Goal: Communication & Community: Answer question/provide support

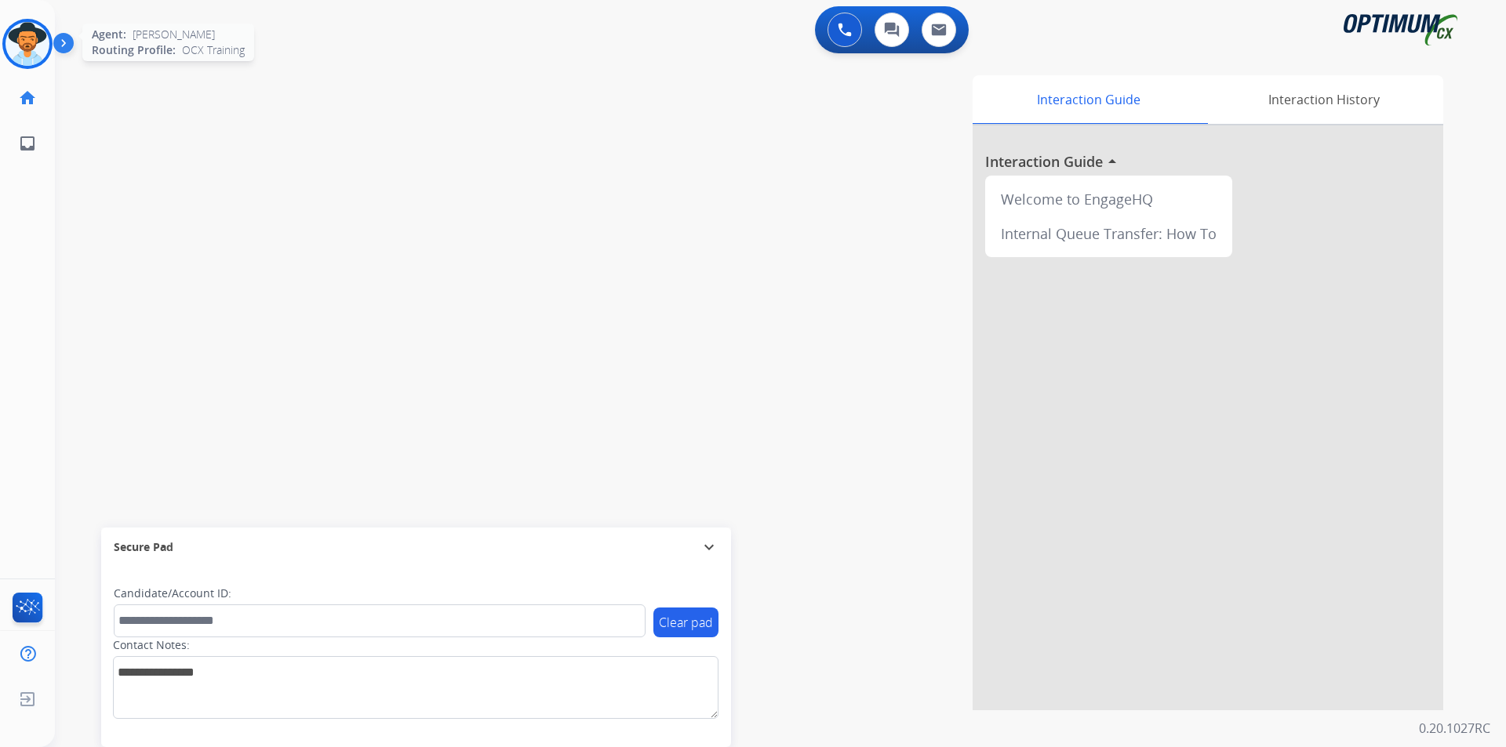
click at [35, 41] on img at bounding box center [27, 44] width 44 height 44
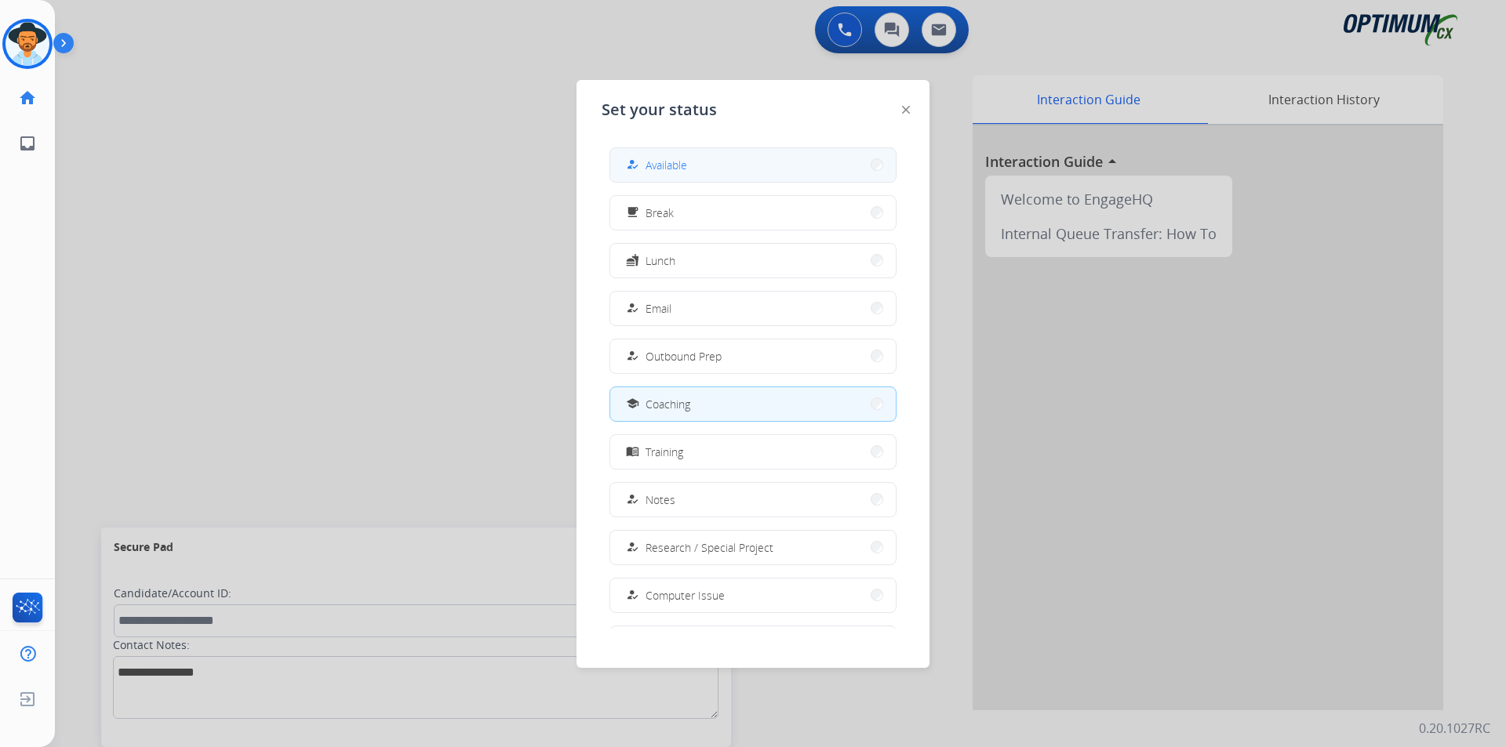
click at [696, 165] on button "how_to_reg Available" at bounding box center [752, 165] width 285 height 34
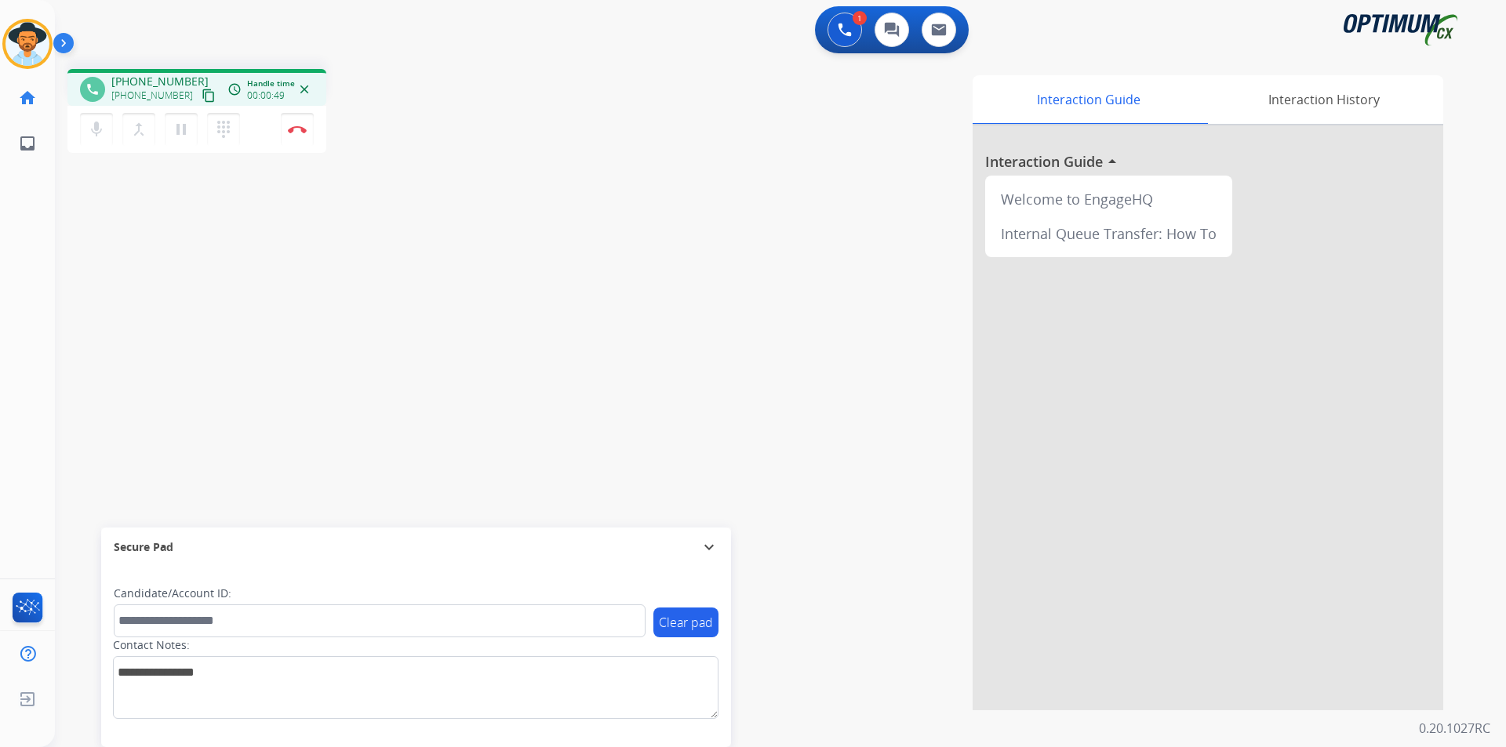
click at [172, 80] on span "[PHONE_NUMBER]" at bounding box center [159, 82] width 97 height 16
copy span "17862851271"
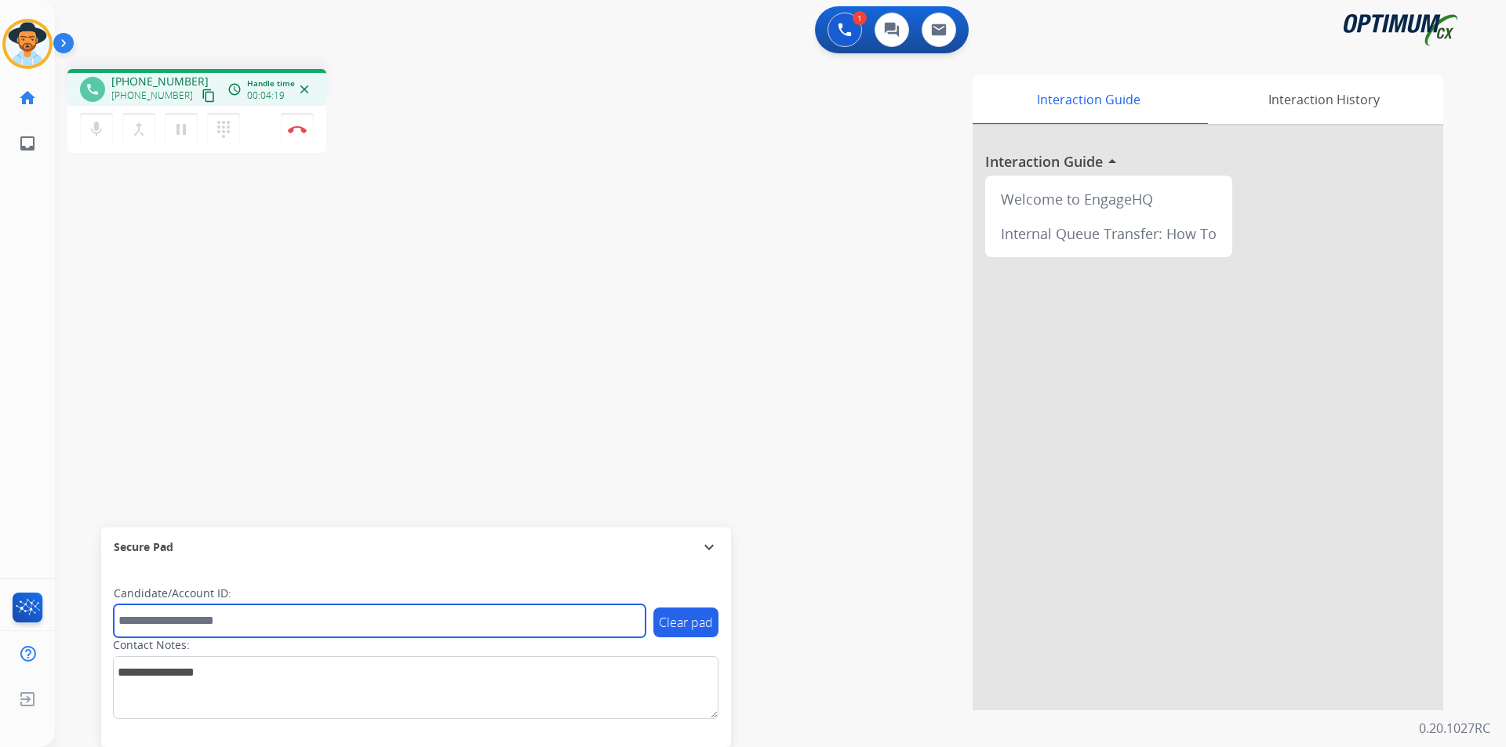
click at [166, 622] on input "text" at bounding box center [380, 621] width 532 height 33
paste input "**********"
click at [127, 623] on input "**********" at bounding box center [380, 621] width 532 height 33
type input "**********"
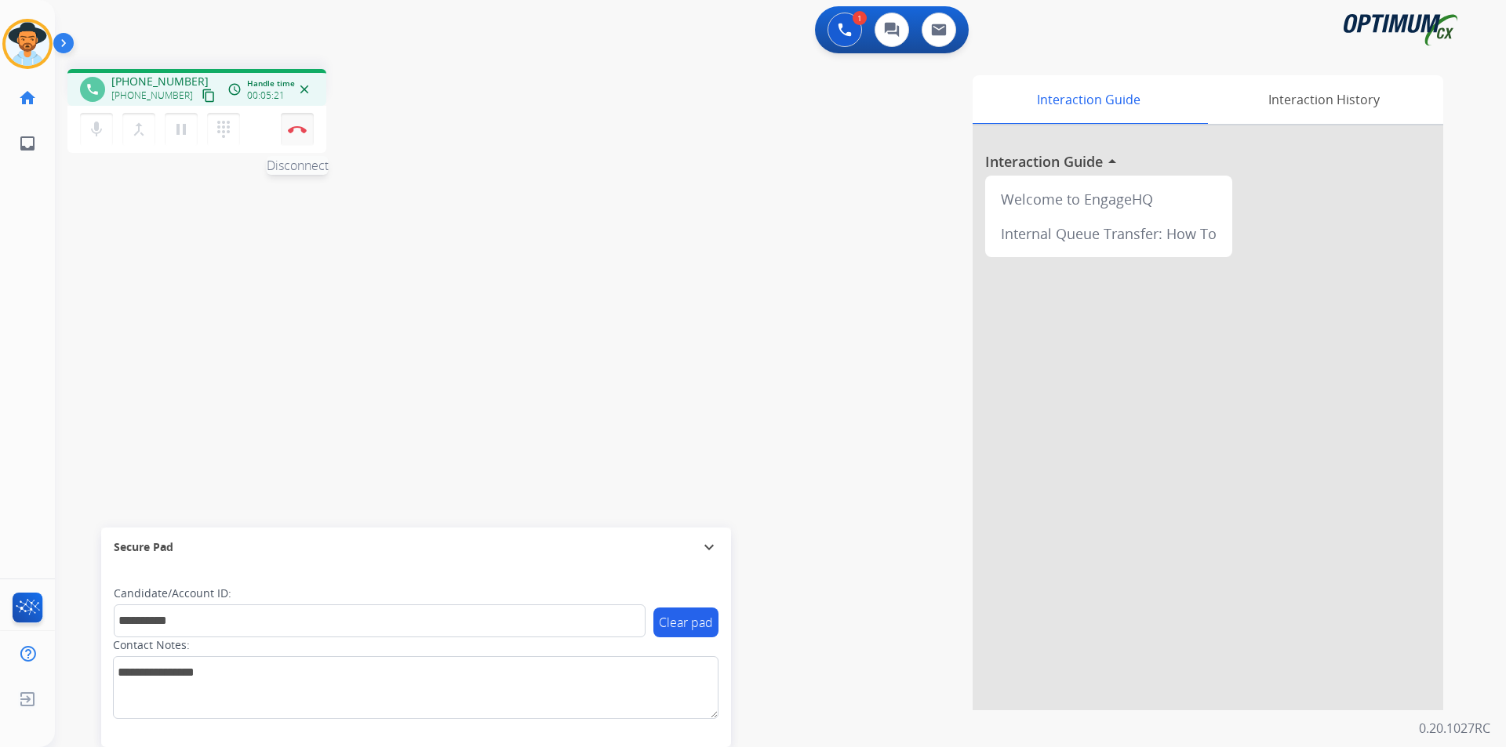
click at [304, 129] on img at bounding box center [297, 129] width 19 height 8
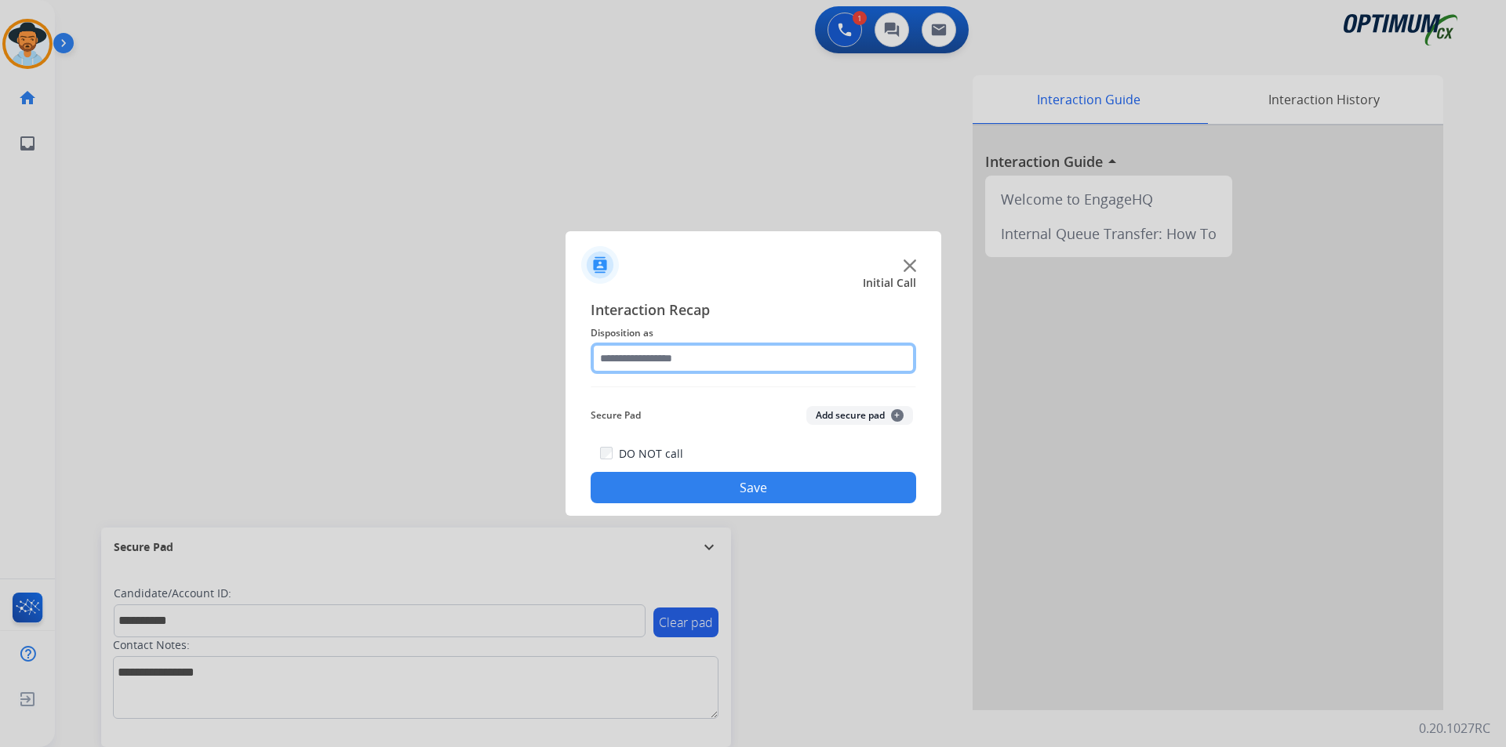
click at [646, 350] on input "text" at bounding box center [753, 358] width 325 height 31
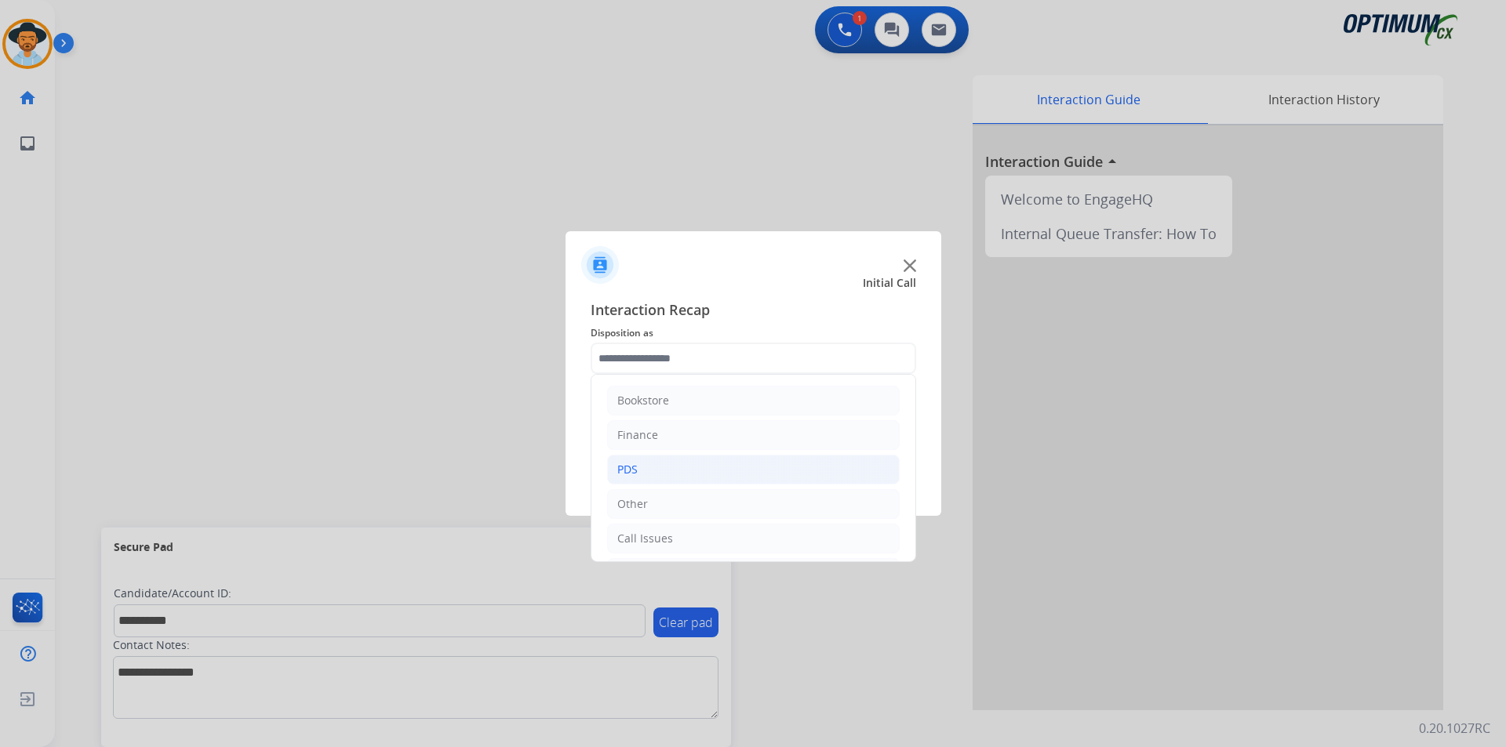
click at [635, 469] on div "PDS" at bounding box center [627, 470] width 20 height 16
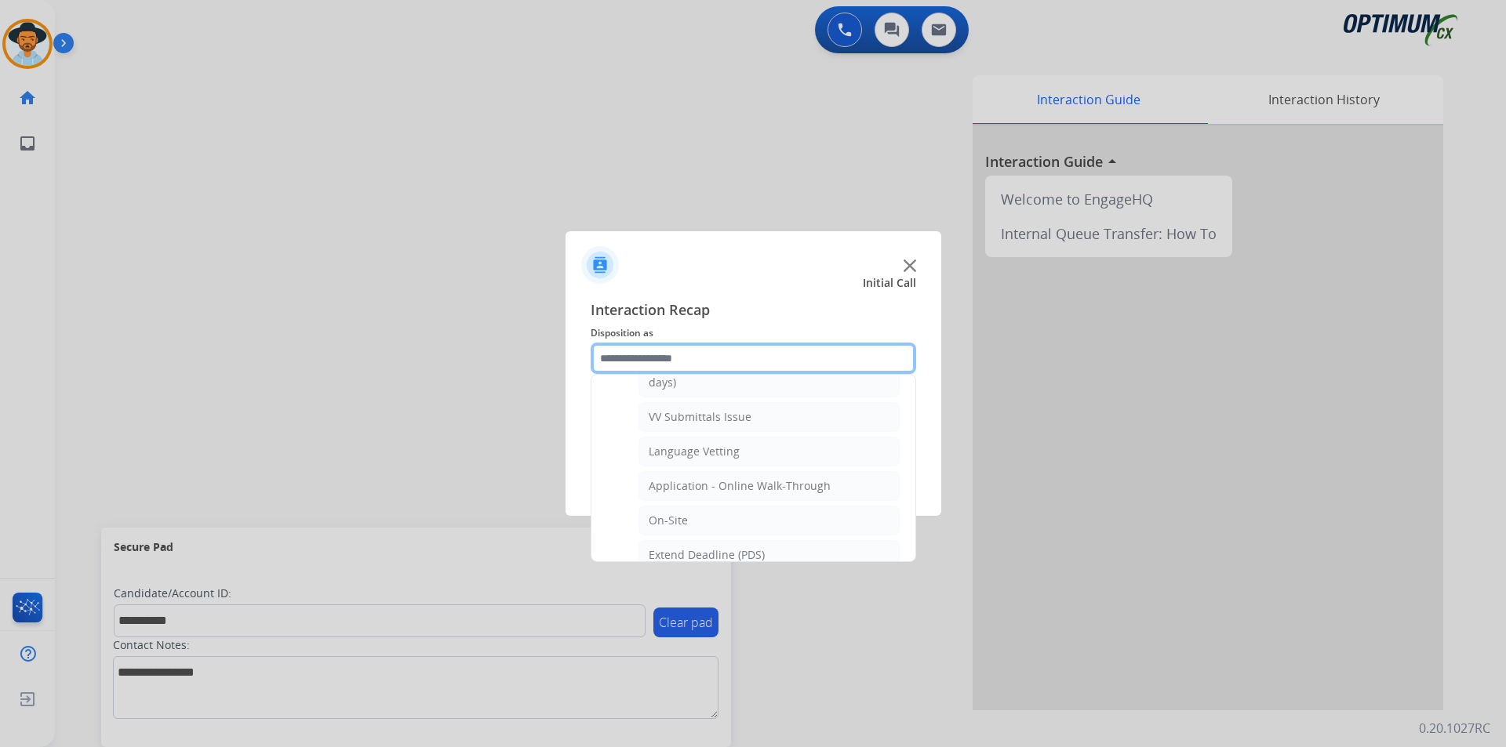
scroll to position [421, 0]
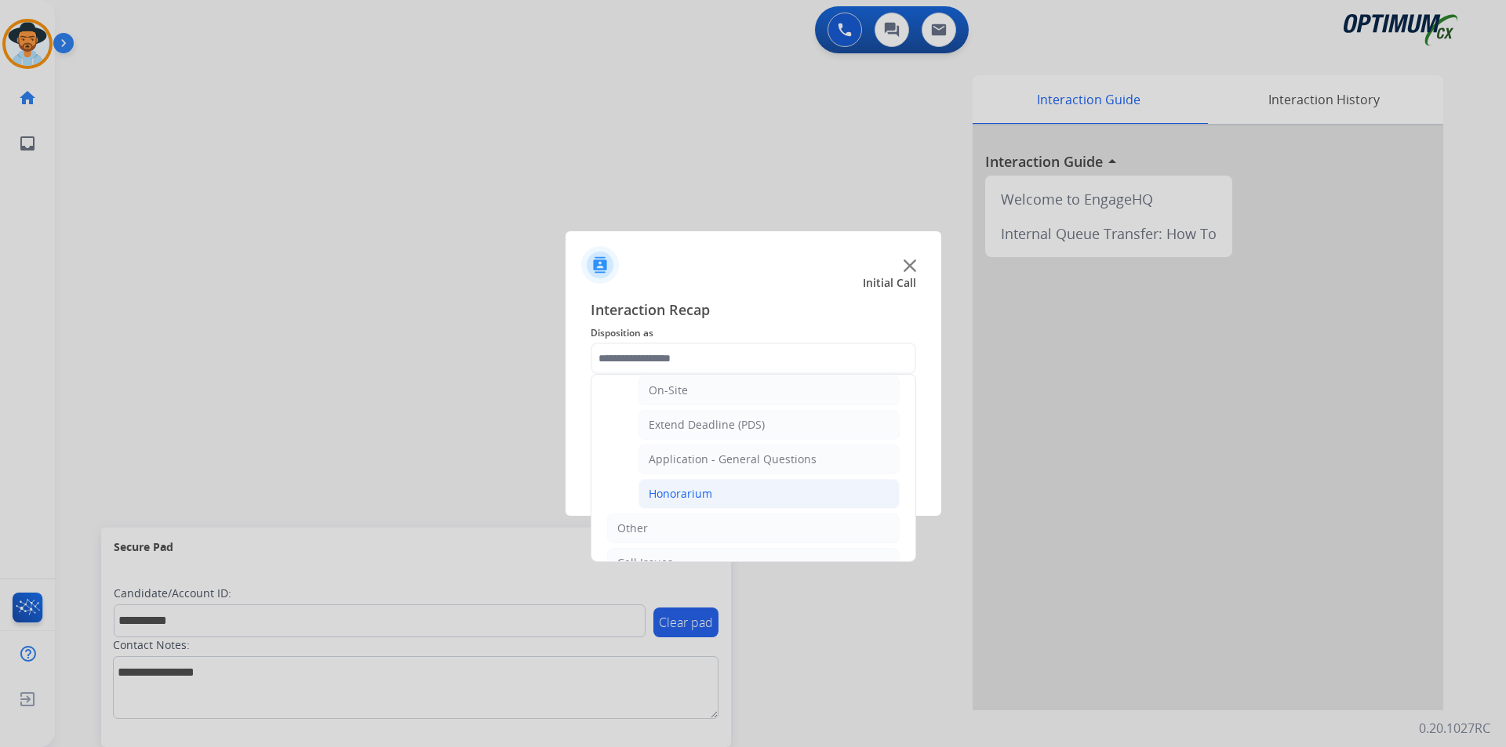
click at [694, 494] on div "Honorarium" at bounding box center [681, 494] width 64 height 16
type input "**********"
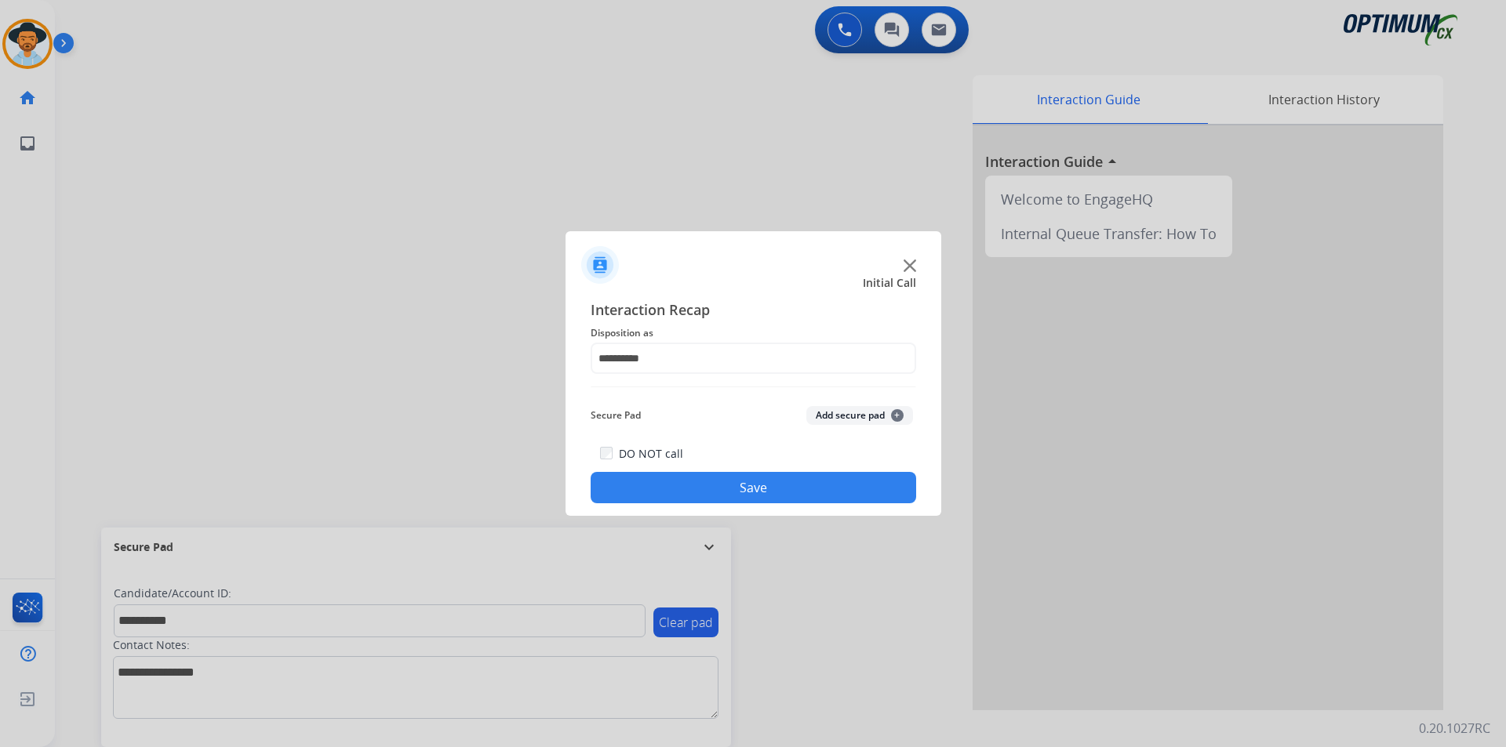
click at [686, 489] on button "Save" at bounding box center [753, 487] width 325 height 31
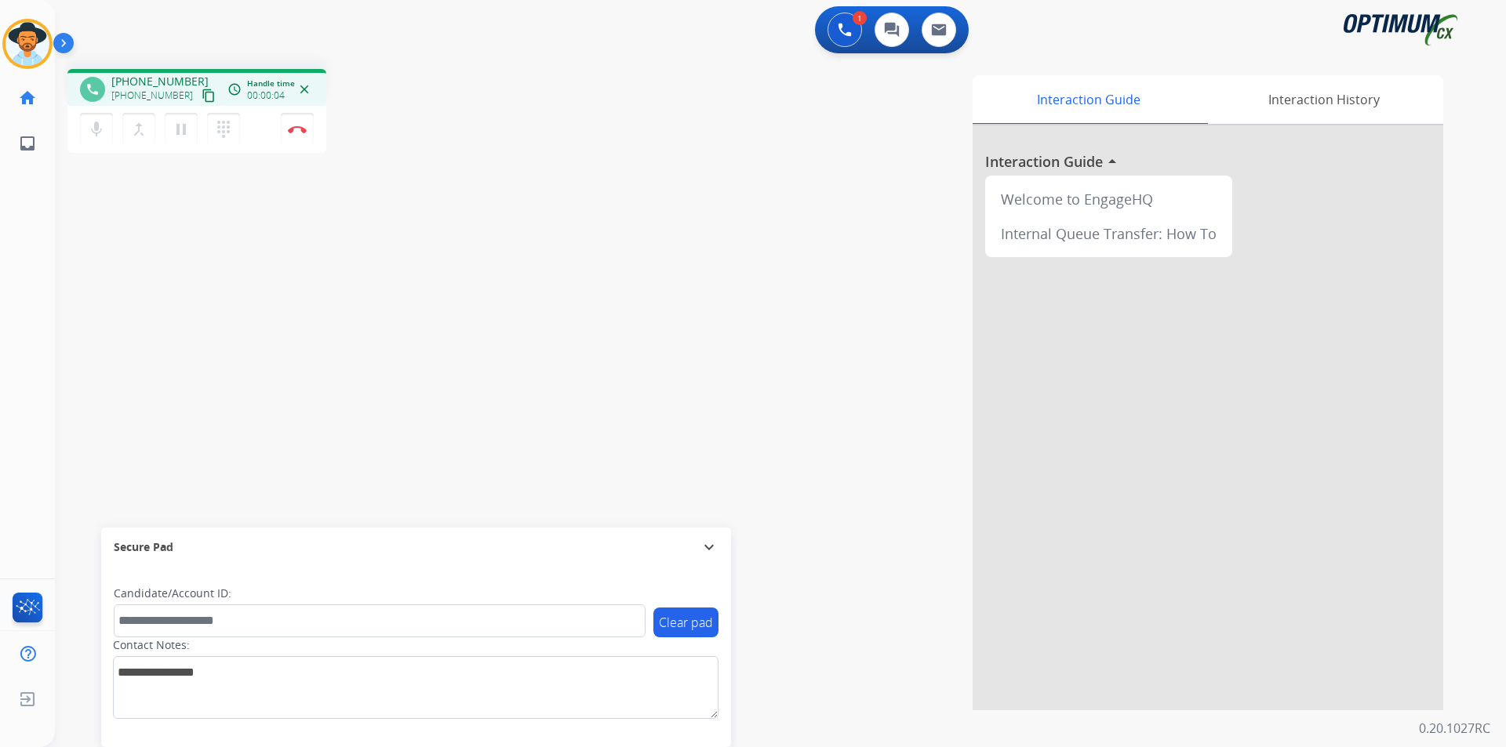
click at [470, 92] on div "phone [PHONE_NUMBER] [PHONE_NUMBER] content_copy access_time Call metrics Queue…" at bounding box center [289, 113] width 445 height 89
click at [135, 73] on div "phone [PHONE_NUMBER] [PHONE_NUMBER] content_copy access_time Call metrics Queue…" at bounding box center [196, 87] width 259 height 37
copy span "12406080142"
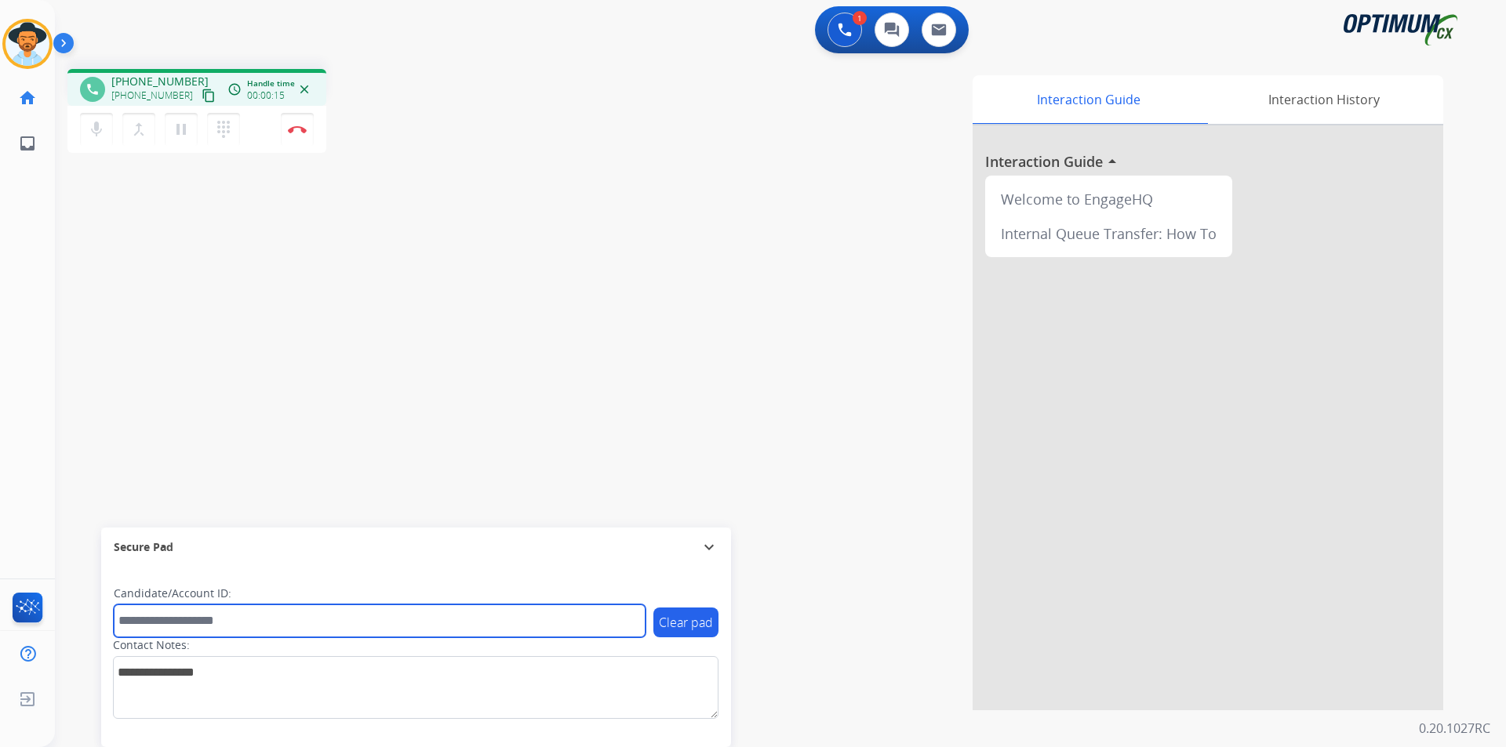
click at [324, 615] on input "text" at bounding box center [380, 621] width 532 height 33
paste input "**********"
type input "**********"
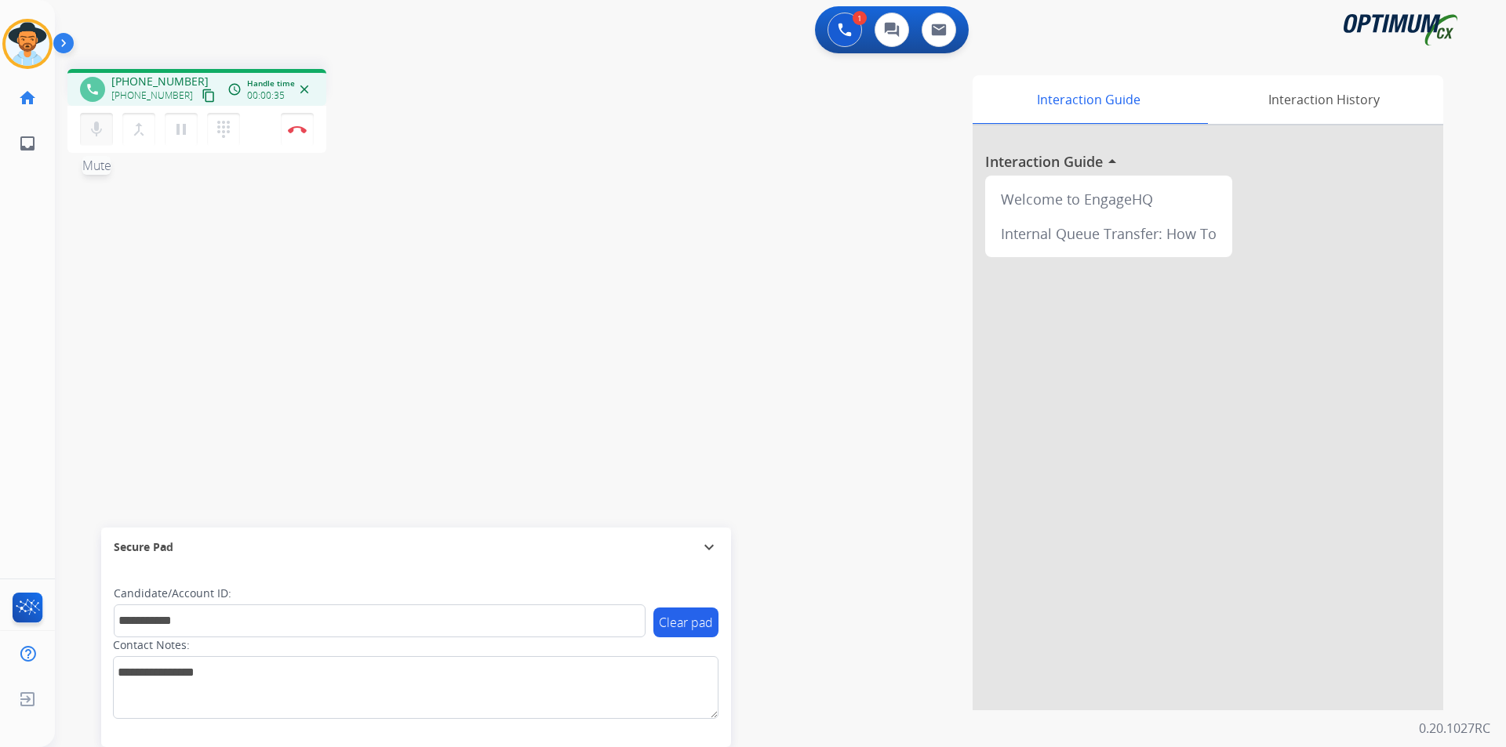
click at [102, 131] on mat-icon "mic" at bounding box center [96, 129] width 19 height 19
click at [102, 131] on mat-icon "mic_off" at bounding box center [96, 129] width 19 height 19
click at [151, 78] on span "[PHONE_NUMBER]" at bounding box center [159, 82] width 97 height 16
copy span "12406080142"
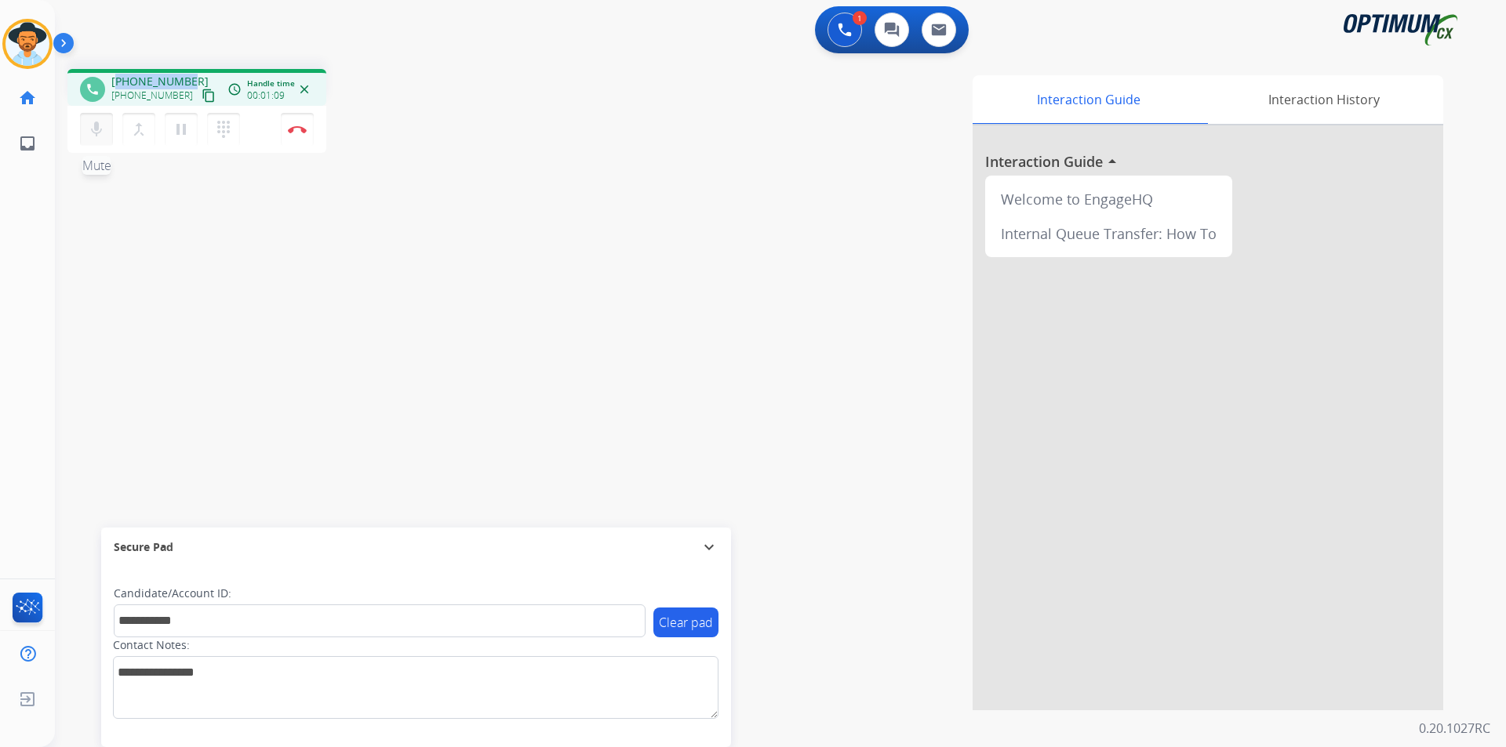
click at [101, 137] on mat-icon "mic" at bounding box center [96, 129] width 19 height 19
click at [101, 137] on mat-icon "mic_off" at bounding box center [96, 129] width 19 height 19
click at [329, 284] on div "**********" at bounding box center [761, 383] width 1413 height 654
click at [474, 309] on div "**********" at bounding box center [761, 383] width 1413 height 654
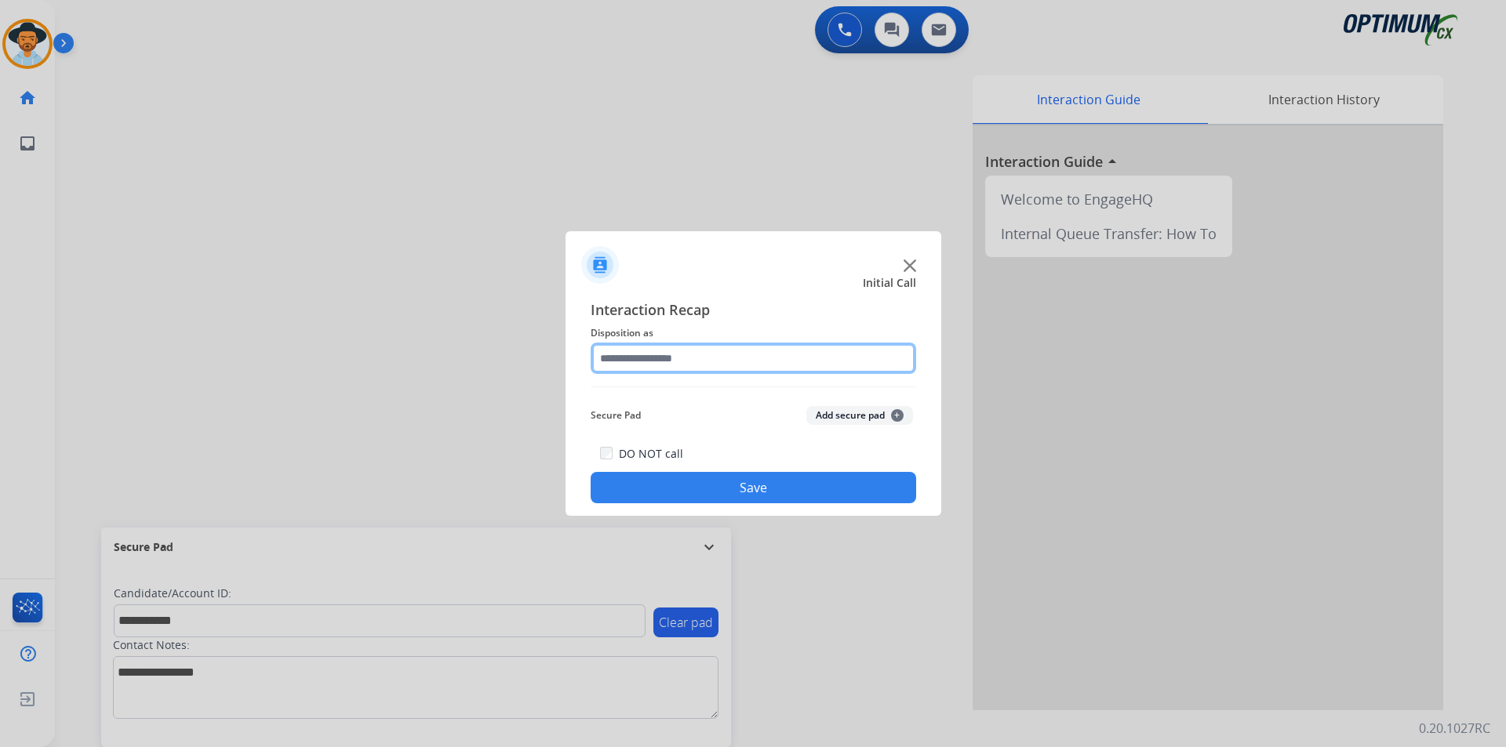
click at [654, 355] on input "text" at bounding box center [753, 358] width 325 height 31
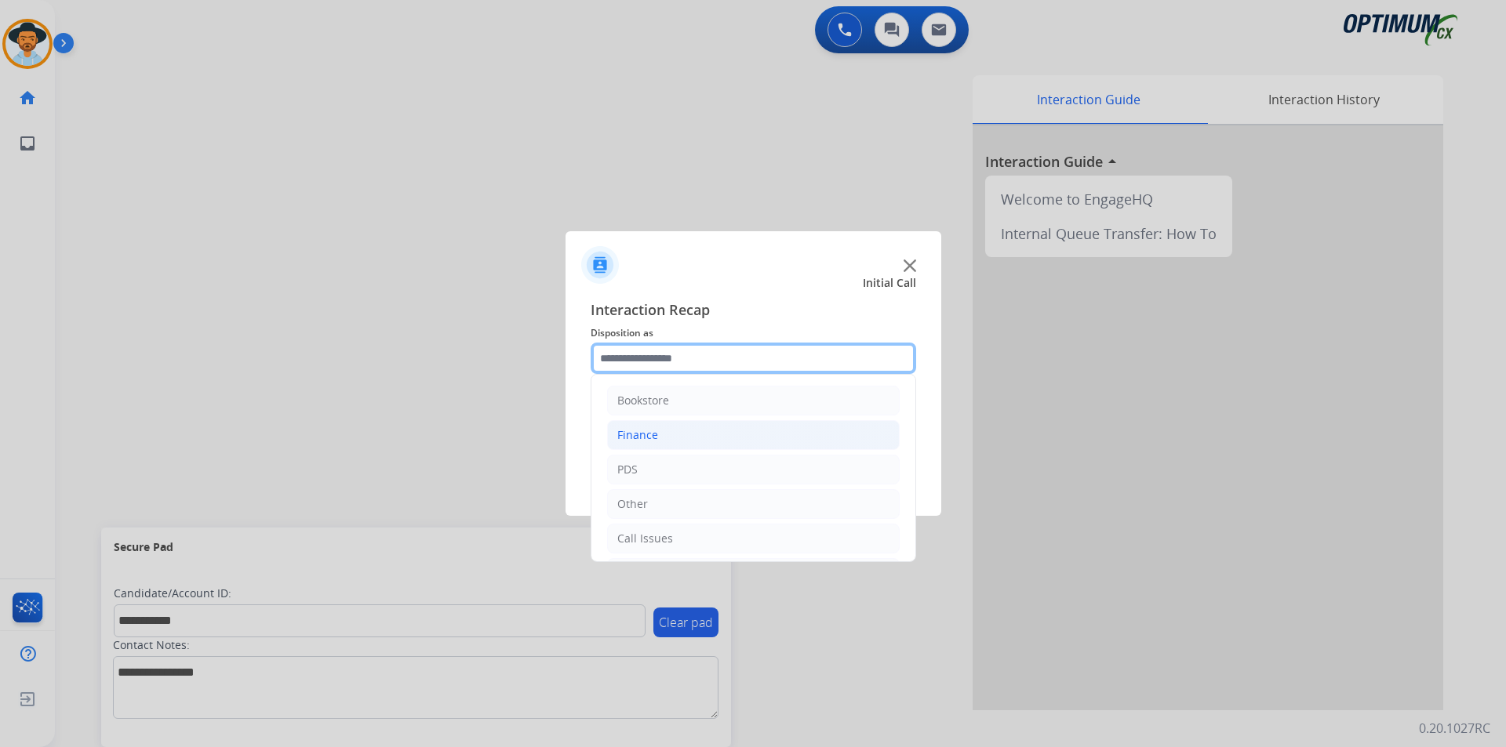
scroll to position [107, 0]
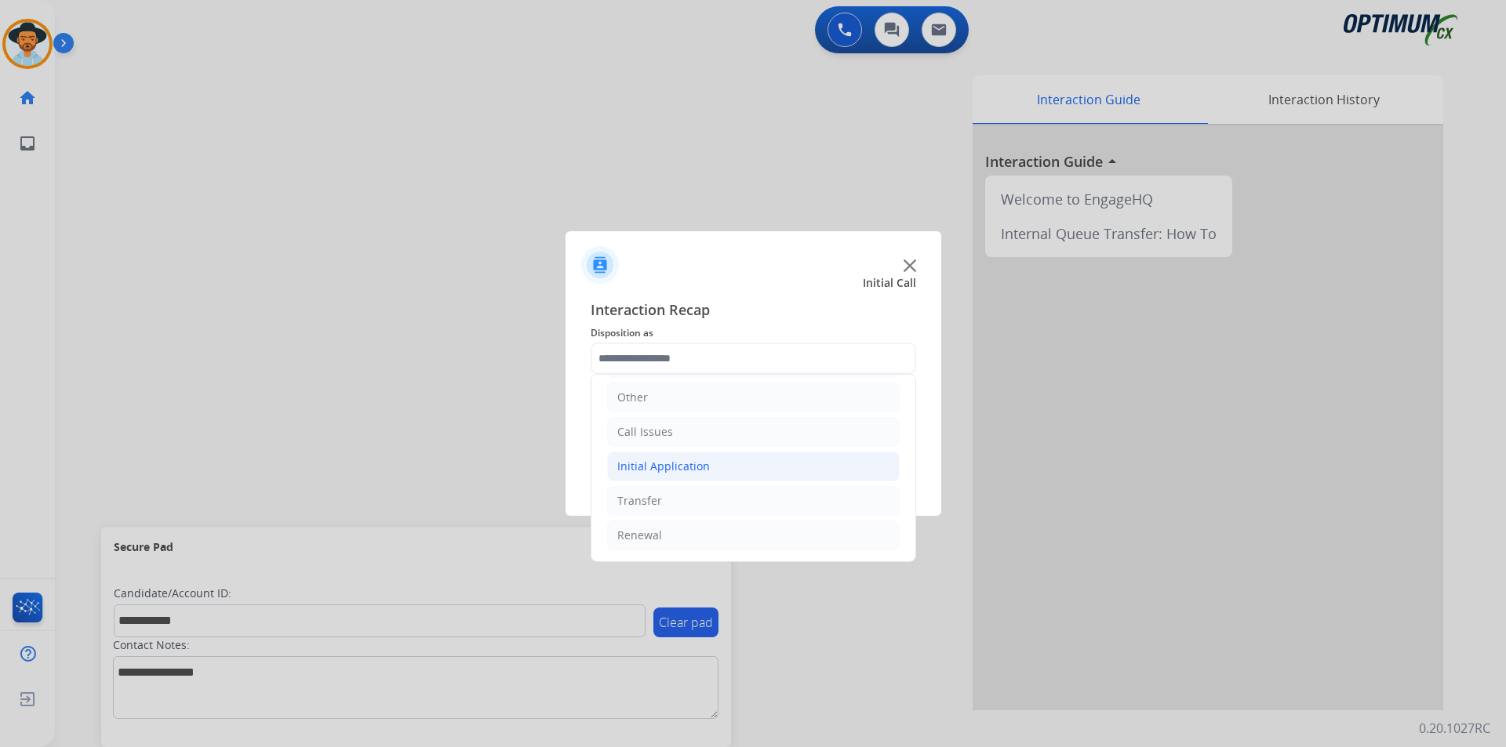
click at [673, 472] on div "Initial Application" at bounding box center [663, 467] width 93 height 16
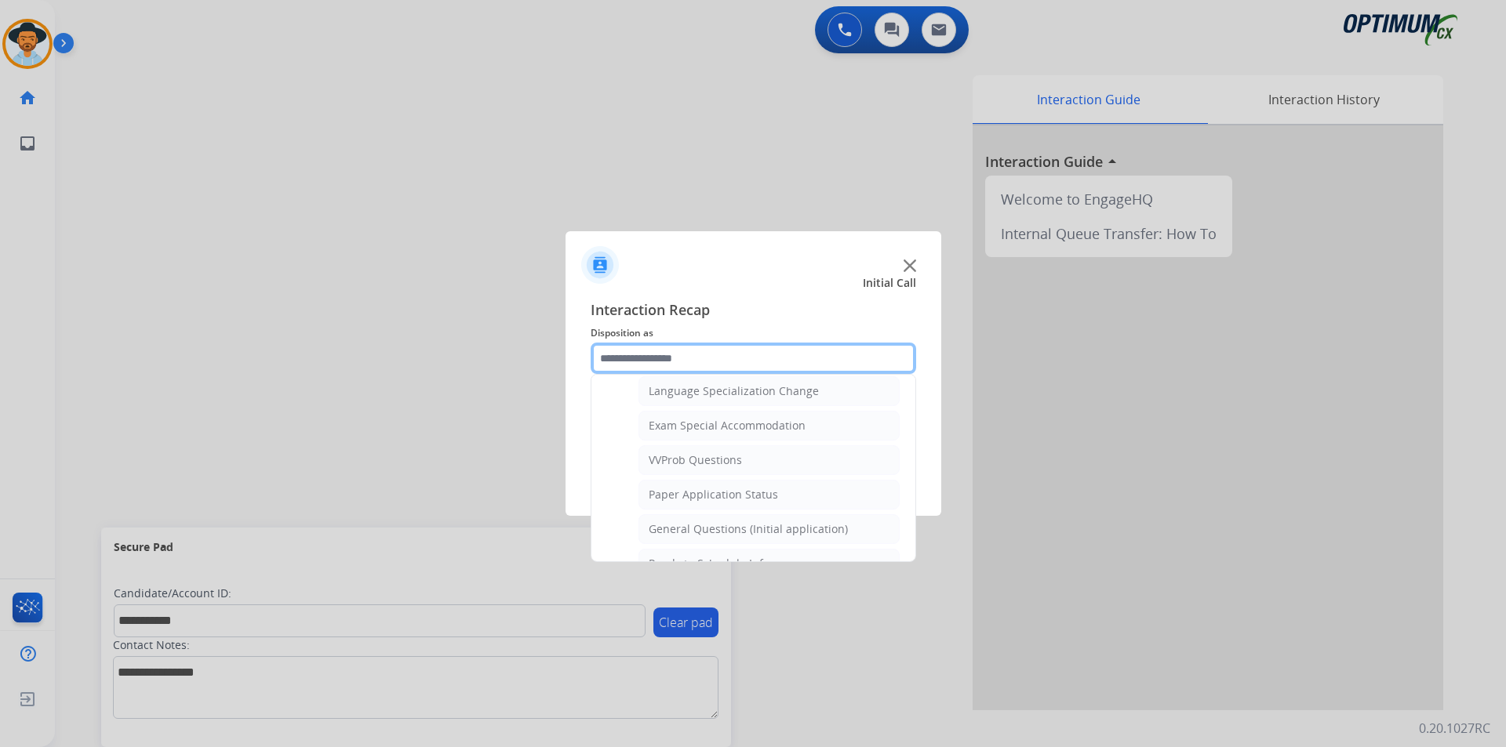
scroll to position [915, 0]
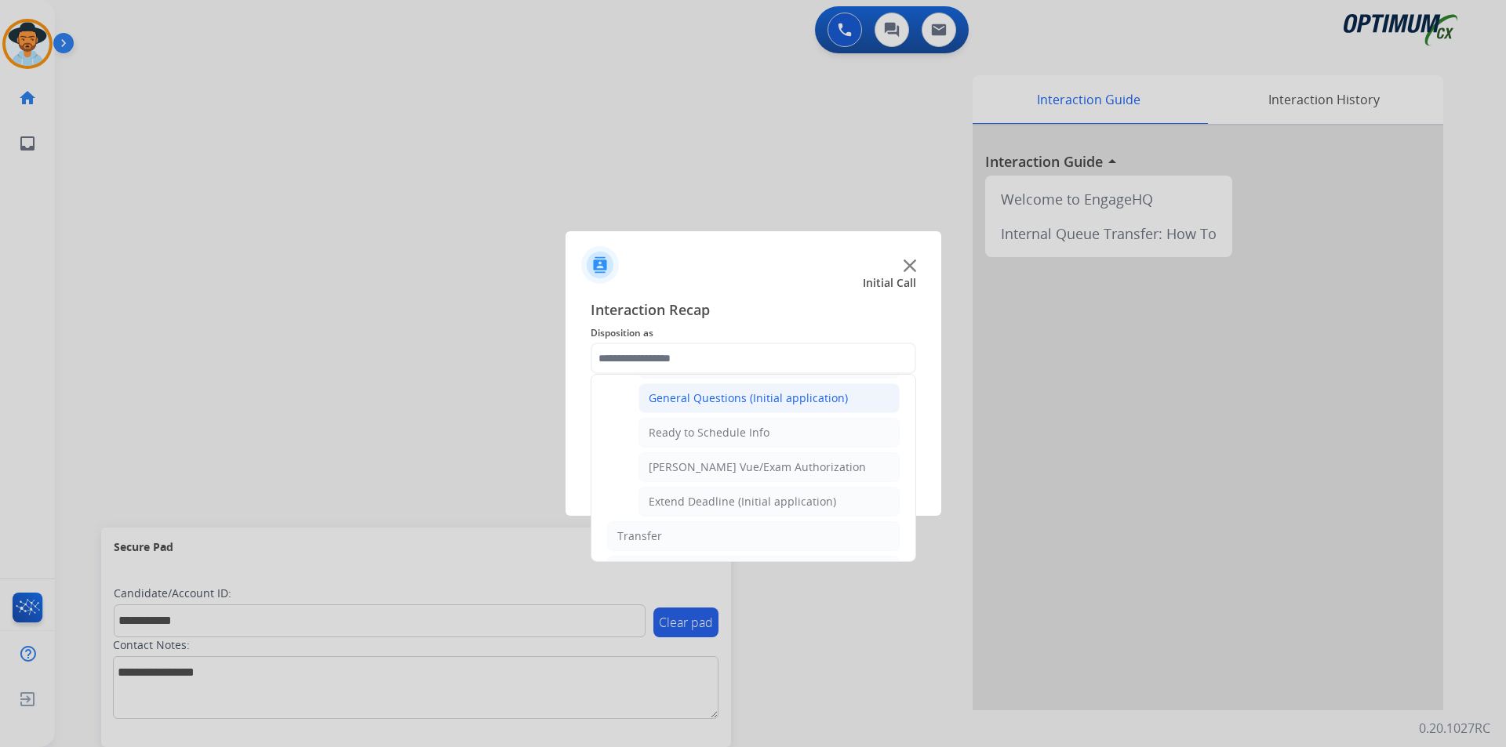
click at [714, 406] on div "General Questions (Initial application)" at bounding box center [748, 399] width 199 height 16
type input "**********"
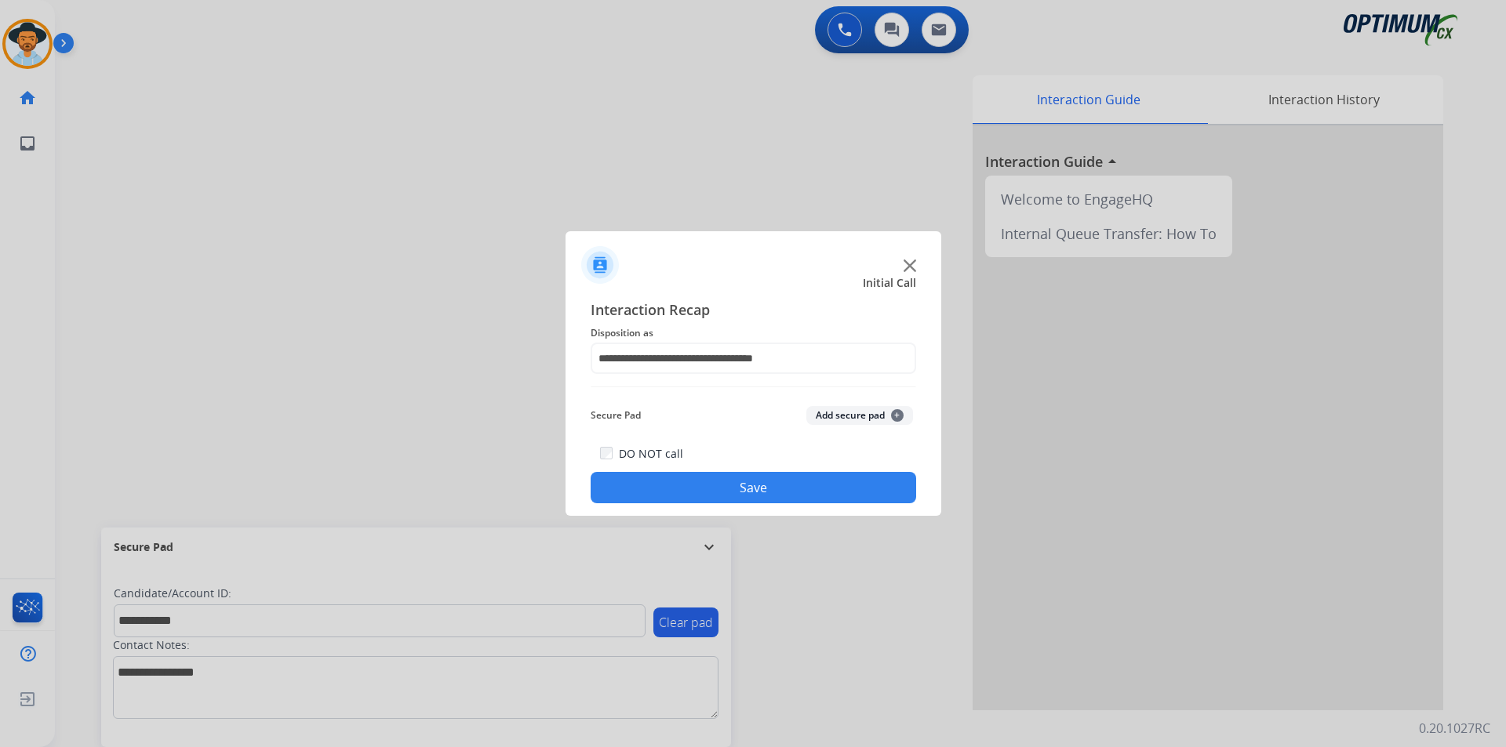
click at [691, 482] on button "Save" at bounding box center [753, 487] width 325 height 31
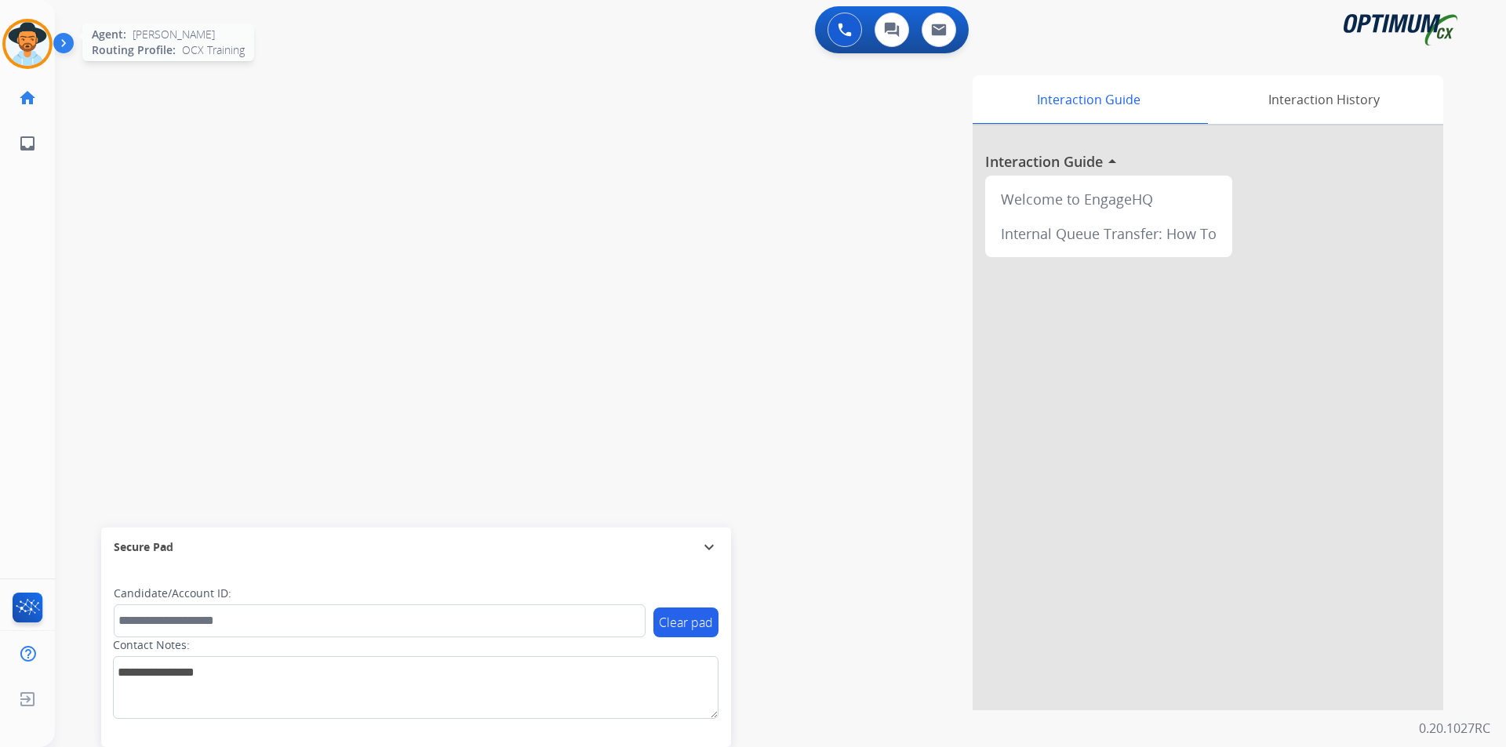
click at [17, 47] on img at bounding box center [27, 44] width 44 height 44
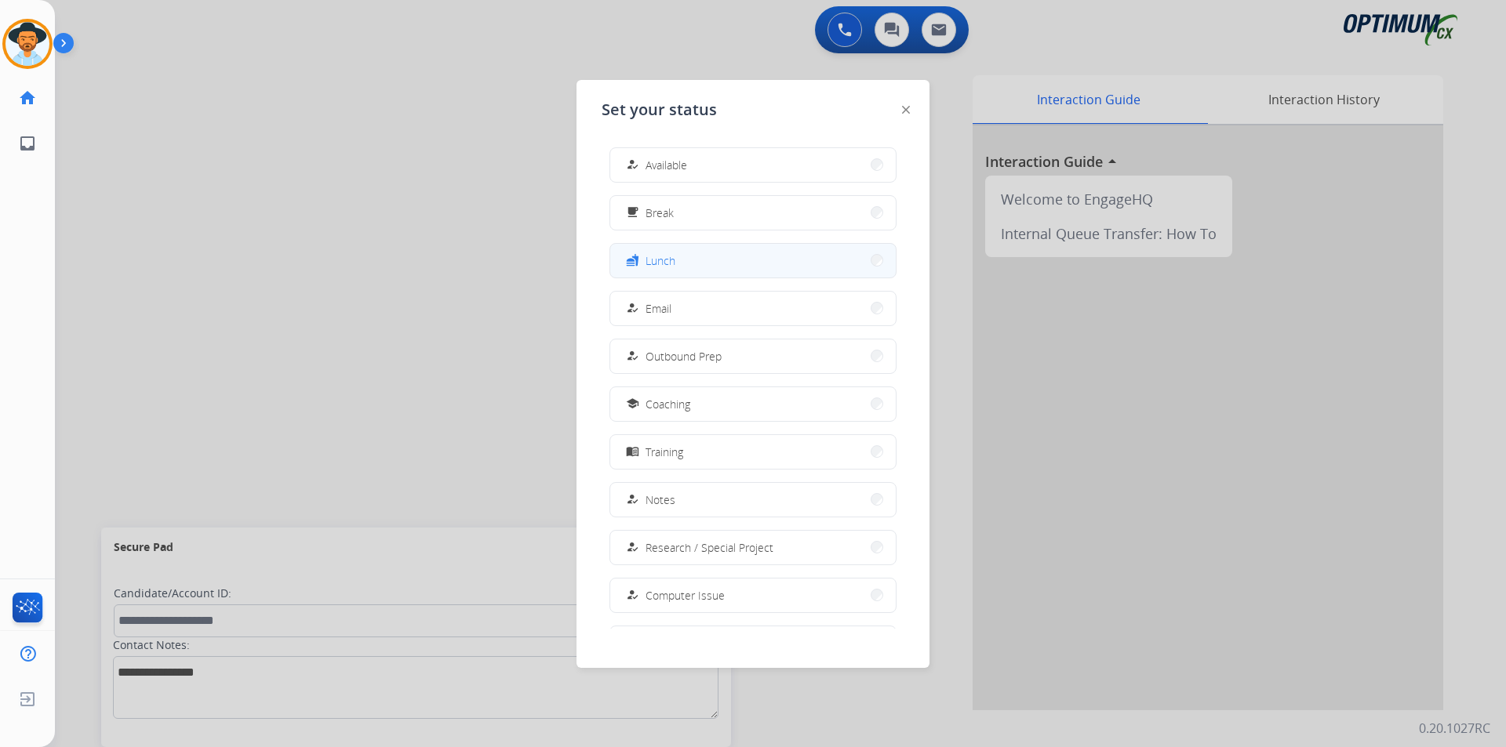
click at [736, 270] on button "fastfood Lunch" at bounding box center [752, 261] width 285 height 34
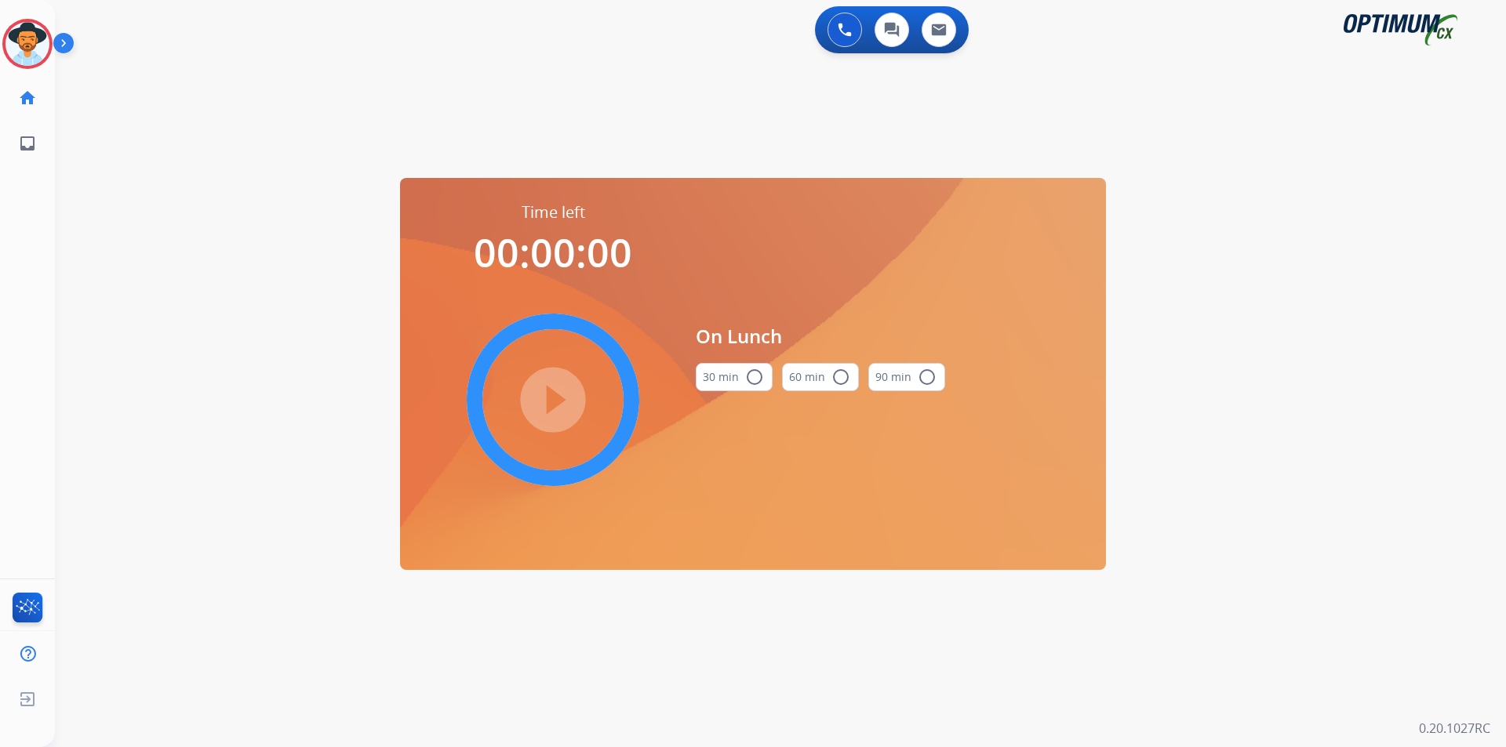
click at [757, 372] on mat-icon "radio_button_unchecked" at bounding box center [754, 377] width 19 height 19
click at [562, 399] on mat-icon "play_circle_filled" at bounding box center [552, 400] width 19 height 19
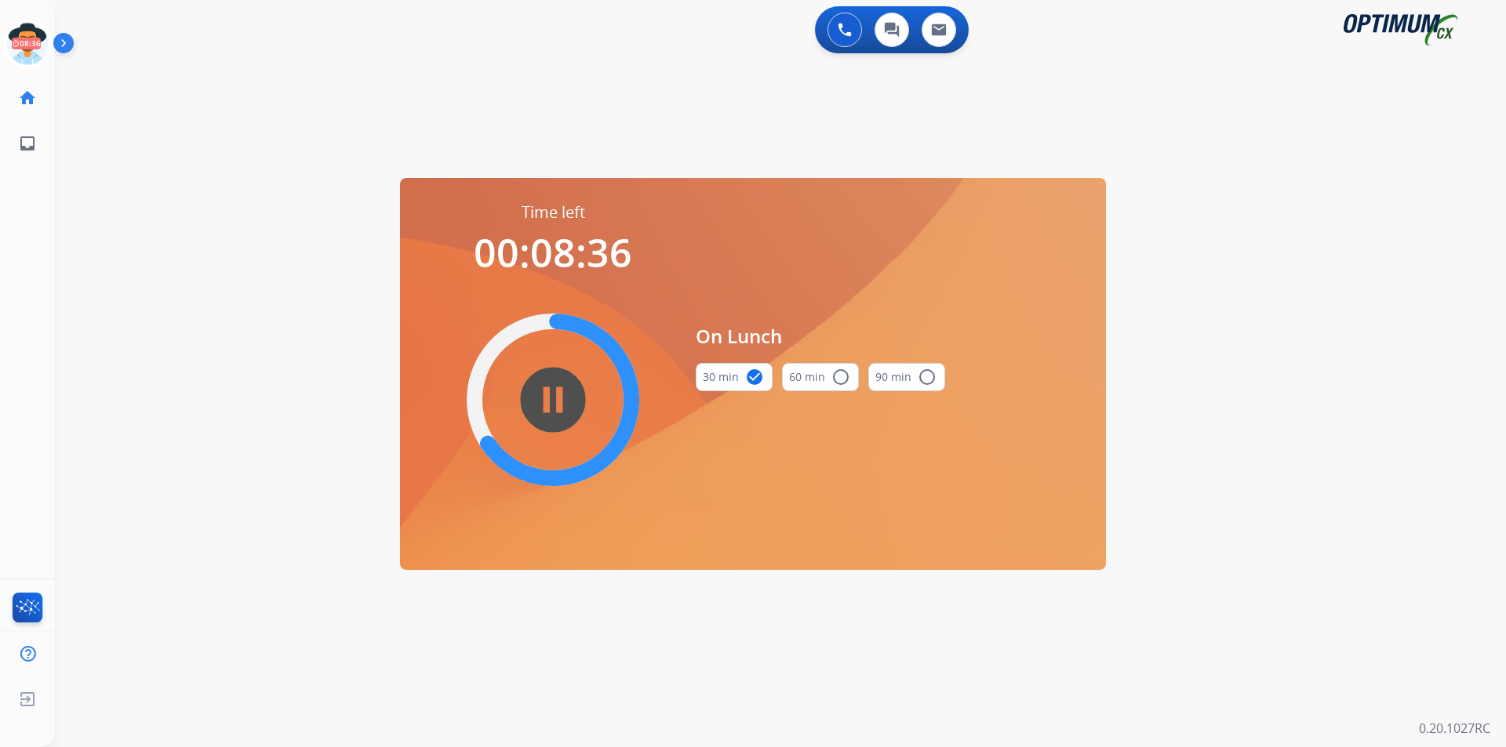
click at [1285, 164] on div "0 Voice Interactions 0 Chat Interactions 0 Email Interactions swap_horiz Break …" at bounding box center [780, 373] width 1451 height 747
drag, startPoint x: 342, startPoint y: 53, endPoint x: 373, endPoint y: 29, distance: 39.2
click at [342, 53] on div "0 Voice Interactions 0 Chat Interactions 0 Email Interactions" at bounding box center [771, 31] width 1394 height 50
click at [29, 53] on icon at bounding box center [27, 44] width 51 height 51
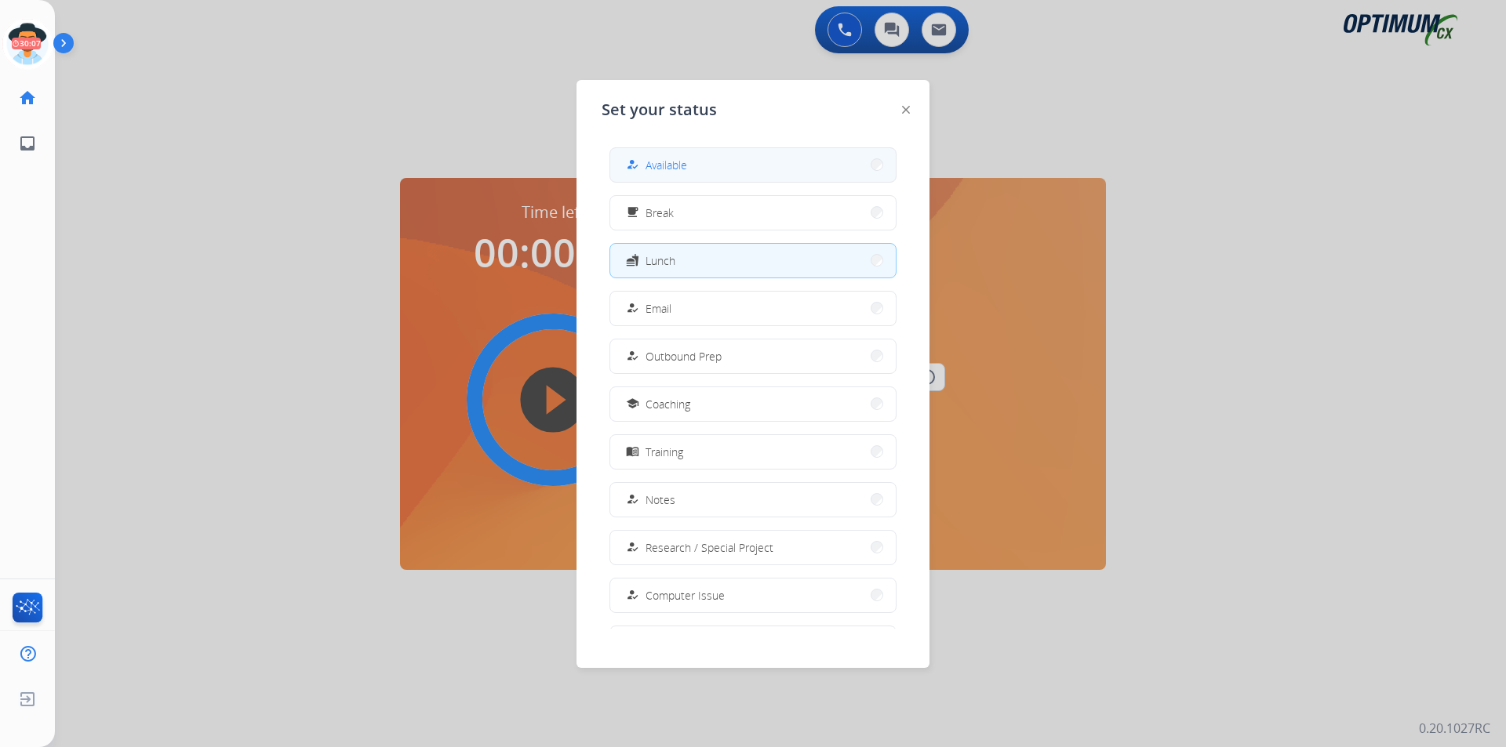
click at [708, 158] on button "how_to_reg Available" at bounding box center [752, 165] width 285 height 34
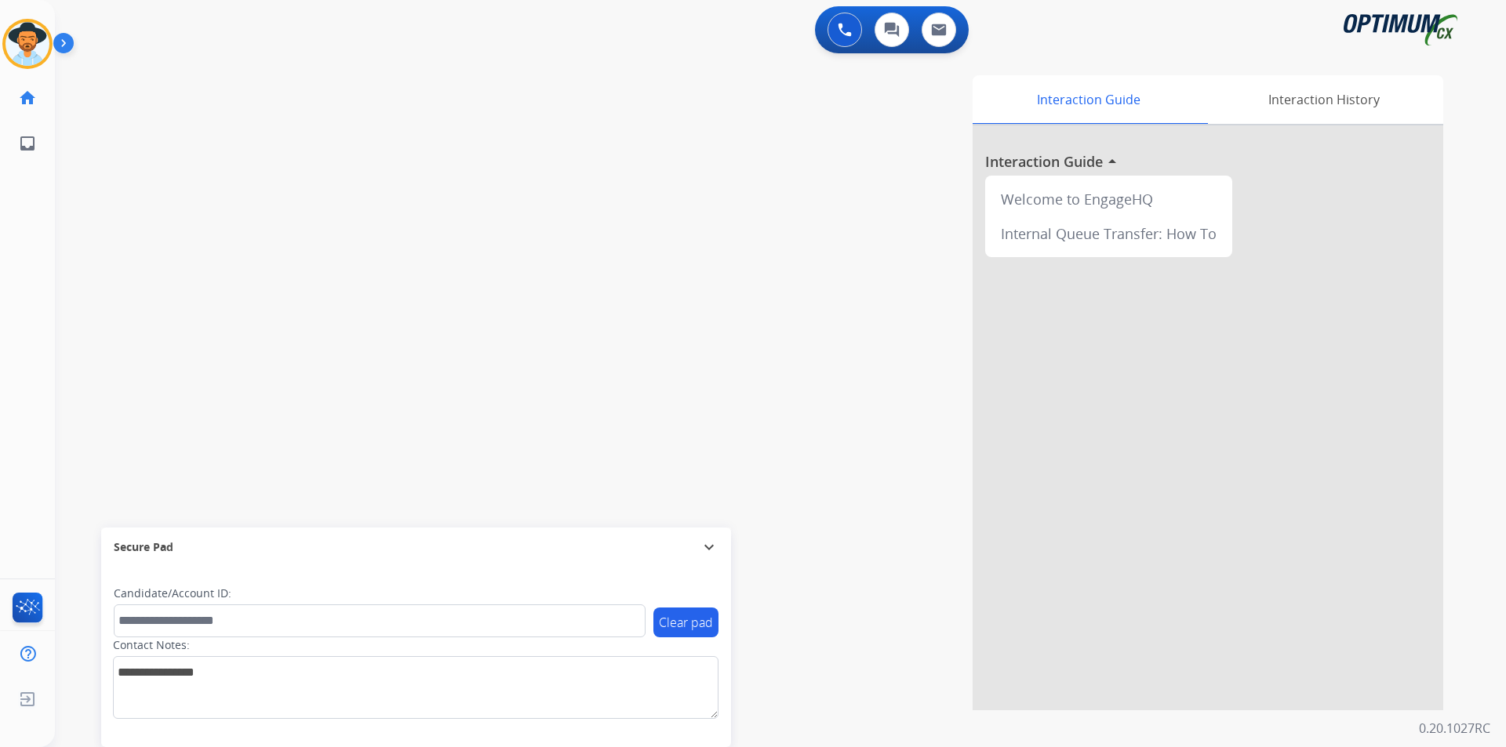
click at [616, 43] on div "0 Voice Interactions 0 Chat Interactions 0 Email Interactions" at bounding box center [771, 31] width 1394 height 50
click at [49, 45] on img at bounding box center [27, 44] width 44 height 44
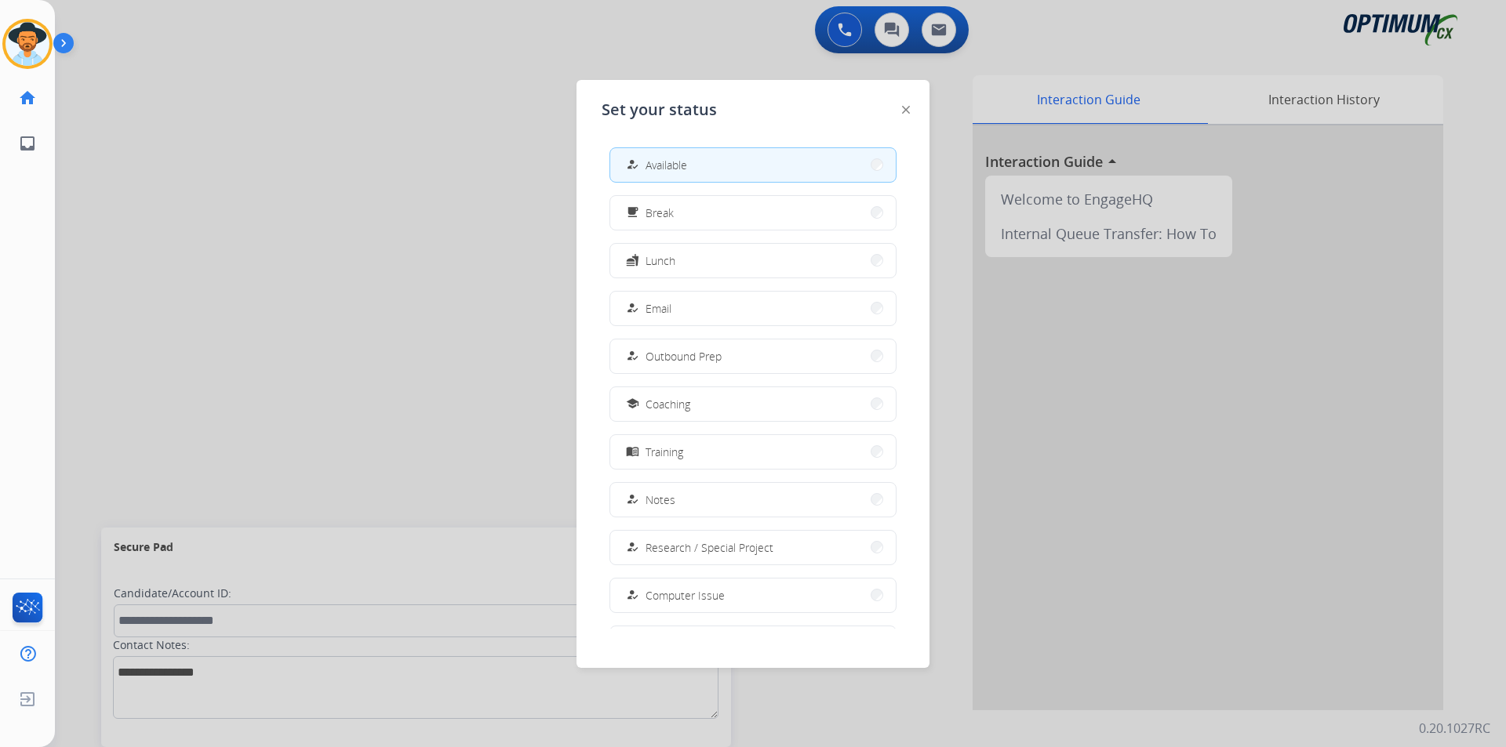
click at [253, 184] on div at bounding box center [753, 373] width 1506 height 747
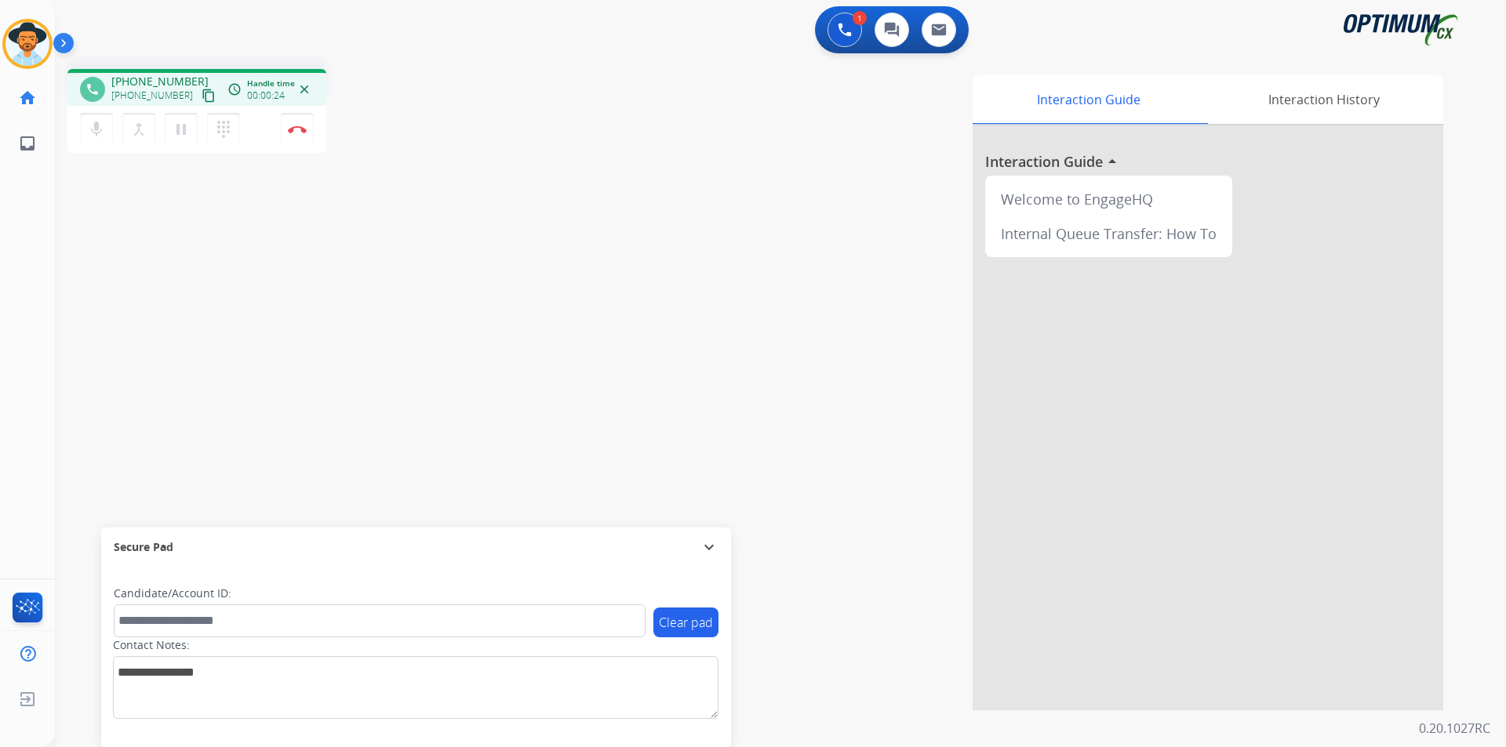
click at [569, 130] on div "Interaction Guide Interaction History Interaction Guide arrow_drop_up Welcome t…" at bounding box center [981, 392] width 924 height 635
click at [158, 80] on span "[PHONE_NUMBER]" at bounding box center [159, 82] width 97 height 16
copy span "19187327670"
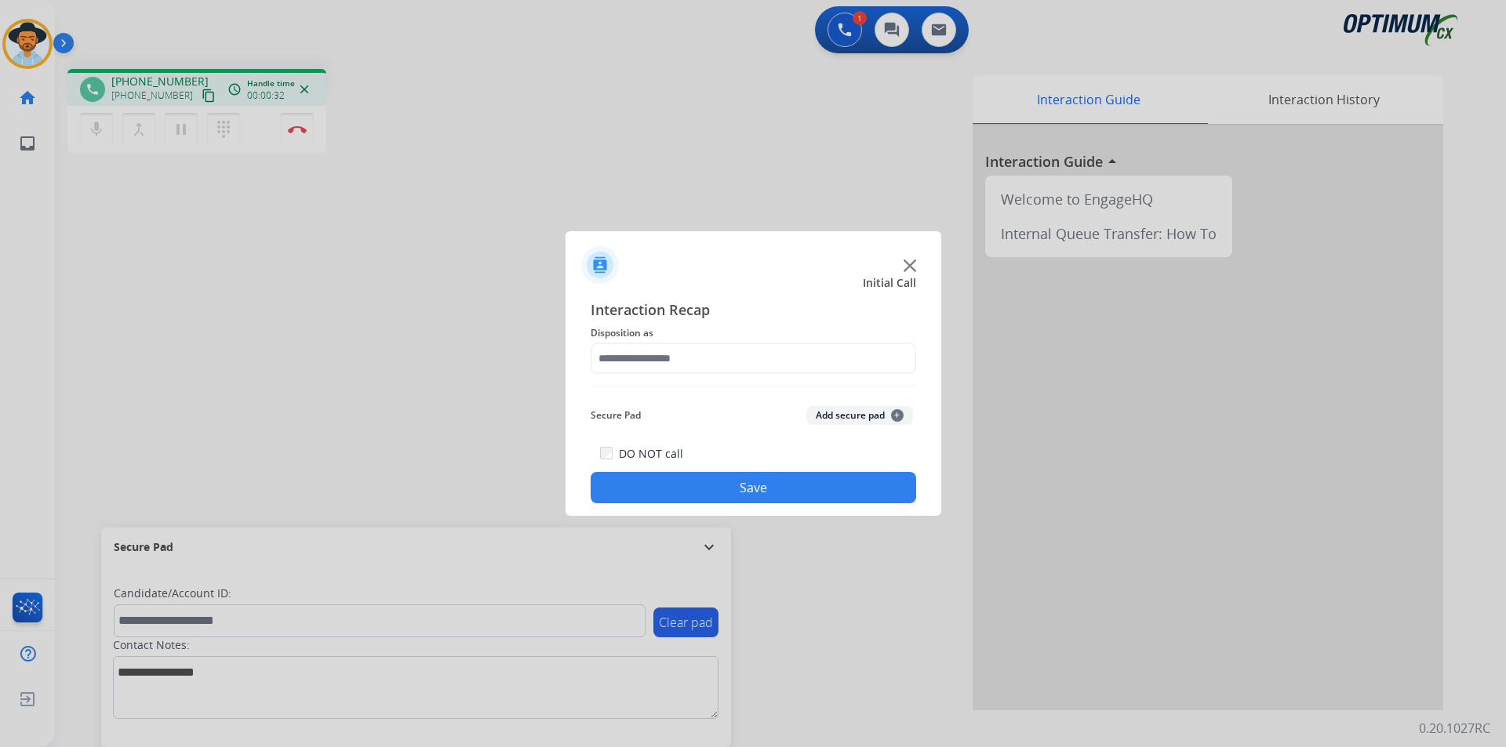
click at [632, 162] on div at bounding box center [753, 373] width 1506 height 747
click at [913, 265] on img at bounding box center [909, 266] width 13 height 13
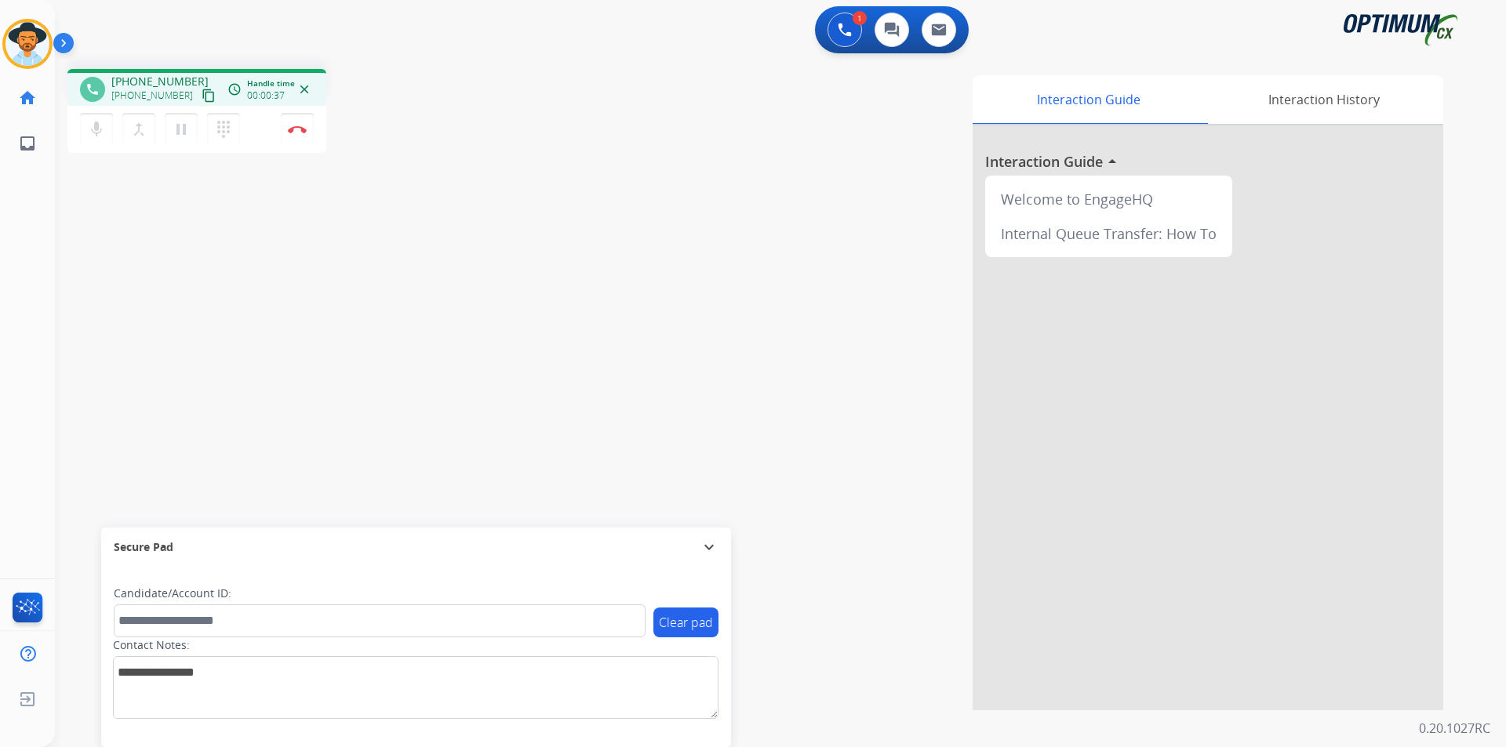
click at [159, 83] on span "+17022362160" at bounding box center [159, 82] width 97 height 16
copy span "17022362160"
click at [170, 79] on span "+17022362160" at bounding box center [159, 82] width 97 height 16
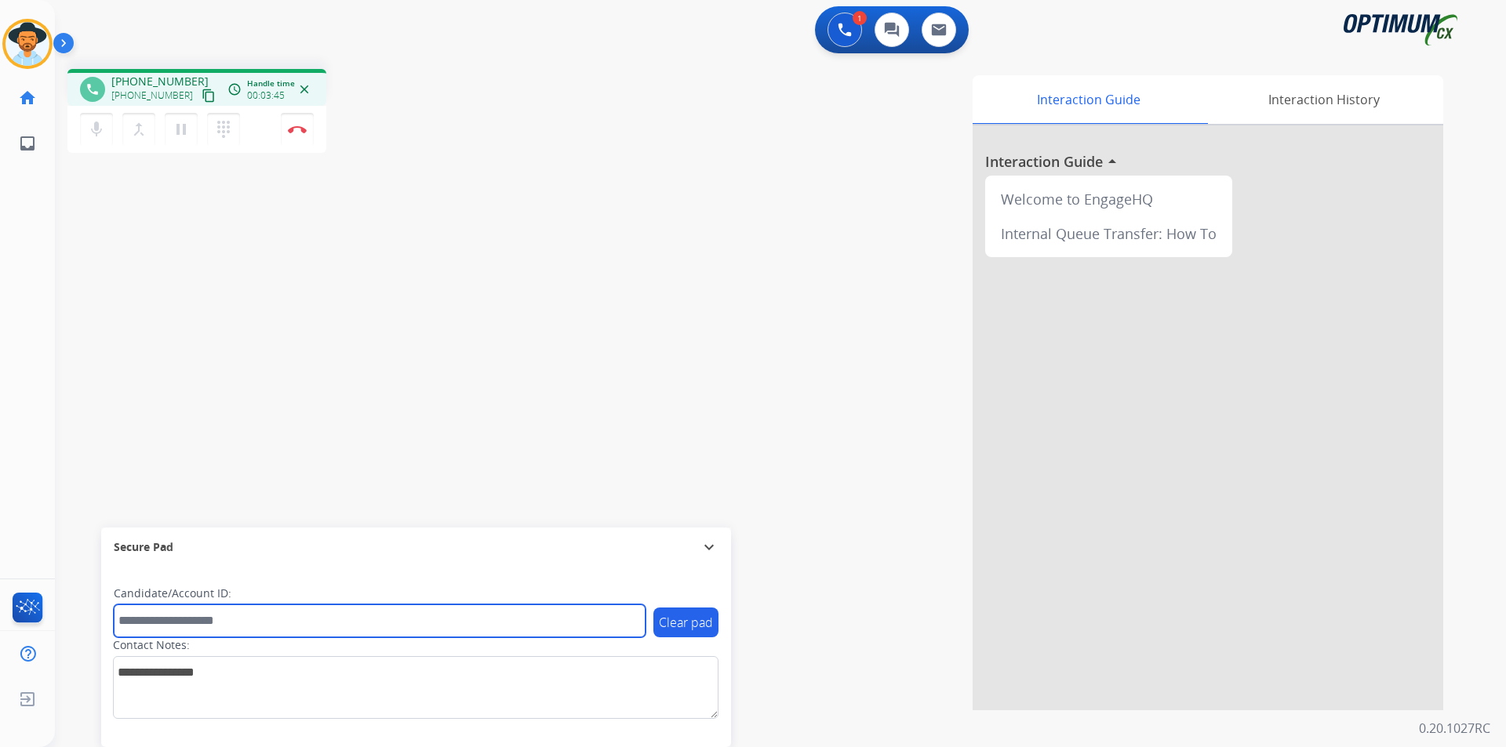
click at [467, 620] on input "text" at bounding box center [380, 621] width 532 height 33
paste input "**********"
type input "**********"
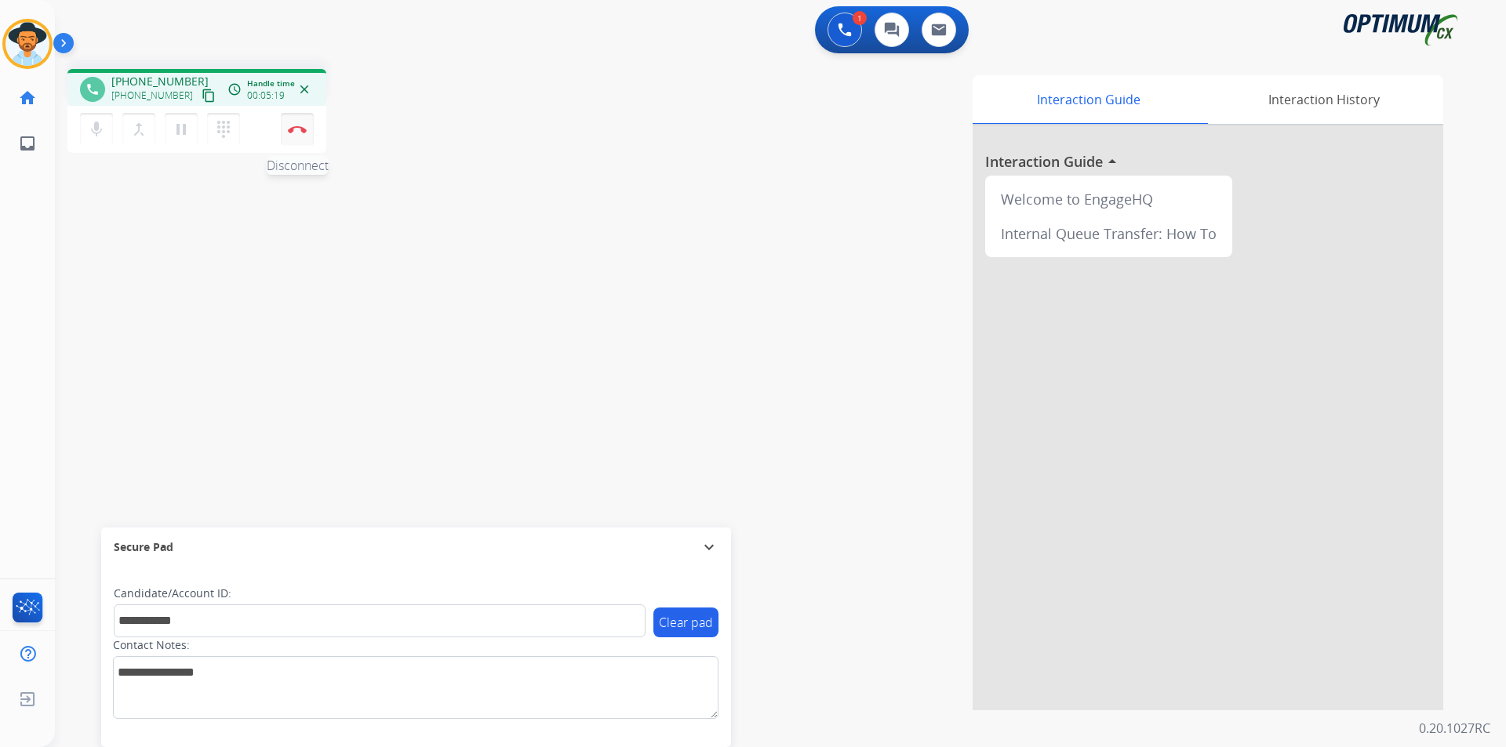
click at [297, 136] on button "Disconnect" at bounding box center [297, 129] width 33 height 33
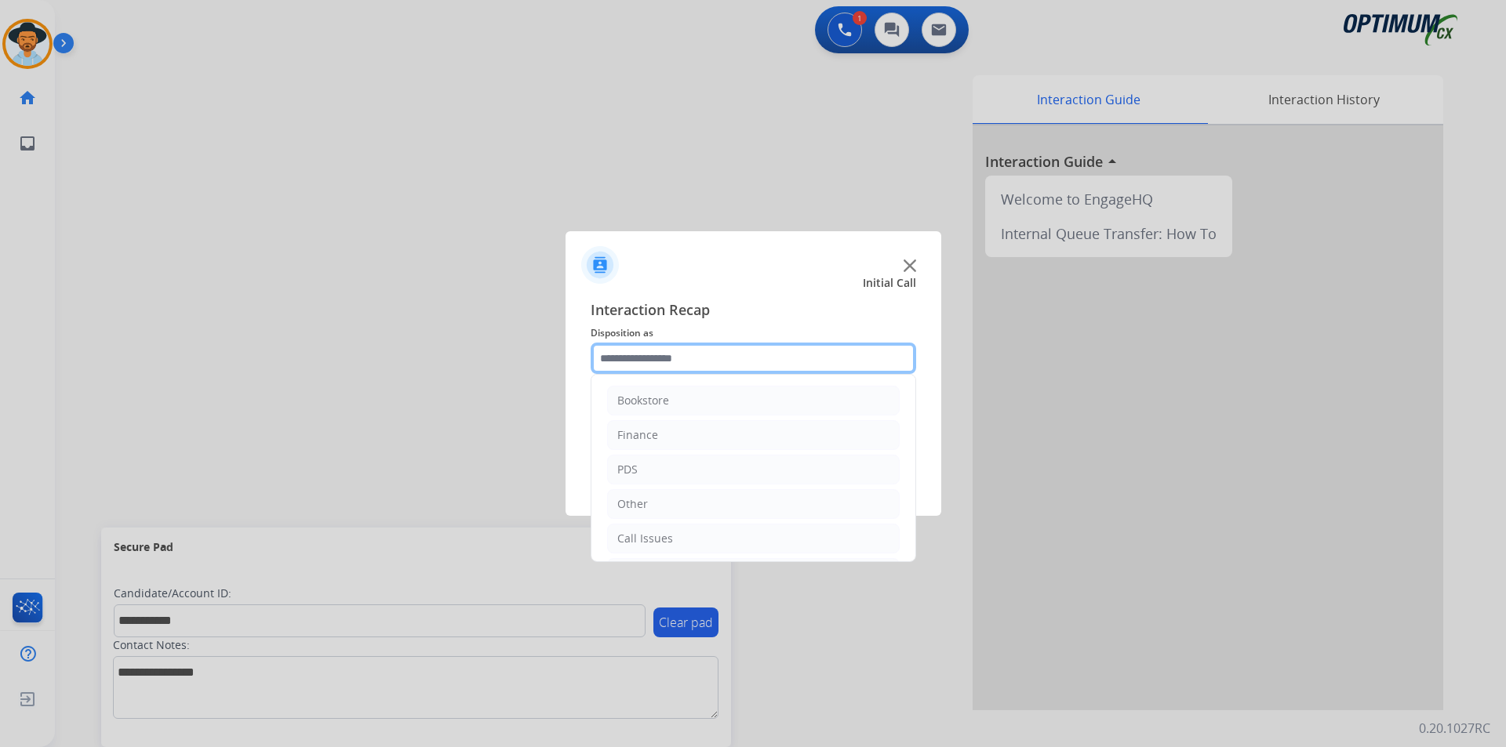
drag, startPoint x: 704, startPoint y: 347, endPoint x: 707, endPoint y: 357, distance: 9.7
click at [704, 351] on input "text" at bounding box center [753, 358] width 325 height 31
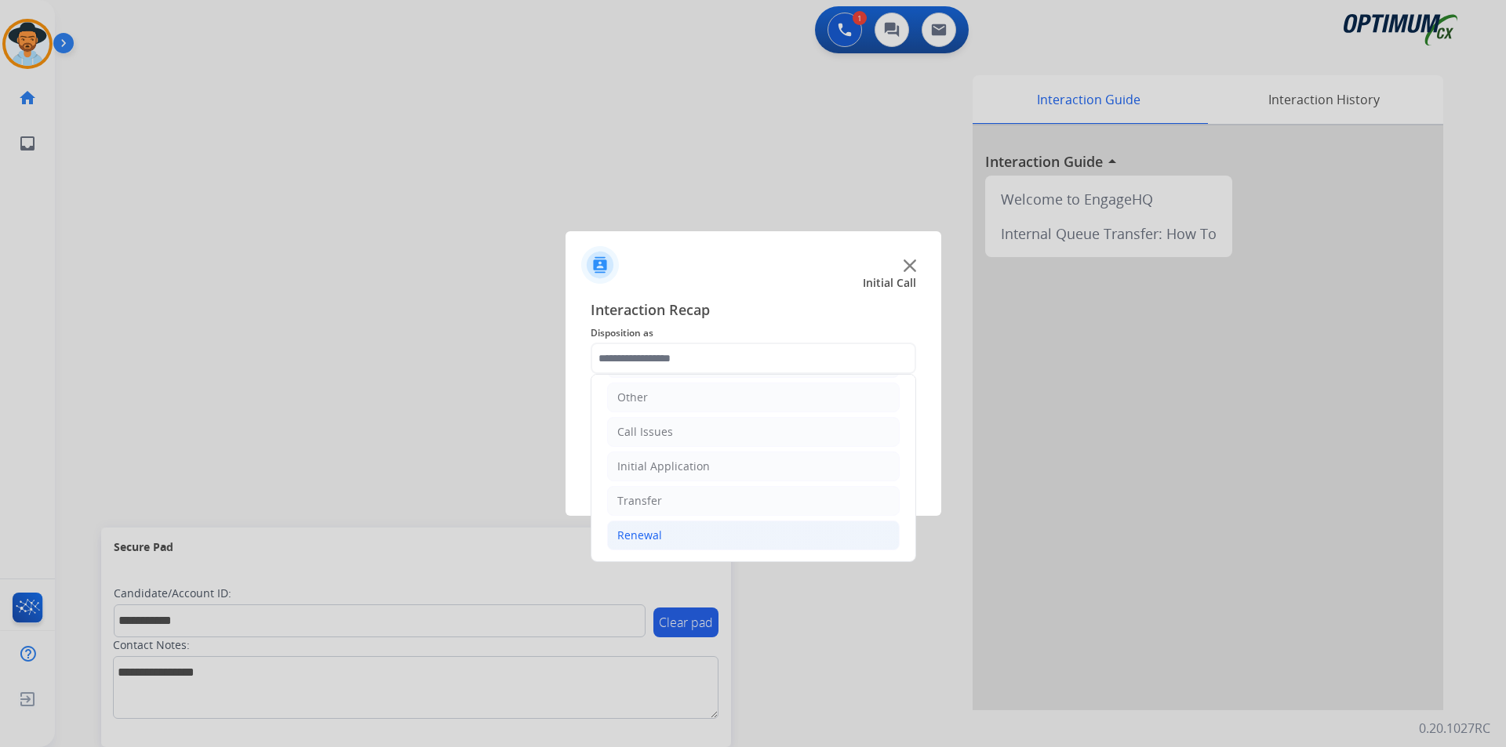
click at [656, 531] on div "Renewal" at bounding box center [639, 536] width 45 height 16
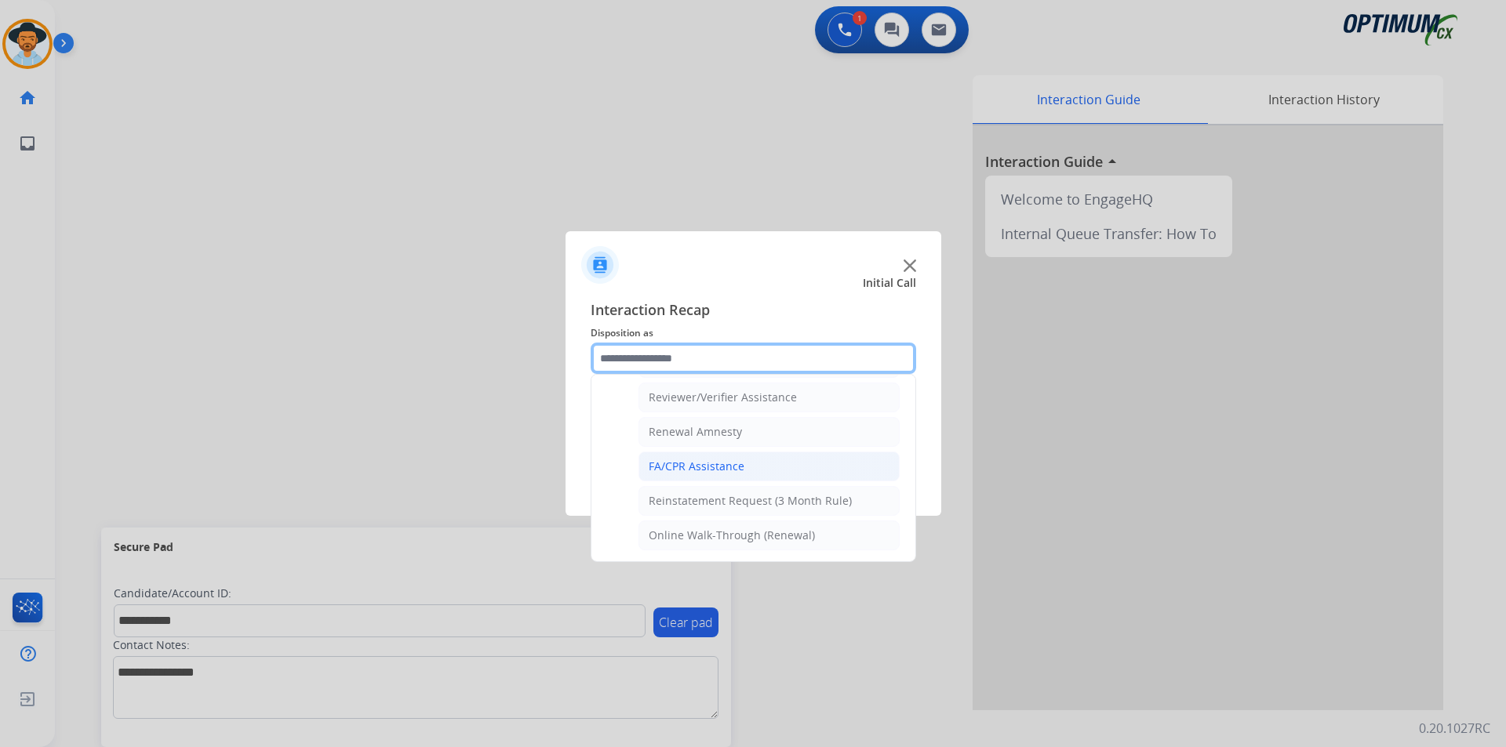
scroll to position [344, 0]
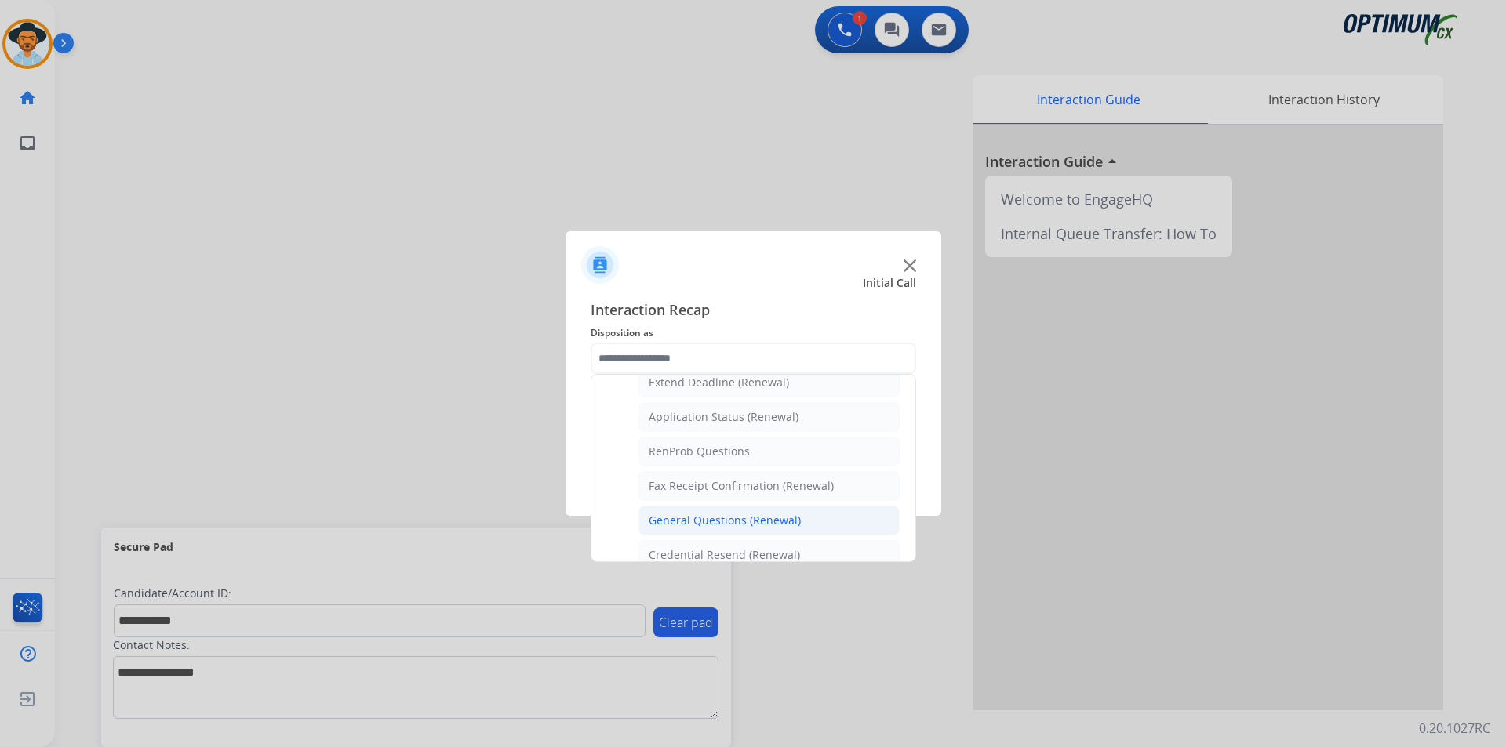
click at [696, 523] on div "General Questions (Renewal)" at bounding box center [725, 521] width 152 height 16
type input "**********"
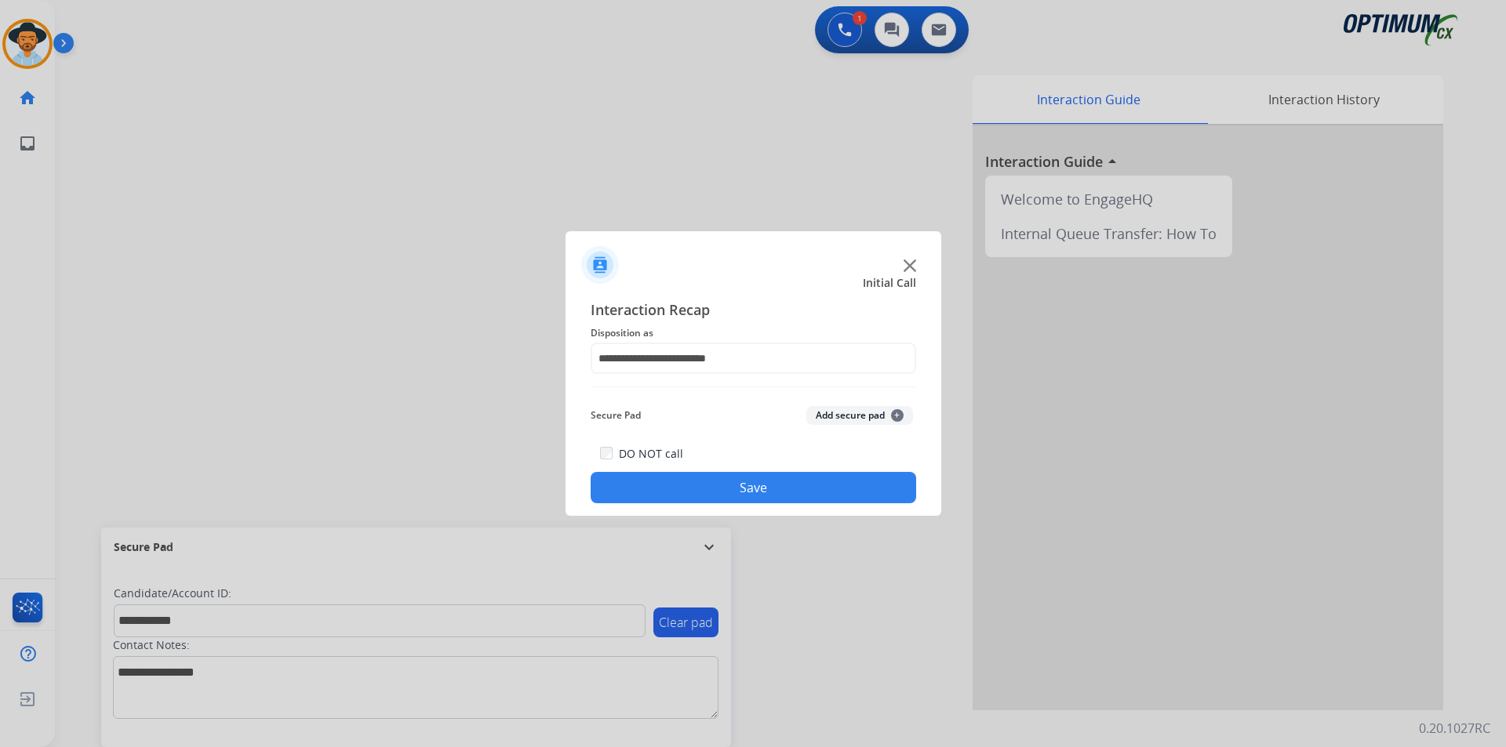
click at [664, 497] on button "Save" at bounding box center [753, 487] width 325 height 31
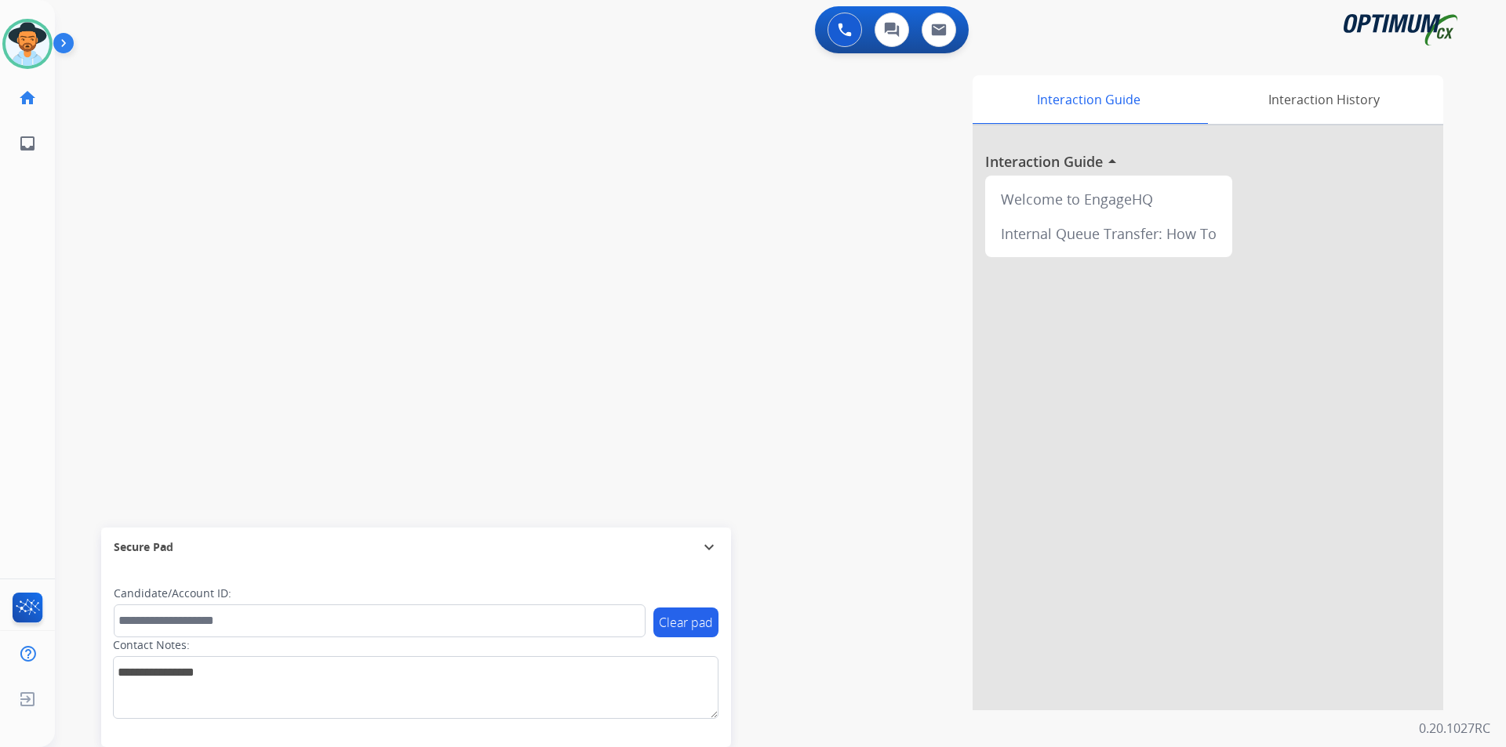
drag, startPoint x: 296, startPoint y: 124, endPoint x: 107, endPoint y: 92, distance: 191.7
click at [296, 124] on div "swap_horiz Break voice bridge close_fullscreen Connect 3-Way Call merge_type Se…" at bounding box center [761, 383] width 1413 height 654
click at [41, 52] on img at bounding box center [27, 44] width 44 height 44
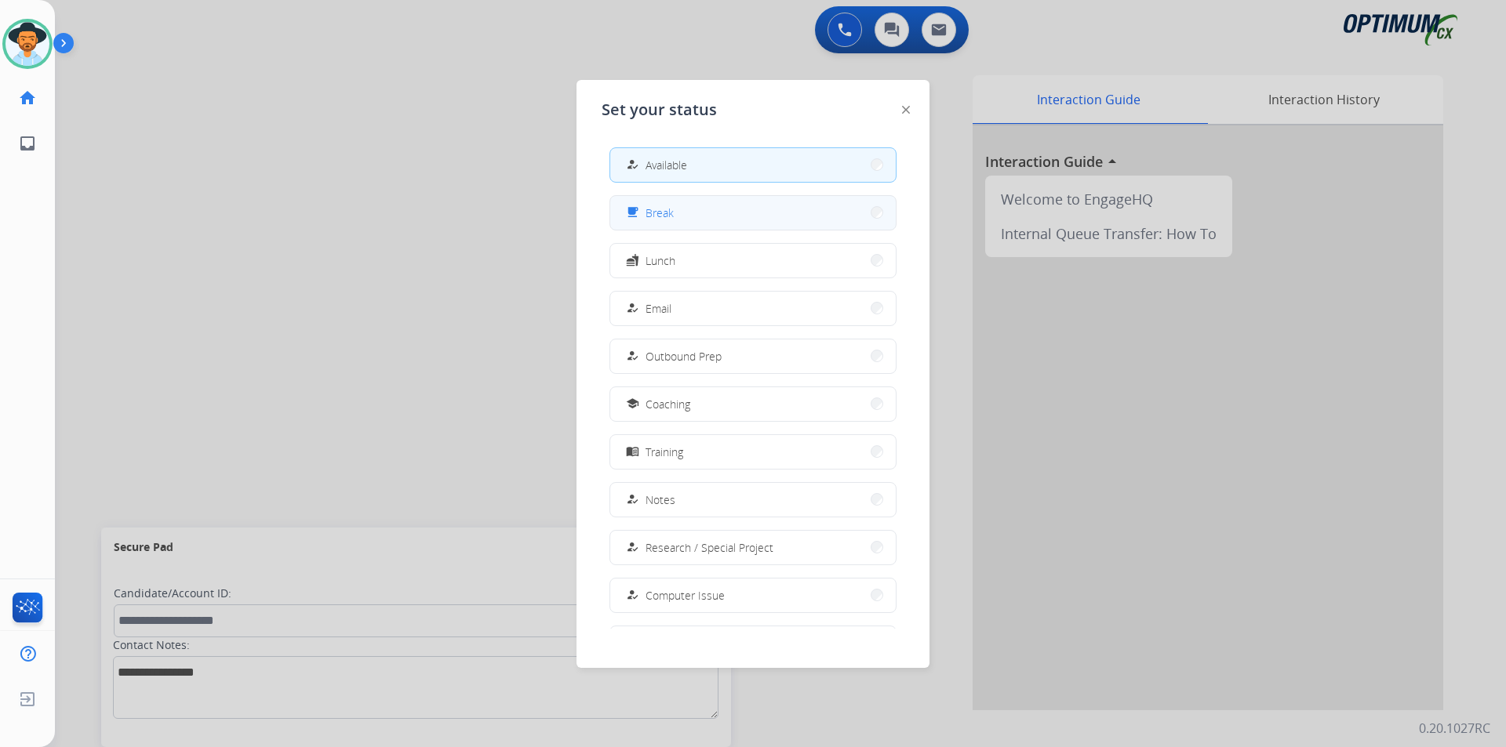
click at [736, 209] on button "free_breakfast Break" at bounding box center [752, 213] width 285 height 34
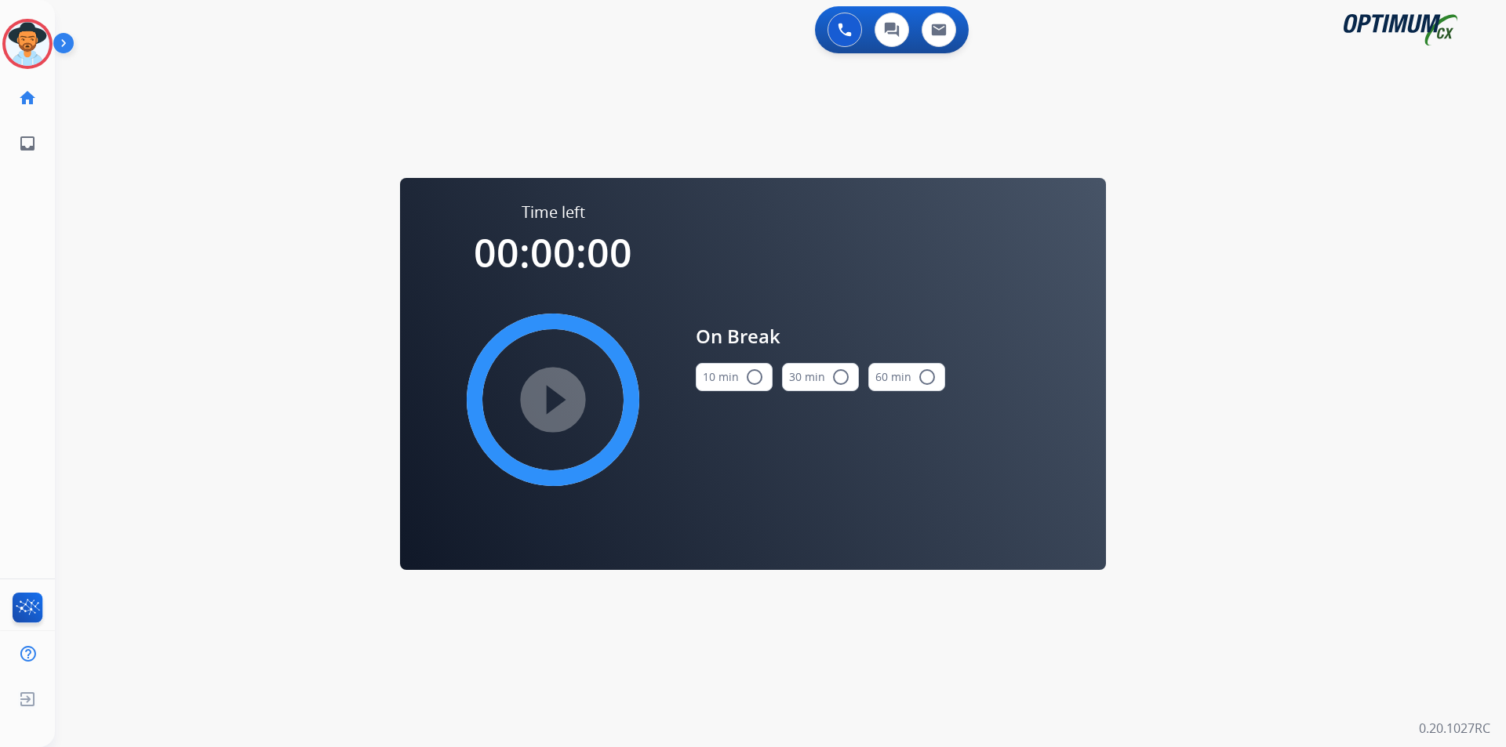
click at [711, 367] on button "10 min radio_button_unchecked" at bounding box center [734, 377] width 77 height 28
click at [562, 391] on mat-icon "play_circle_filled" at bounding box center [552, 400] width 19 height 19
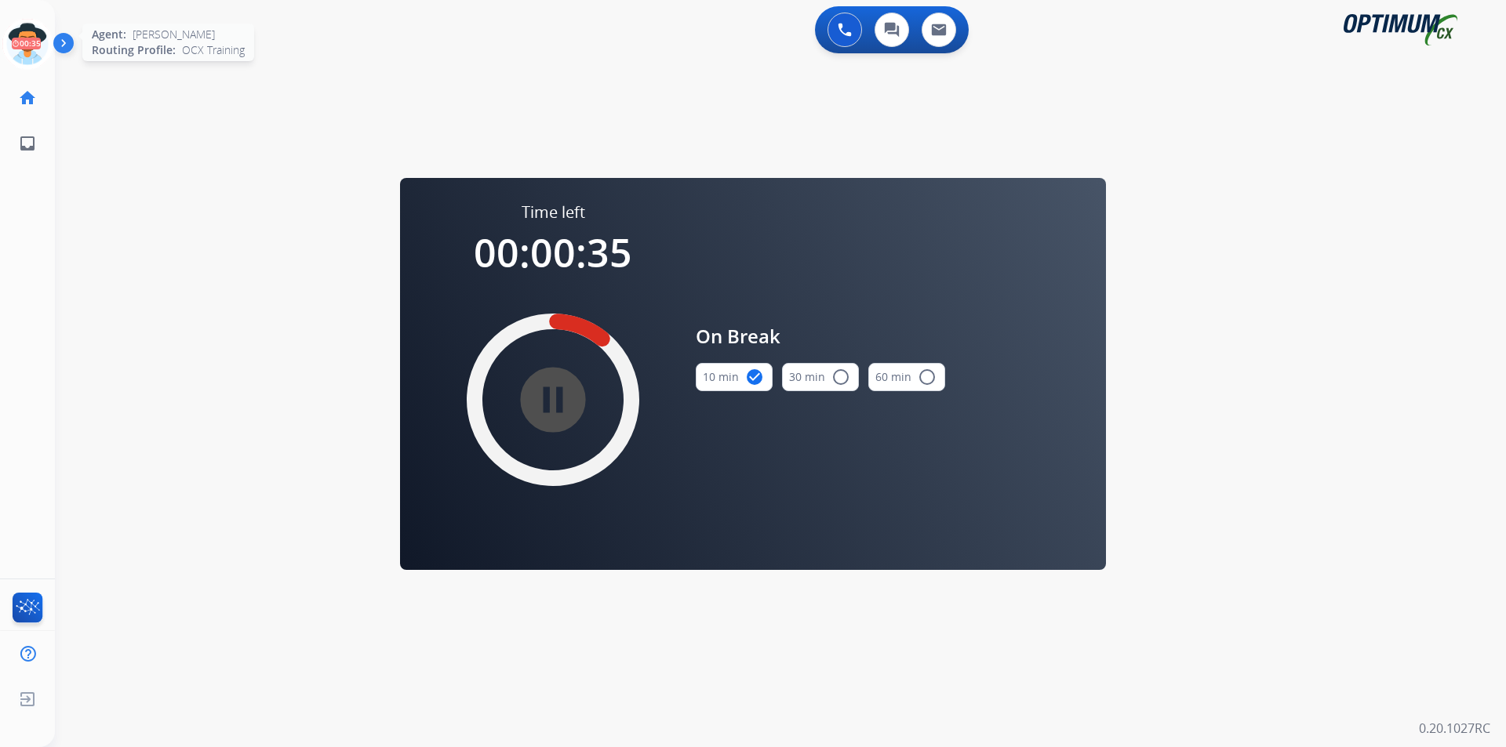
click at [38, 48] on icon at bounding box center [27, 44] width 51 height 51
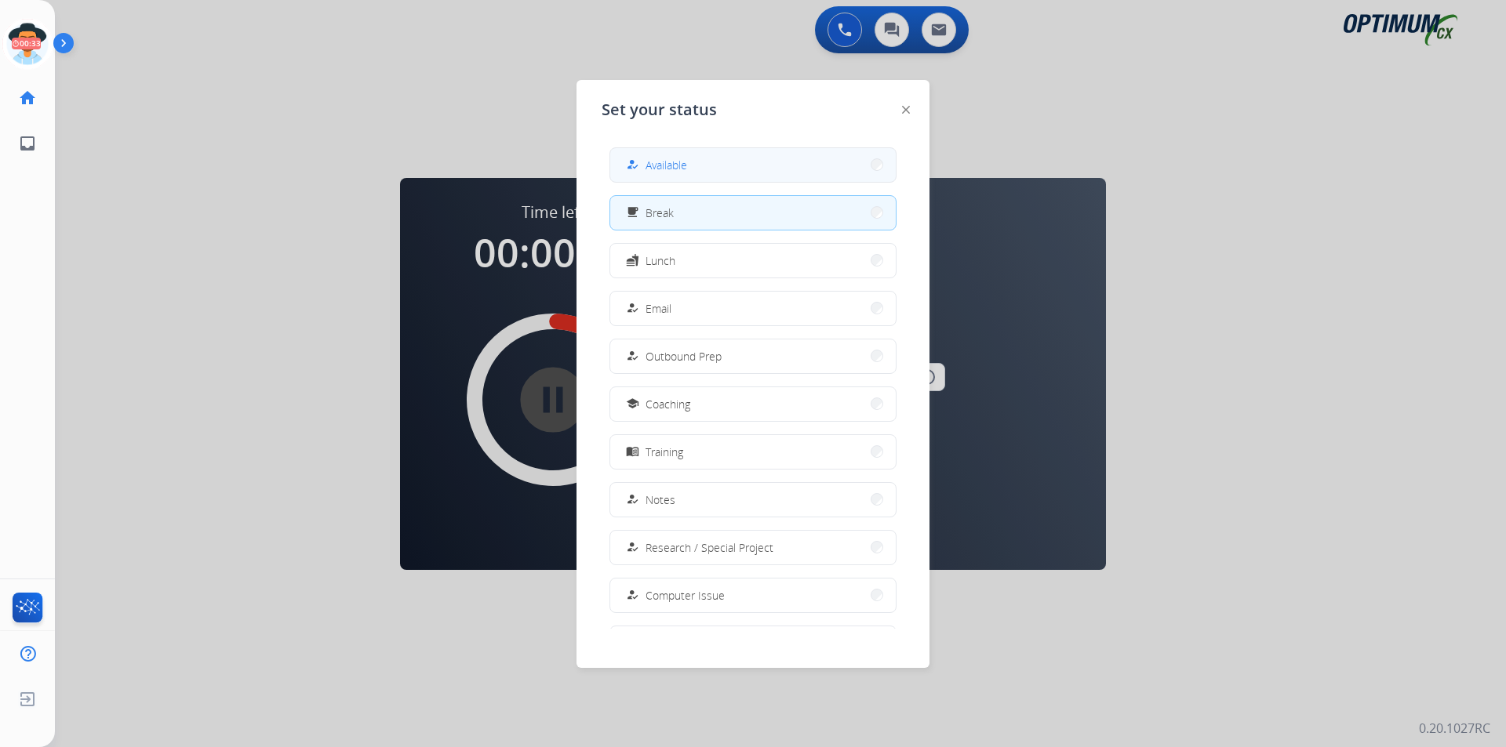
click at [662, 166] on span "Available" at bounding box center [666, 165] width 42 height 16
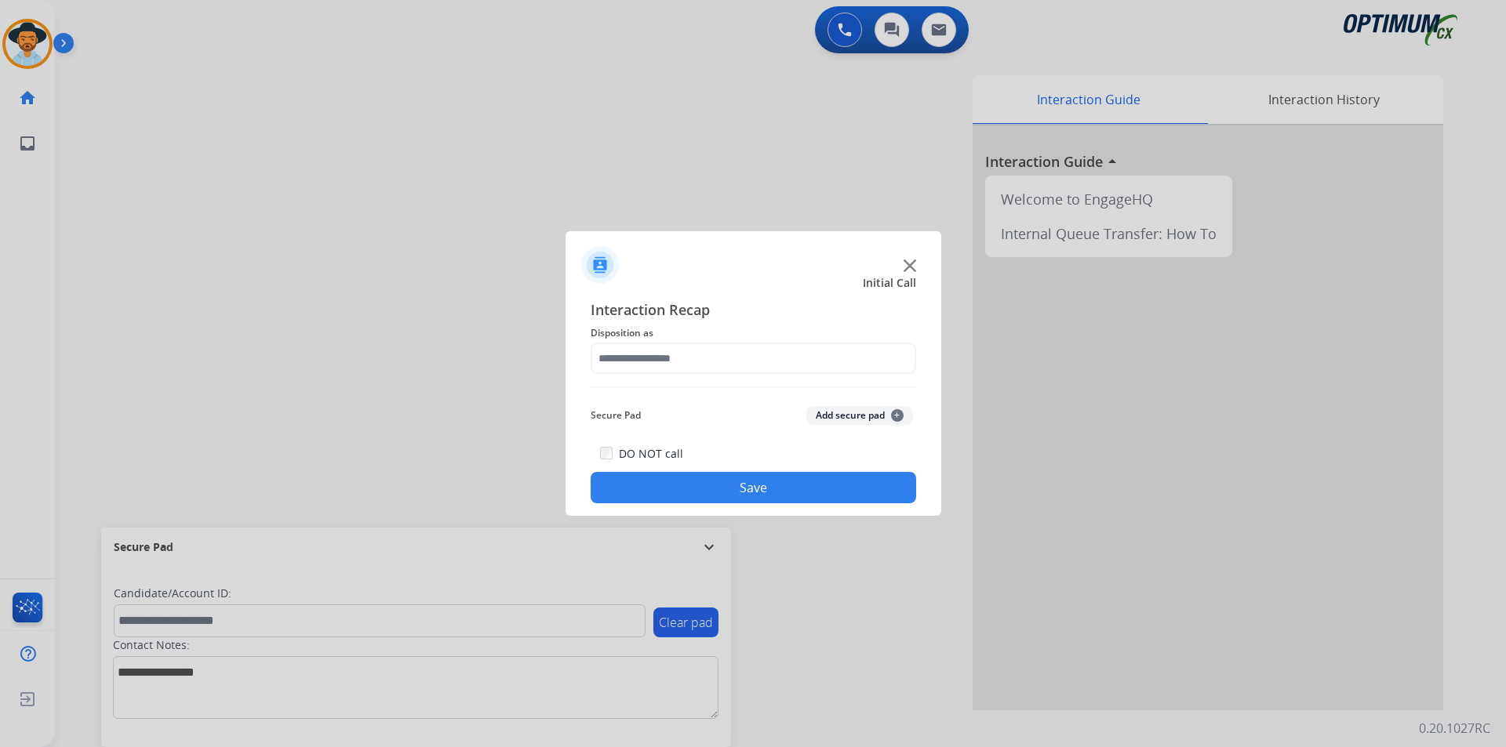
click at [731, 88] on div at bounding box center [753, 373] width 1506 height 747
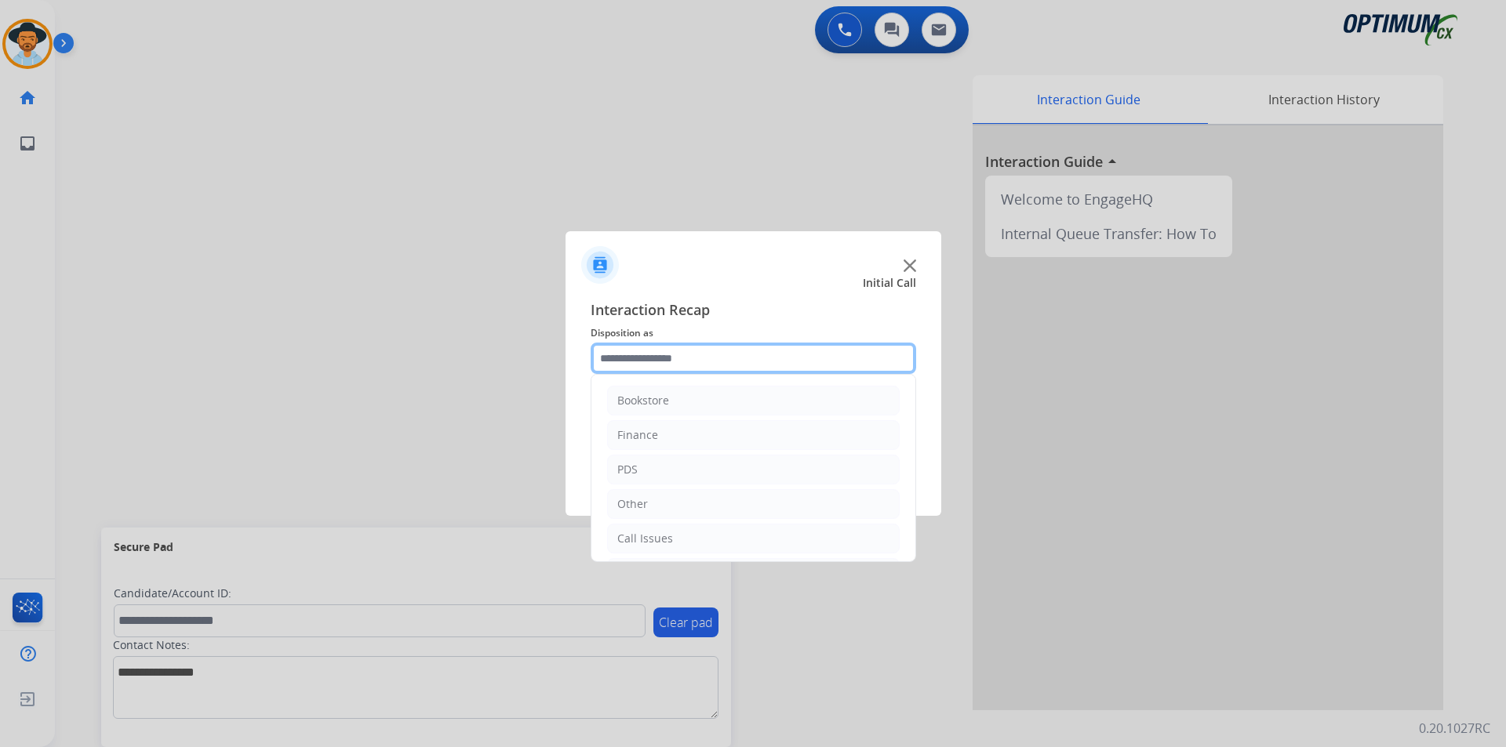
click at [732, 358] on input "text" at bounding box center [753, 358] width 325 height 31
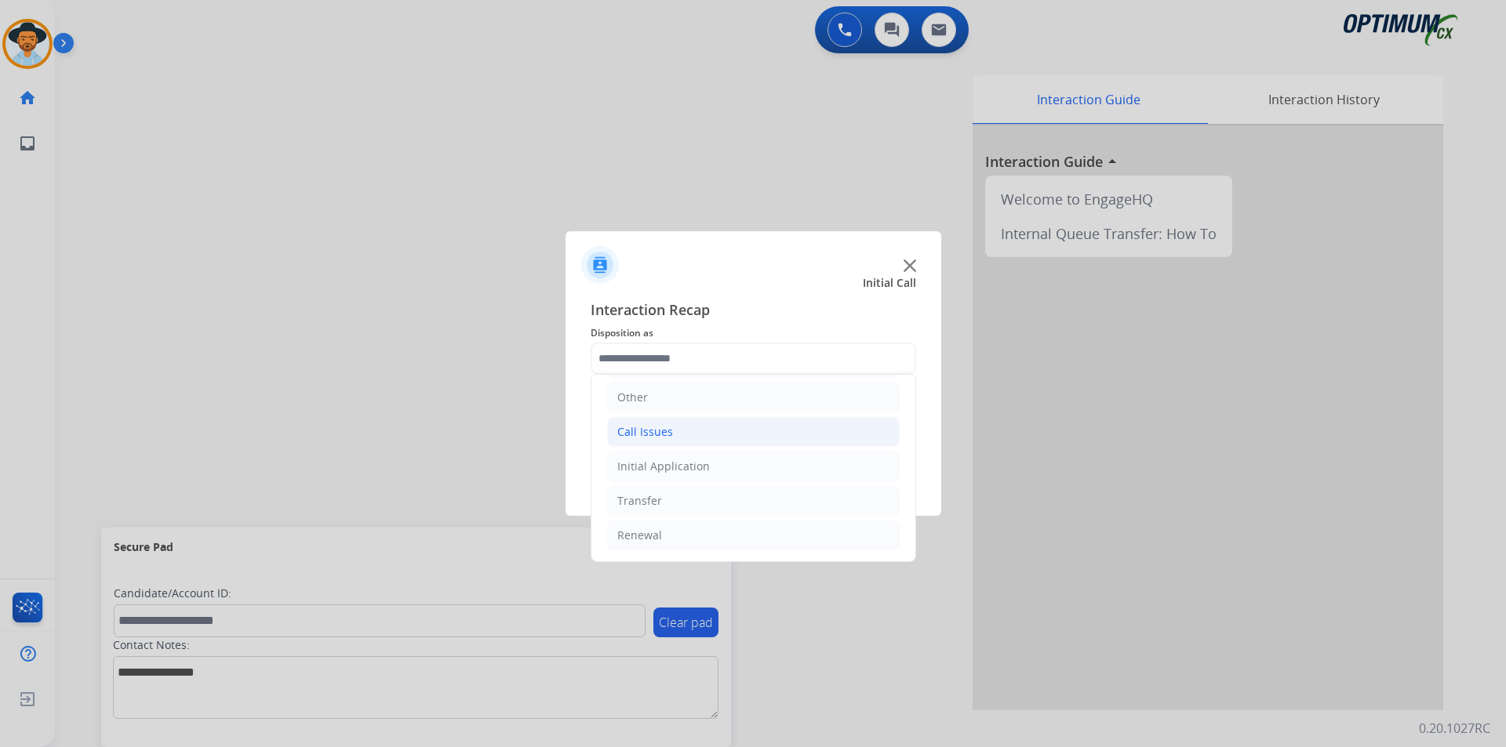
click at [681, 438] on li "Call Issues" at bounding box center [753, 432] width 293 height 30
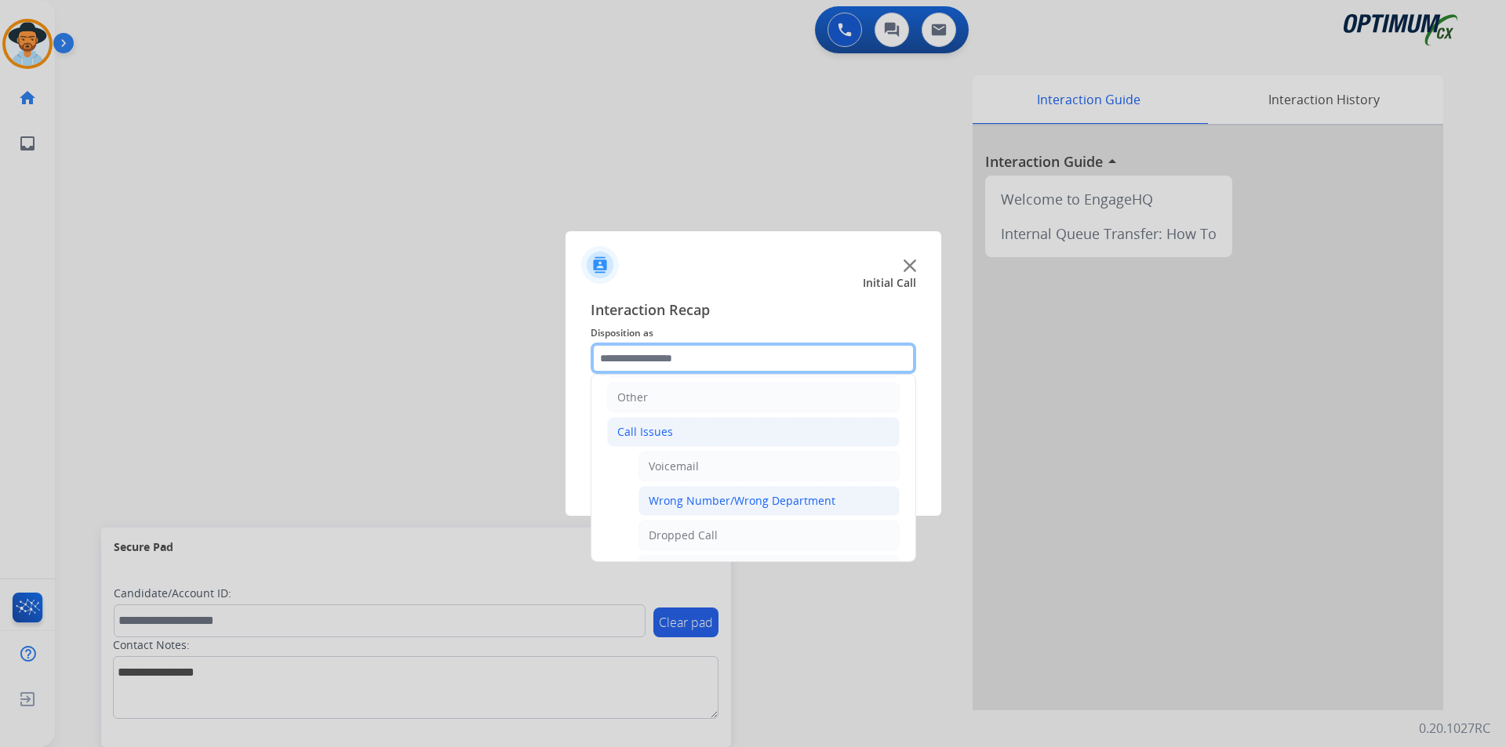
scroll to position [279, 0]
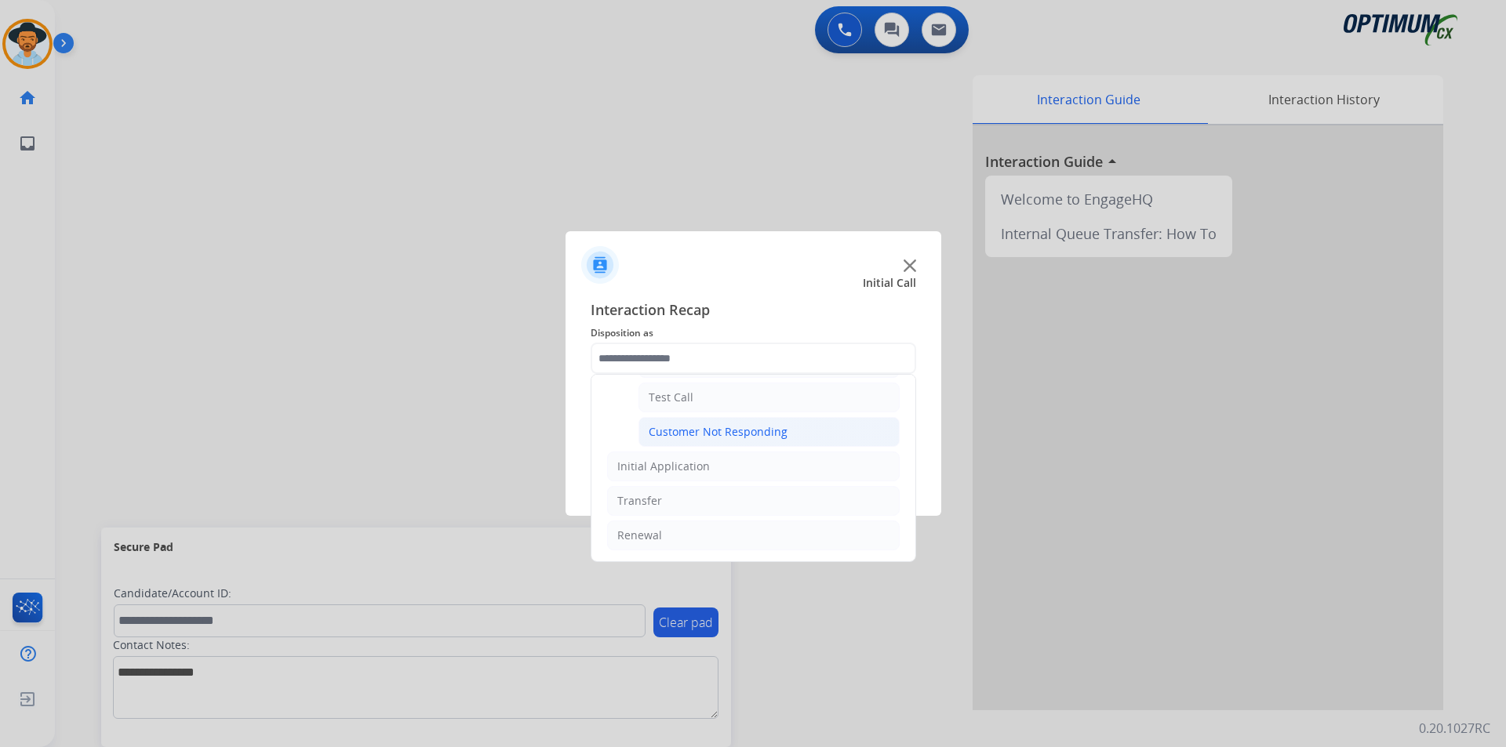
click at [722, 430] on div "Customer Not Responding" at bounding box center [718, 432] width 139 height 16
type input "**********"
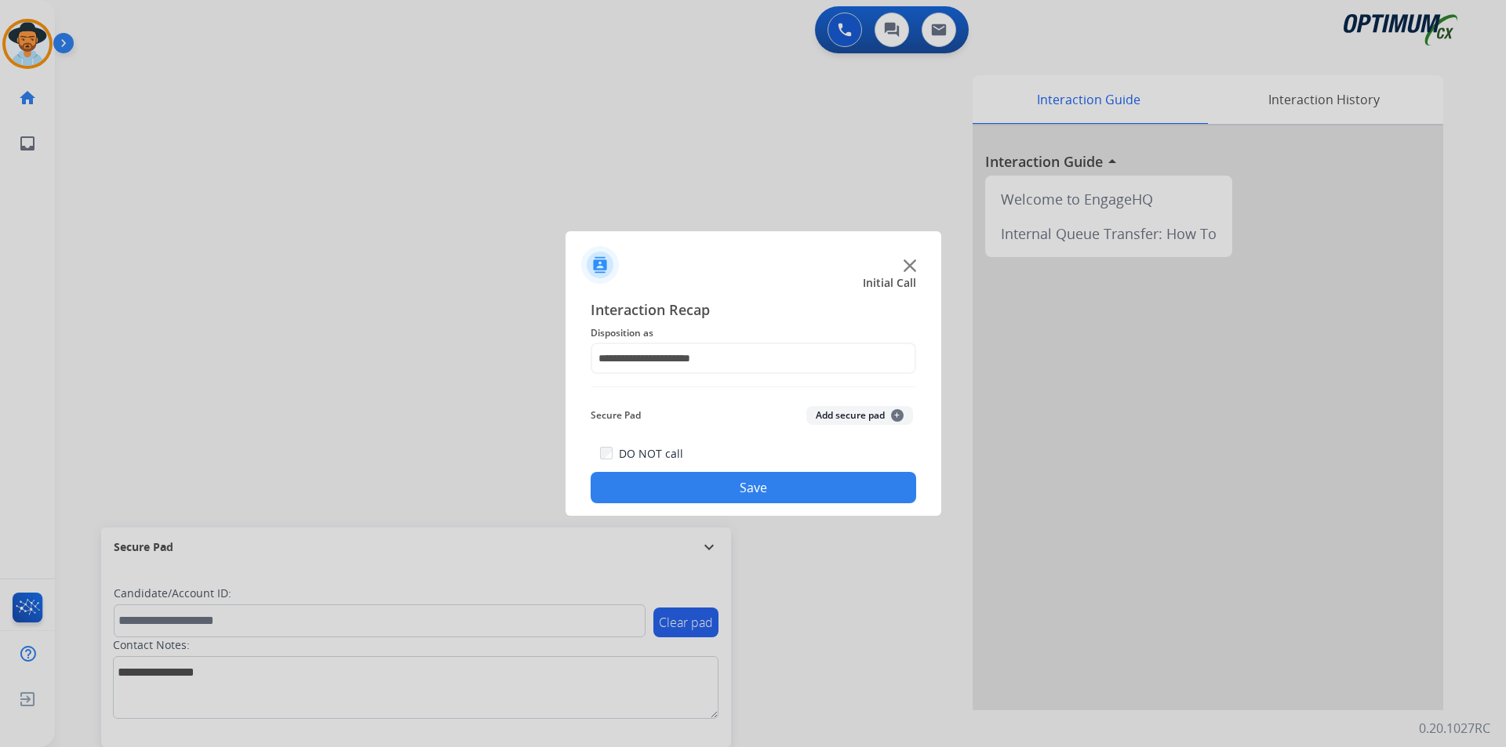
click at [747, 492] on button "Save" at bounding box center [753, 487] width 325 height 31
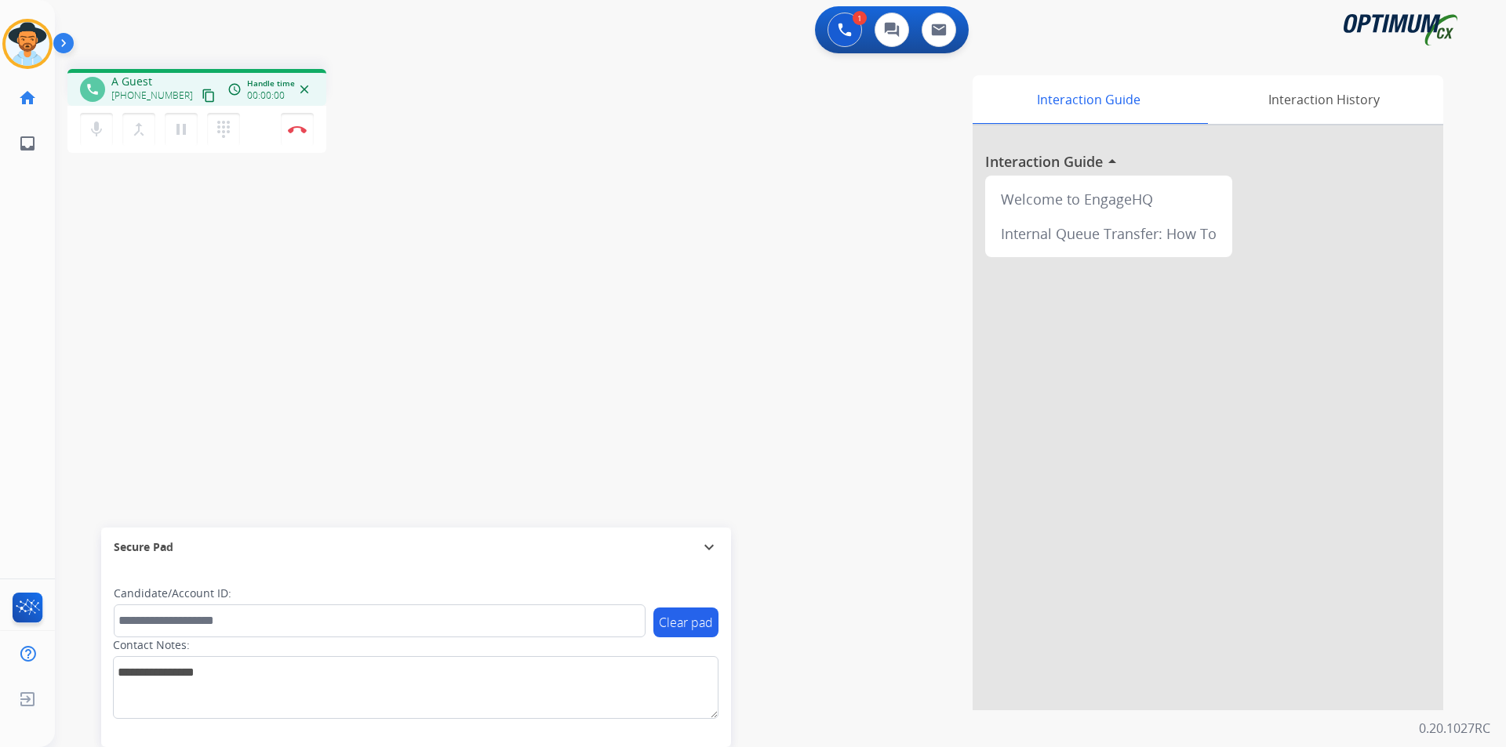
click at [569, 134] on div "Interaction Guide Interaction History Interaction Guide arrow_drop_up Welcome t…" at bounding box center [981, 392] width 924 height 635
click at [172, 79] on span "+13052371632" at bounding box center [159, 82] width 97 height 16
copy span "13052371632"
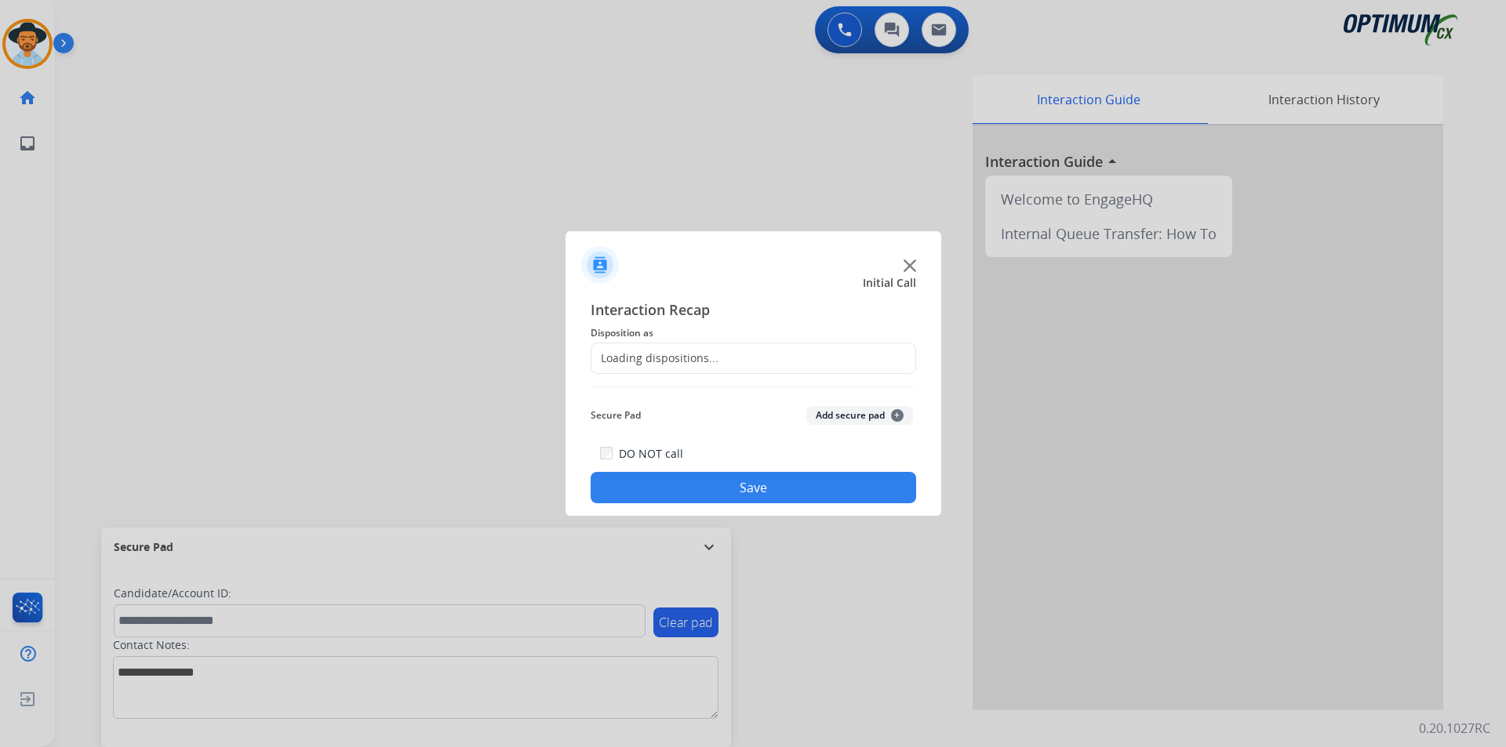
drag, startPoint x: 161, startPoint y: 88, endPoint x: 503, endPoint y: 542, distance: 568.4
click at [503, 542] on div at bounding box center [753, 373] width 1506 height 747
click at [751, 357] on input "text" at bounding box center [753, 358] width 325 height 31
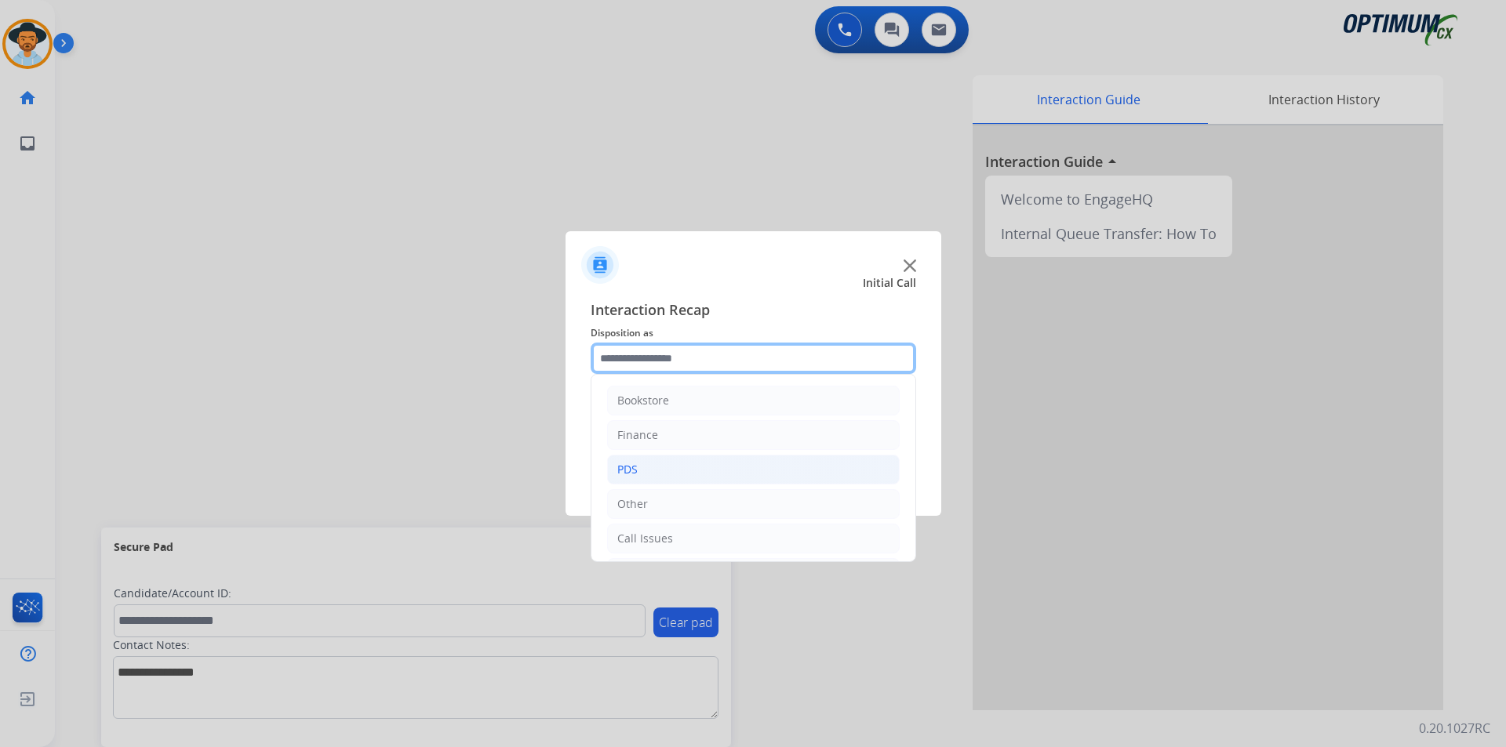
scroll to position [107, 0]
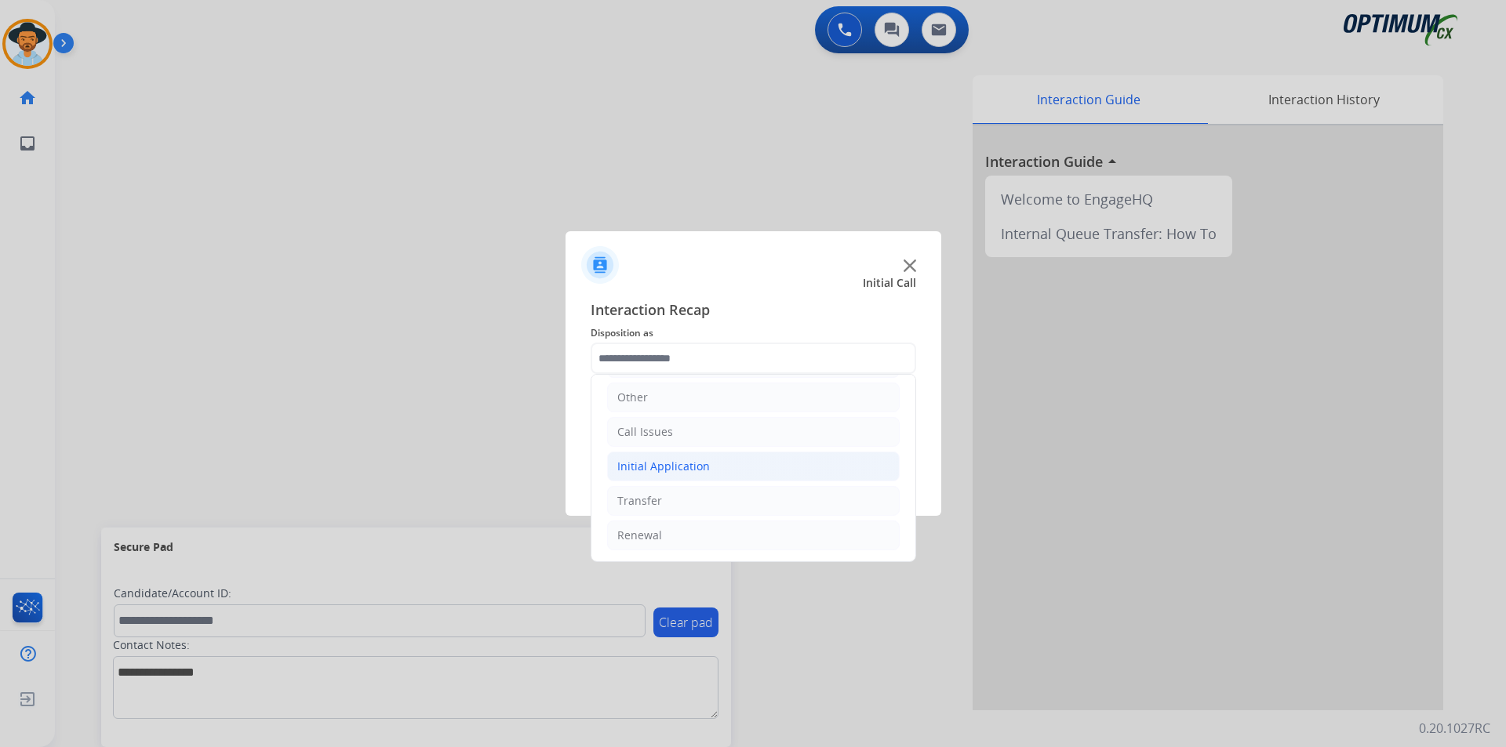
click at [732, 467] on li "Initial Application" at bounding box center [753, 467] width 293 height 30
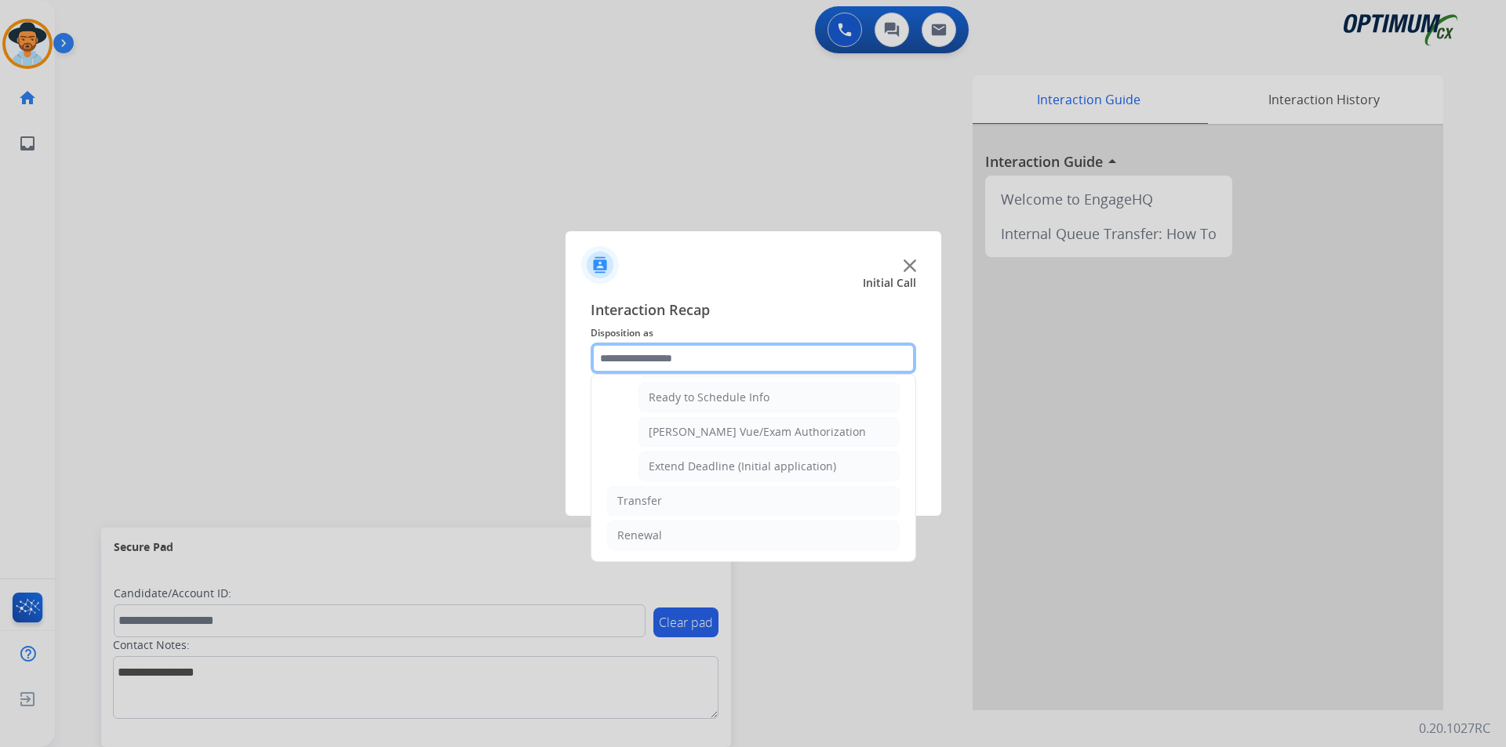
scroll to position [835, 0]
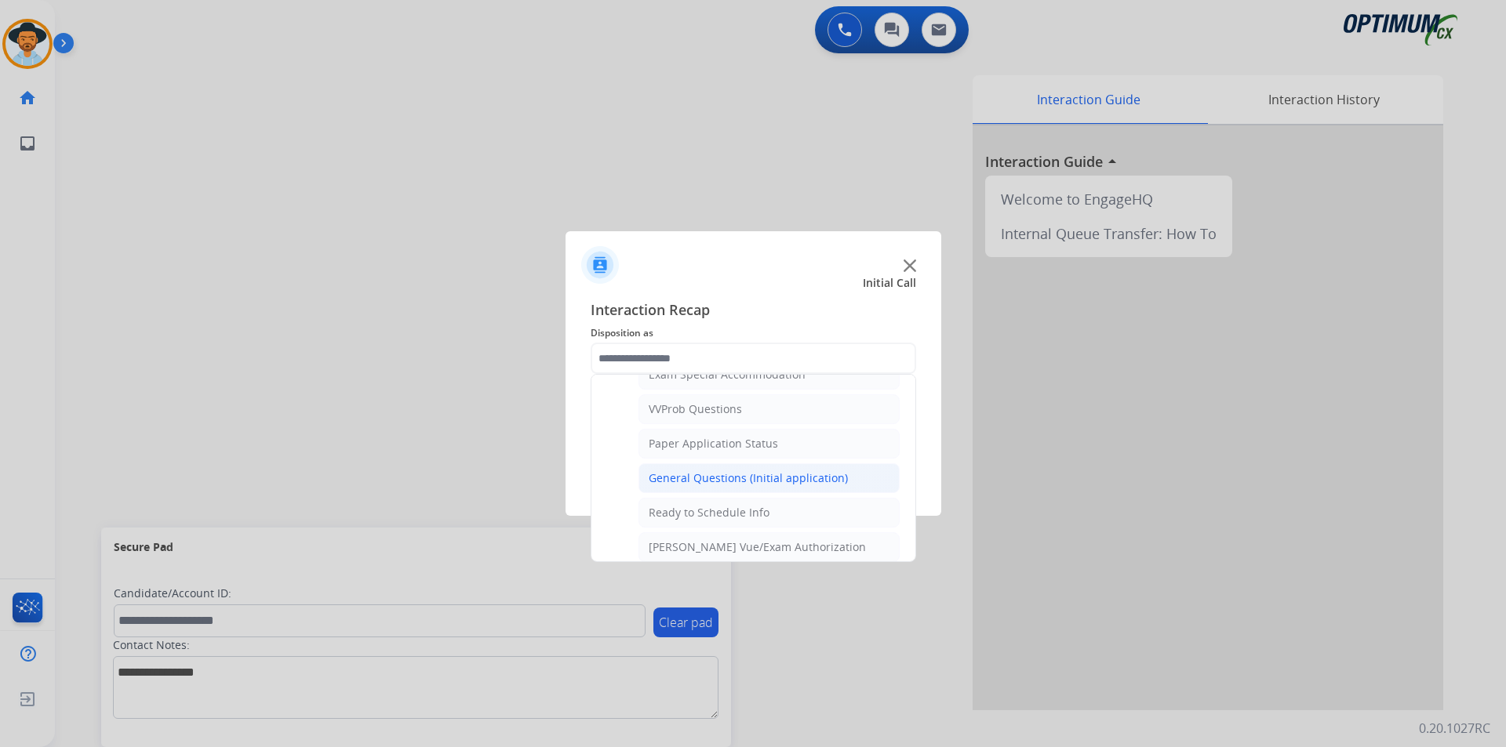
click at [713, 486] on div "General Questions (Initial application)" at bounding box center [748, 479] width 199 height 16
type input "**********"
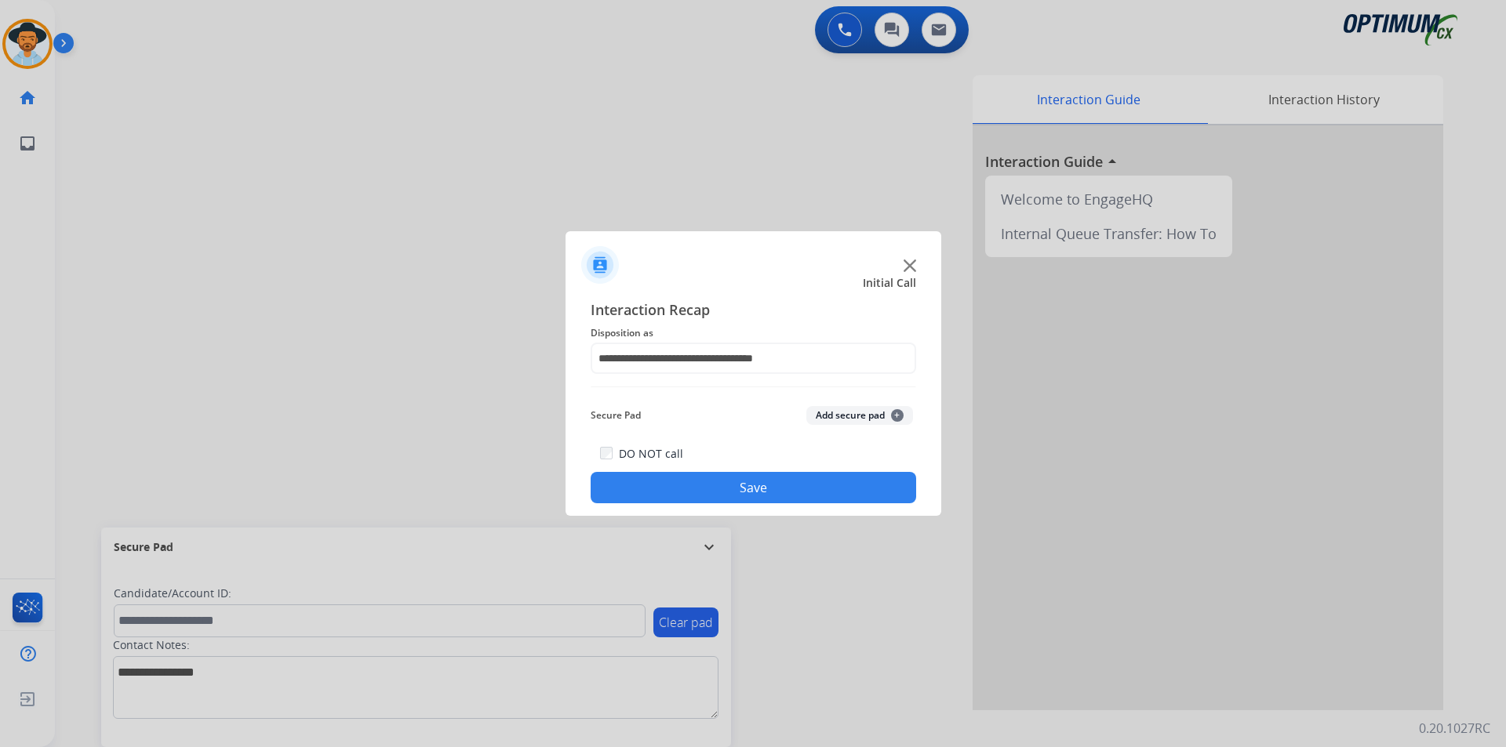
click at [688, 493] on button "Save" at bounding box center [753, 487] width 325 height 31
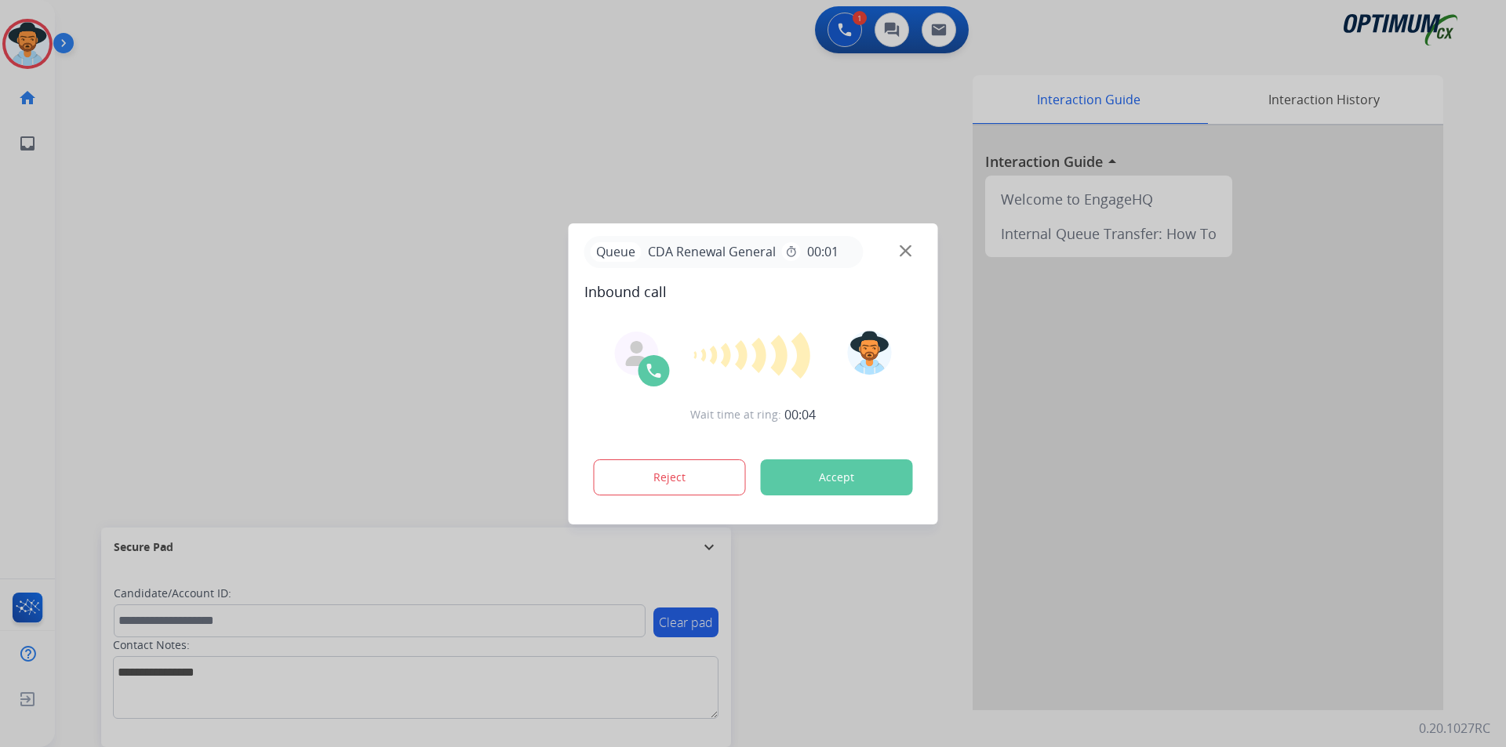
click at [647, 154] on div at bounding box center [753, 373] width 1506 height 747
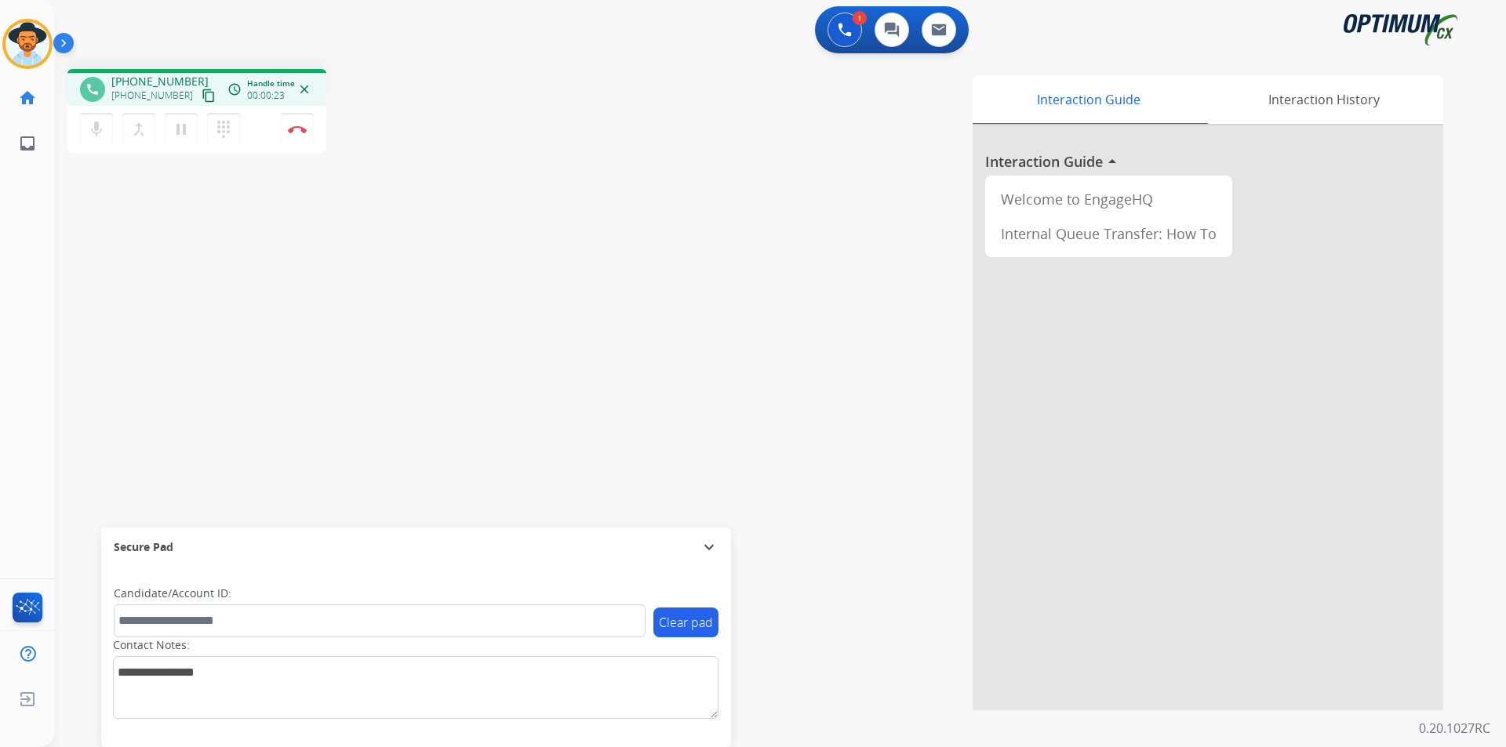
click at [163, 77] on span "+13179359782" at bounding box center [159, 82] width 97 height 16
copy span "13179359782"
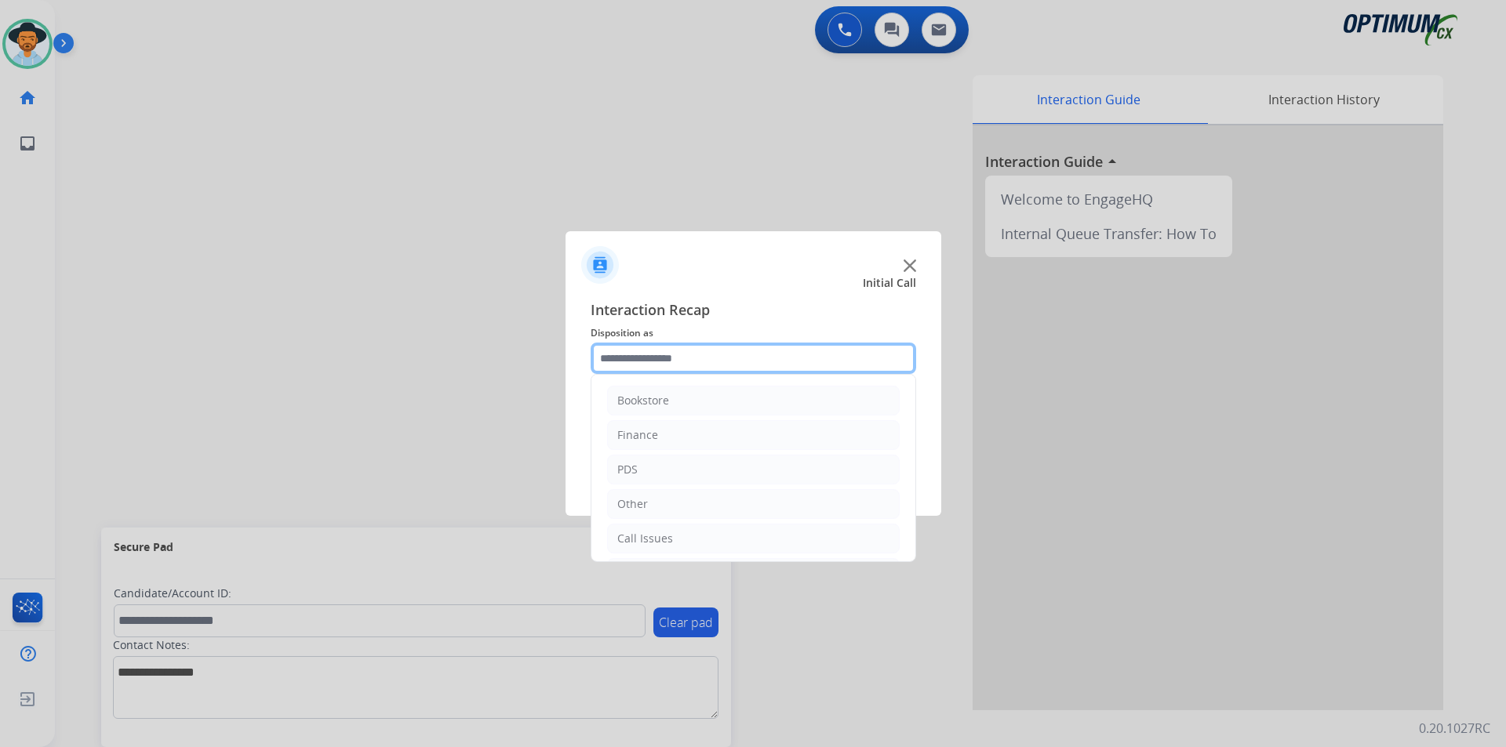
click at [864, 359] on input "text" at bounding box center [753, 358] width 325 height 31
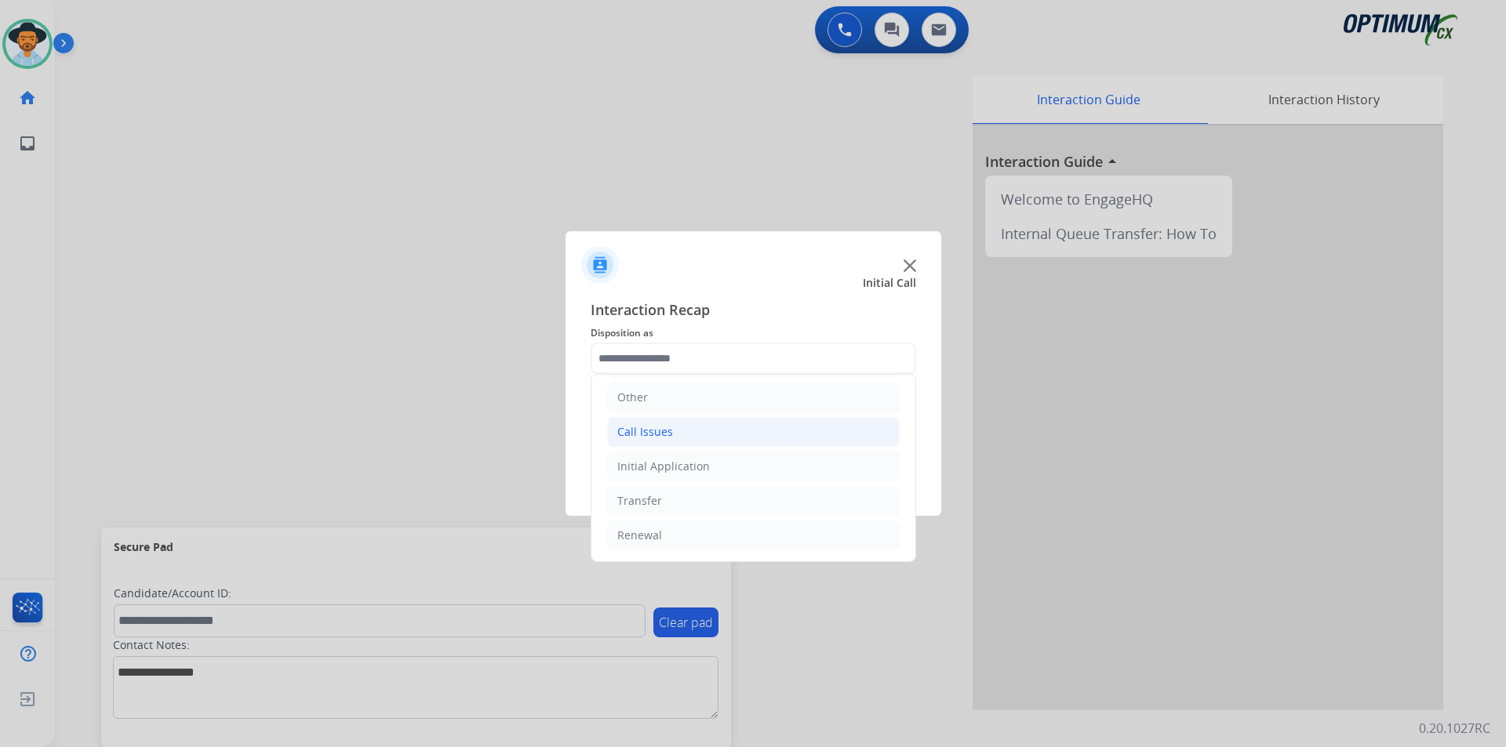
click at [688, 438] on li "Call Issues" at bounding box center [753, 432] width 293 height 30
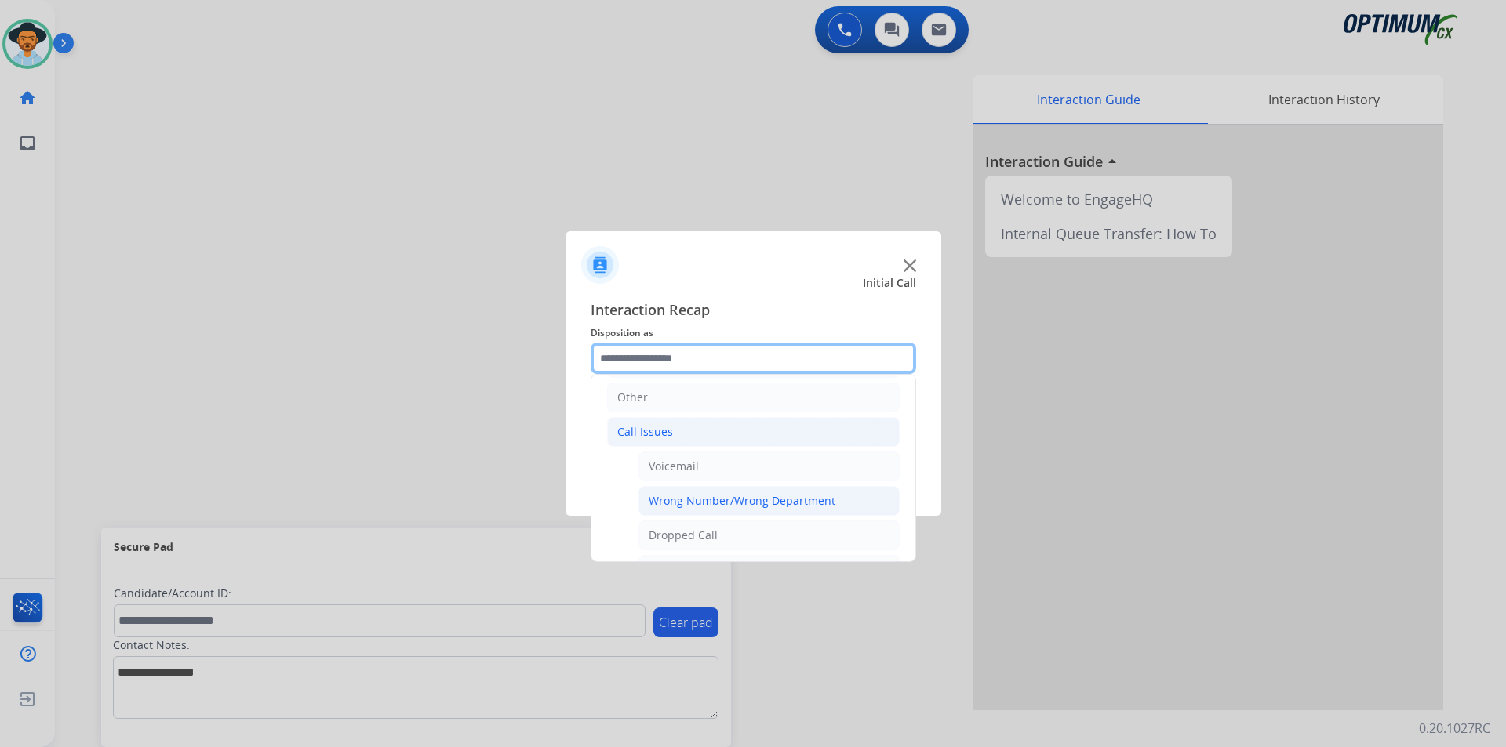
scroll to position [238, 0]
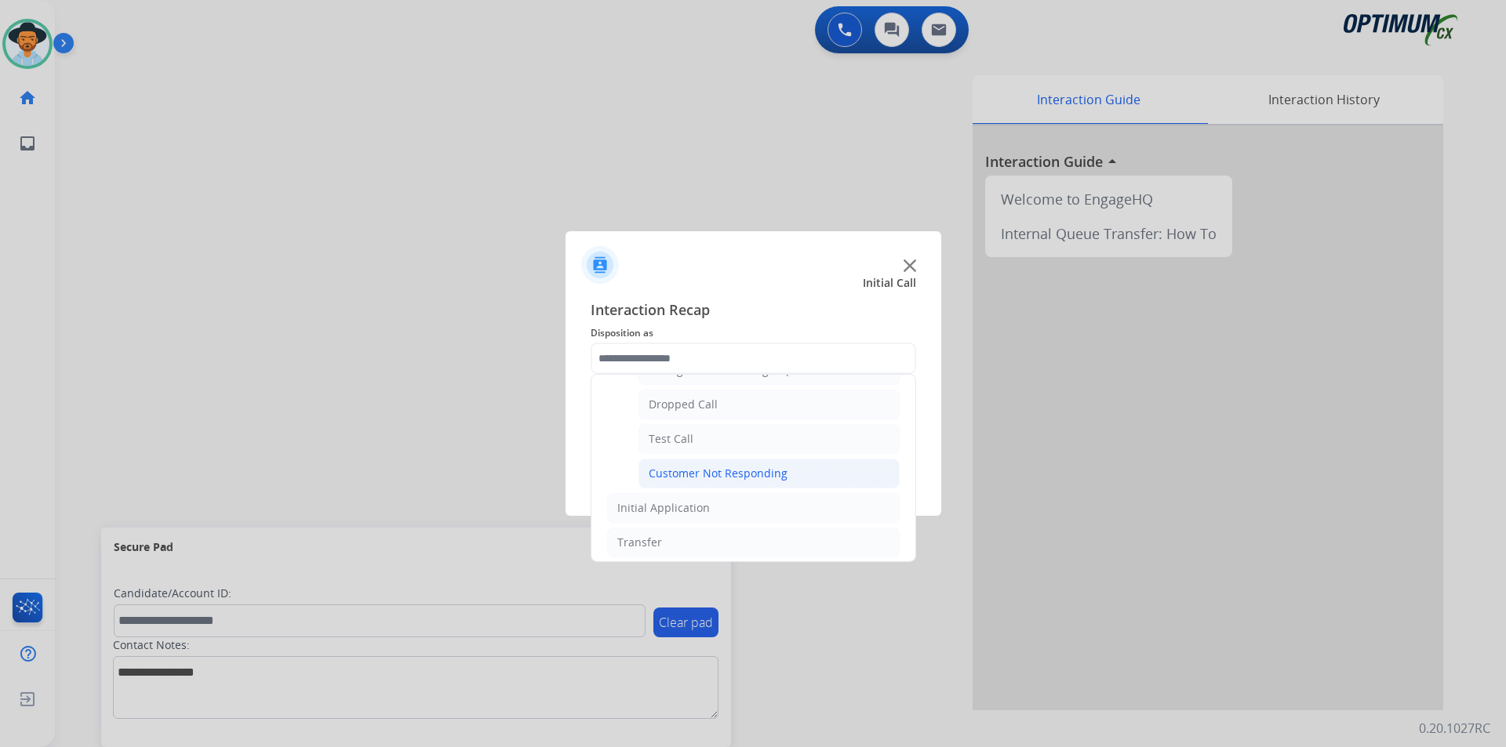
click at [707, 469] on div "Customer Not Responding" at bounding box center [718, 474] width 139 height 16
type input "**********"
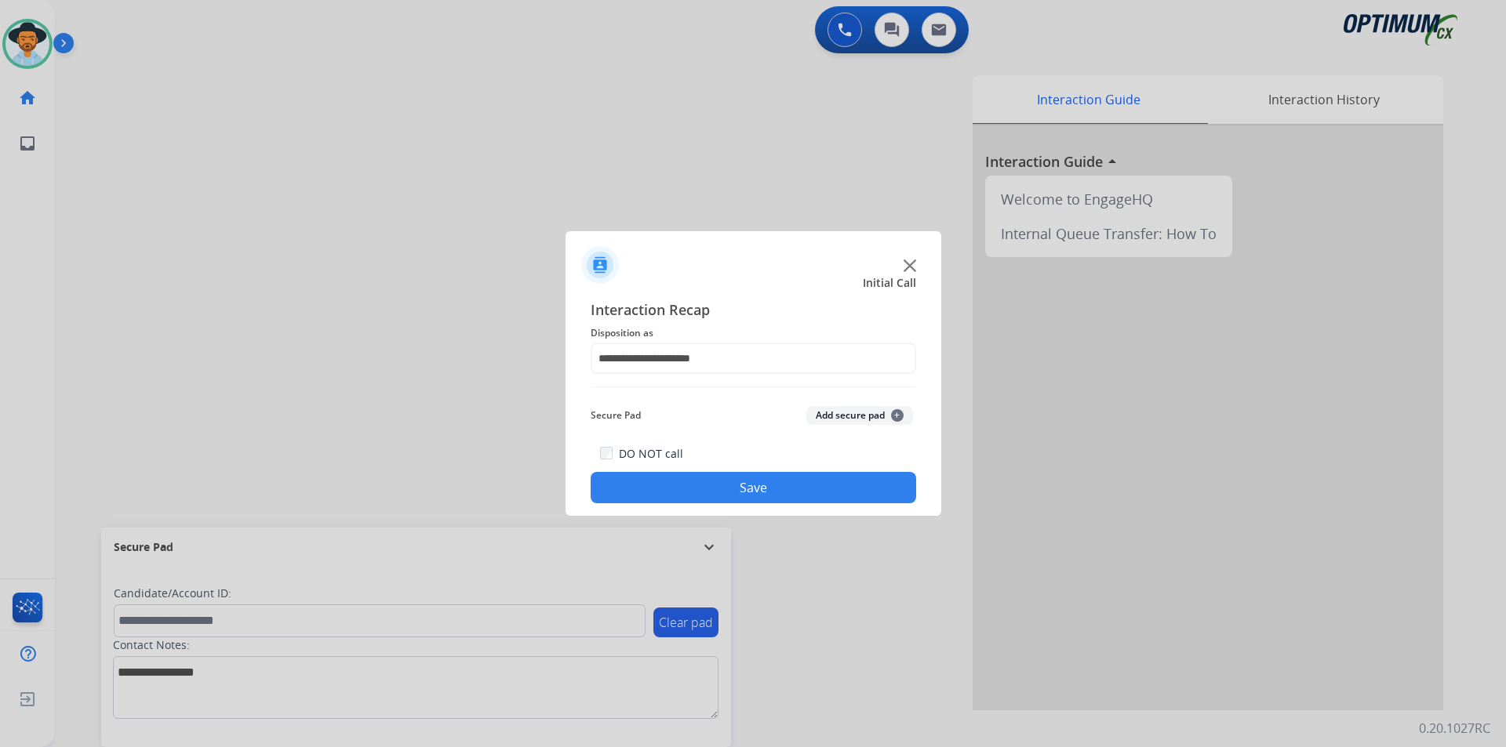
click at [682, 493] on button "Save" at bounding box center [753, 487] width 325 height 31
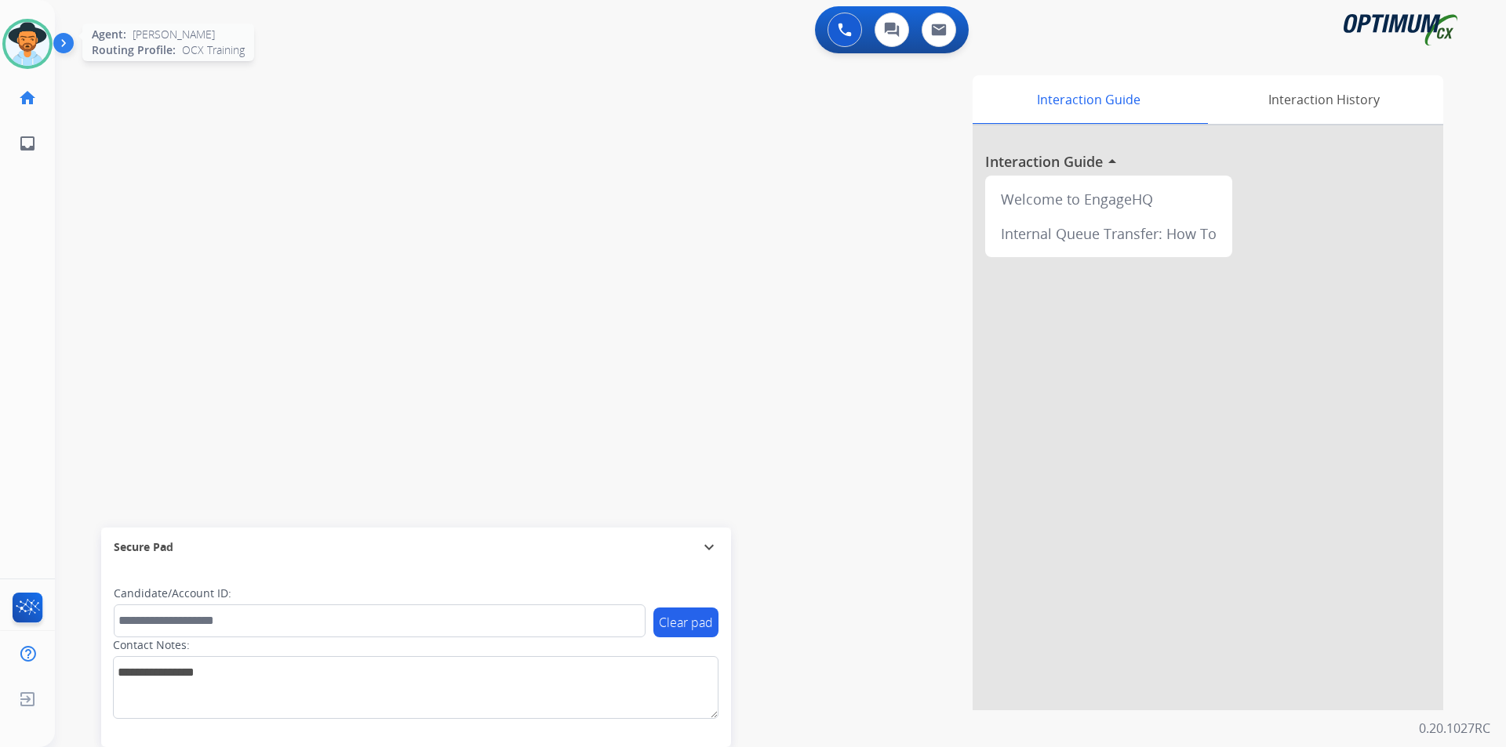
click at [35, 63] on img at bounding box center [27, 44] width 44 height 44
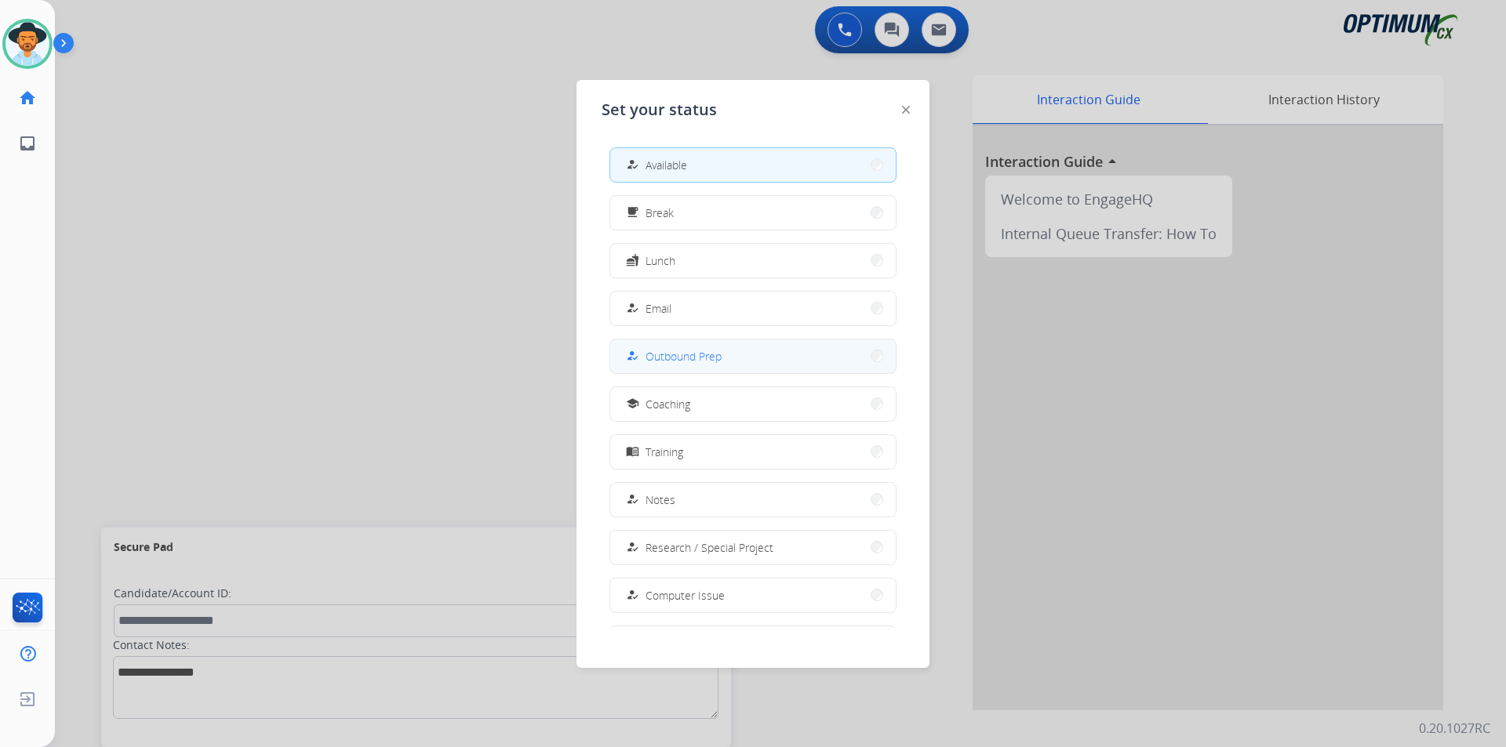
scroll to position [148, 0]
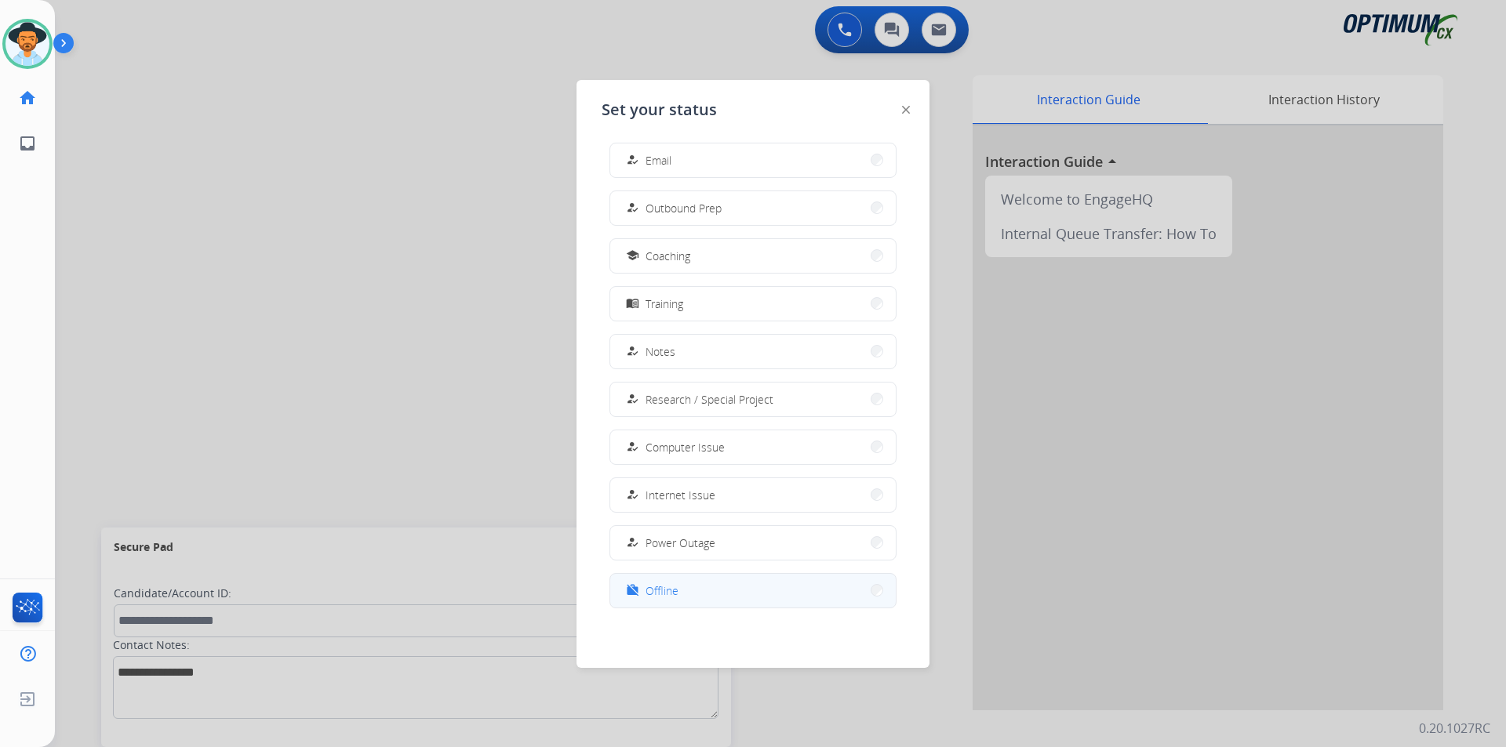
click at [672, 596] on span "Offline" at bounding box center [661, 591] width 33 height 16
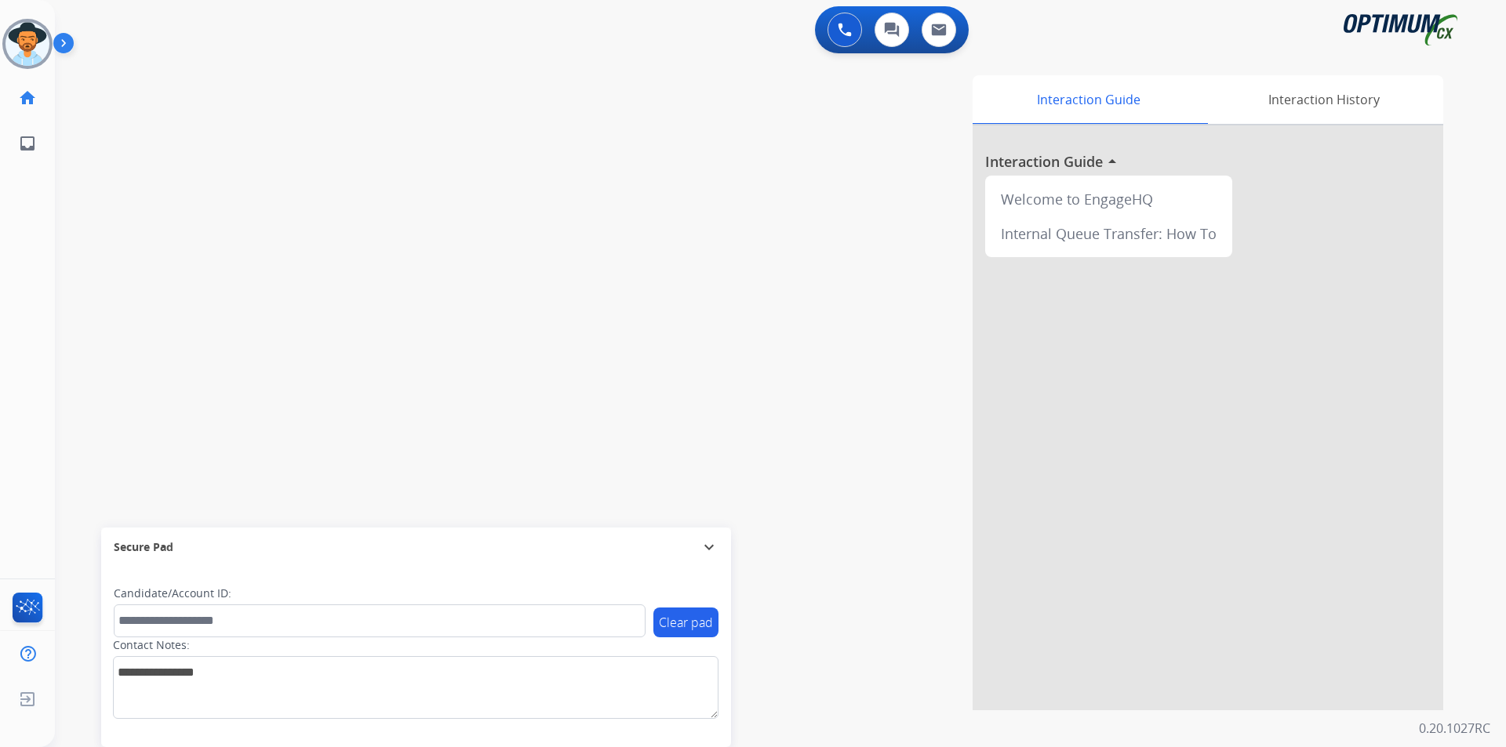
click at [370, 102] on div "swap_horiz Break voice bridge close_fullscreen Connect 3-Way Call merge_type Se…" at bounding box center [761, 383] width 1413 height 654
click at [31, 700] on img at bounding box center [27, 700] width 28 height 30
